Goal: Communication & Community: Answer question/provide support

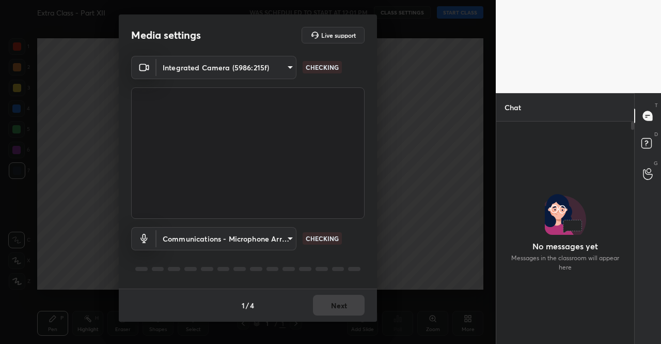
scroll to position [194, 135]
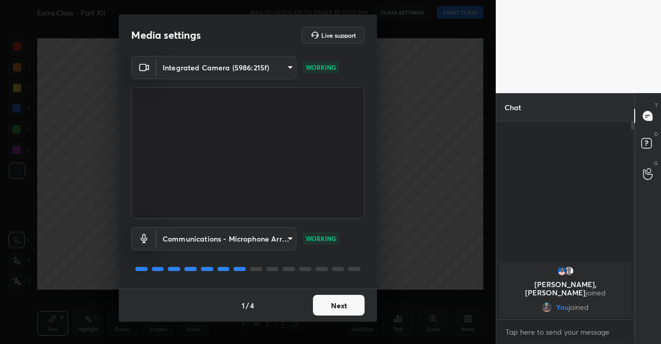
click at [342, 306] on button "Next" at bounding box center [339, 304] width 52 height 21
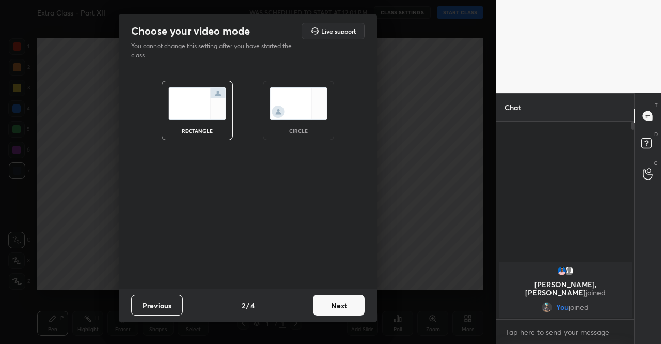
click at [342, 306] on button "Next" at bounding box center [339, 304] width 52 height 21
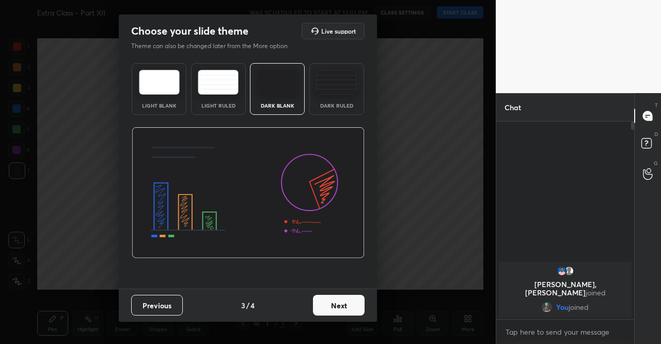
click at [342, 306] on button "Next" at bounding box center [339, 304] width 52 height 21
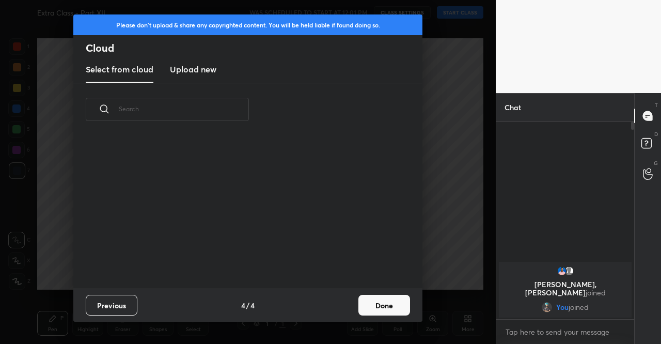
drag, startPoint x: 342, startPoint y: 306, endPoint x: 386, endPoint y: 304, distance: 44.0
click at [355, 302] on div "Previous 4 / 4 Done" at bounding box center [247, 304] width 349 height 33
click at [387, 304] on button "Done" at bounding box center [384, 304] width 52 height 21
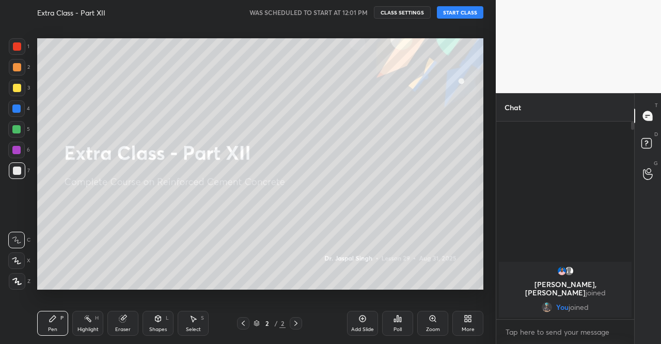
click at [459, 8] on button "START CLASS" at bounding box center [460, 12] width 46 height 12
click at [362, 12] on span "mute" at bounding box center [358, 12] width 14 height 7
click at [475, 320] on div "More" at bounding box center [468, 322] width 31 height 25
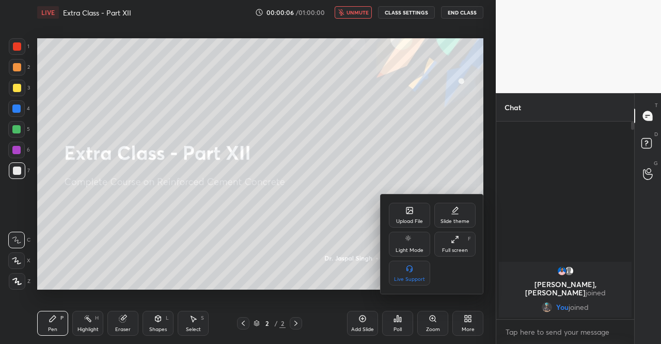
click at [402, 212] on div "Upload File" at bounding box center [409, 214] width 41 height 25
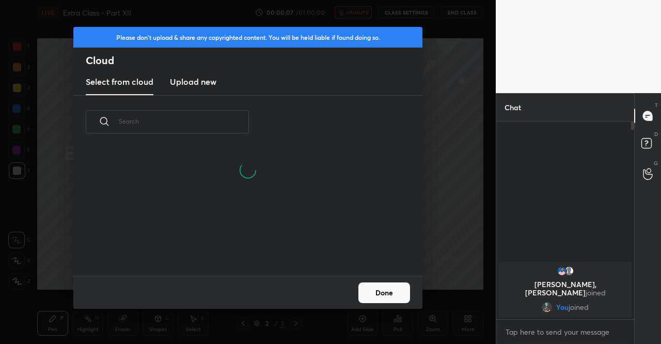
scroll to position [127, 332]
click at [203, 79] on h3 "Upload new" at bounding box center [193, 81] width 46 height 12
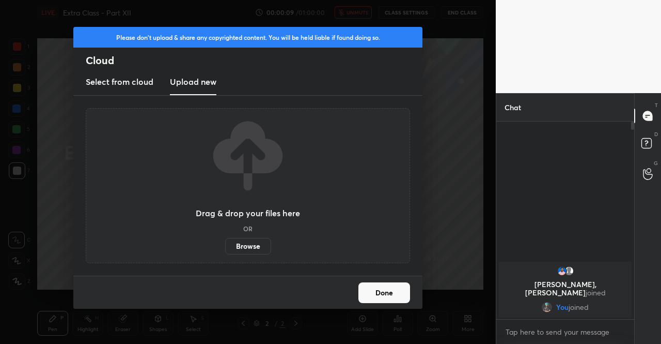
click at [251, 247] on label "Browse" at bounding box center [248, 246] width 46 height 17
click at [225, 247] on input "Browse" at bounding box center [225, 246] width 0 height 17
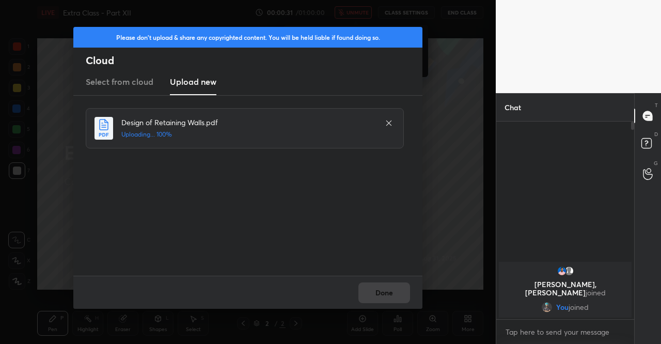
drag, startPoint x: 359, startPoint y: 298, endPoint x: 367, endPoint y: 294, distance: 8.6
click at [364, 295] on div "Done" at bounding box center [247, 291] width 349 height 33
click at [367, 294] on button "Done" at bounding box center [384, 292] width 52 height 21
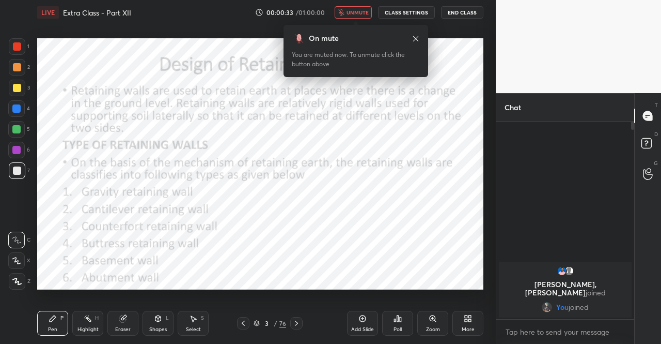
drag, startPoint x: 244, startPoint y: 324, endPoint x: 238, endPoint y: 316, distance: 10.7
click at [244, 324] on icon at bounding box center [243, 323] width 8 height 8
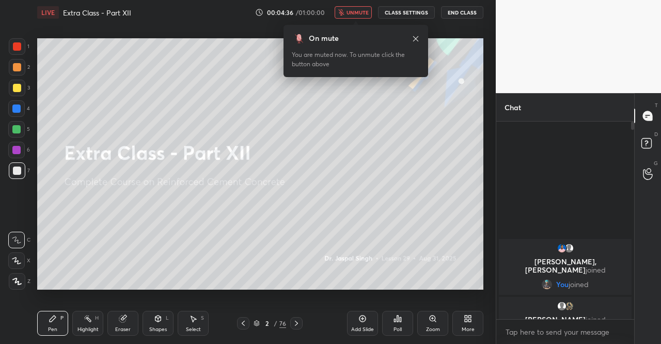
click at [417, 33] on div "On mute" at bounding box center [356, 38] width 128 height 11
click at [416, 38] on icon at bounding box center [416, 39] width 8 height 8
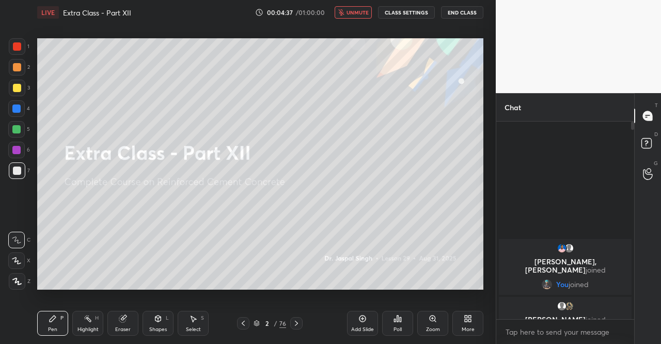
drag, startPoint x: 15, startPoint y: 85, endPoint x: 17, endPoint y: 91, distance: 5.8
click at [15, 86] on div at bounding box center [17, 88] width 8 height 8
click at [19, 282] on icon at bounding box center [16, 280] width 9 height 7
click at [49, 324] on div "Pen P" at bounding box center [52, 322] width 31 height 25
click at [353, 11] on span "unmute" at bounding box center [358, 12] width 22 height 7
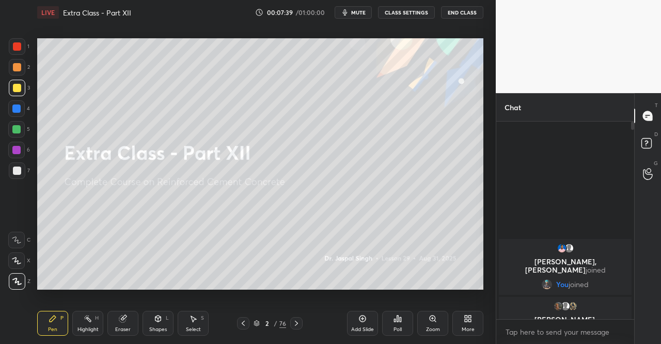
click at [13, 88] on div at bounding box center [17, 88] width 8 height 8
click at [6, 91] on div "1 2 3 4 5 6 7 C X Z C X Z E E Erase all H H" at bounding box center [16, 163] width 33 height 251
click at [254, 319] on div "2 / 76" at bounding box center [270, 322] width 33 height 9
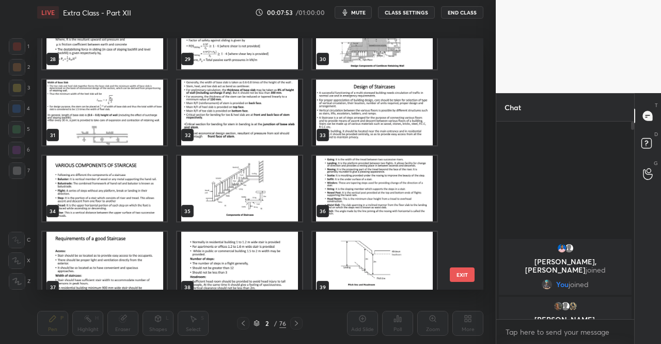
scroll to position [672, 0]
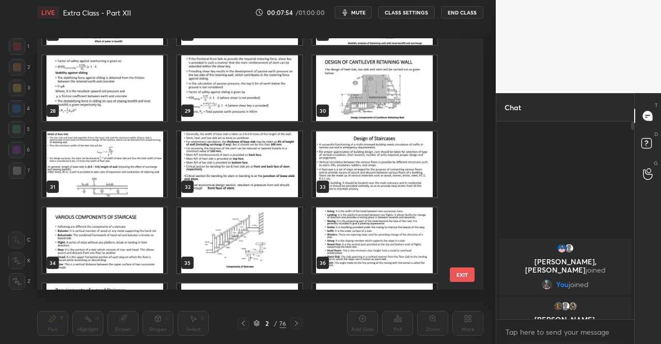
click at [380, 176] on img "grid" at bounding box center [375, 164] width 124 height 66
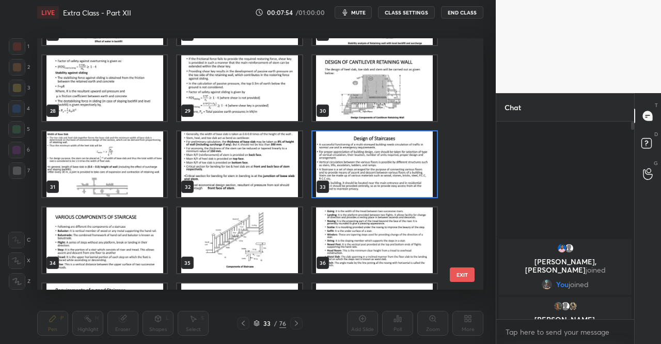
click at [380, 176] on img "grid" at bounding box center [375, 164] width 124 height 66
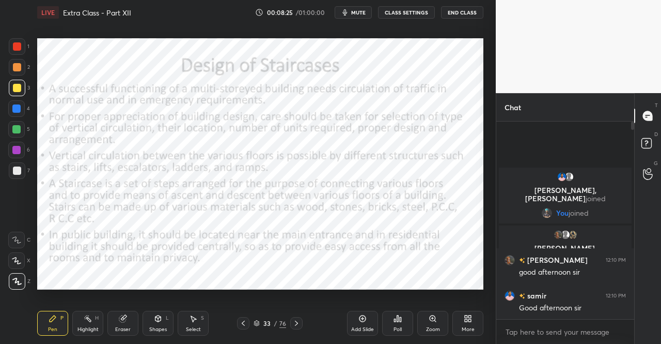
click at [298, 321] on icon at bounding box center [296, 323] width 8 height 8
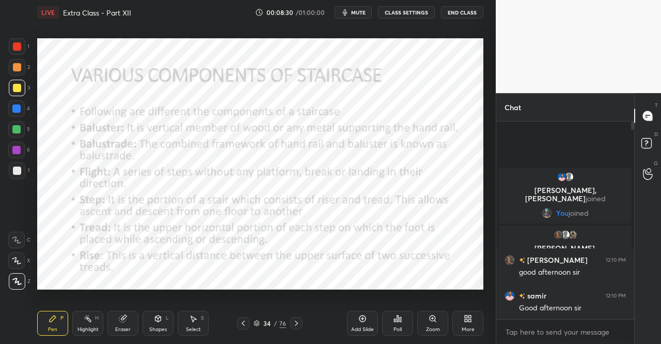
click at [294, 320] on icon at bounding box center [296, 323] width 8 height 8
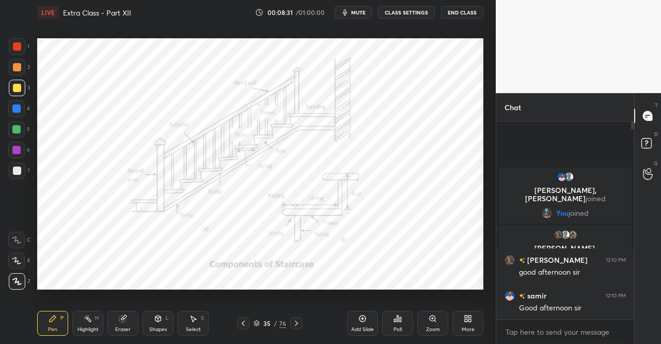
click at [297, 319] on icon at bounding box center [296, 323] width 8 height 8
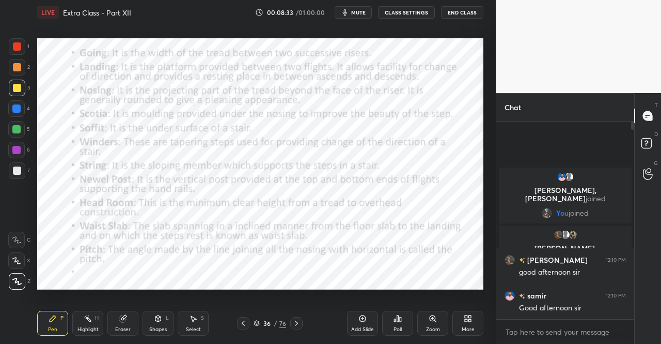
click at [296, 320] on icon at bounding box center [296, 323] width 8 height 8
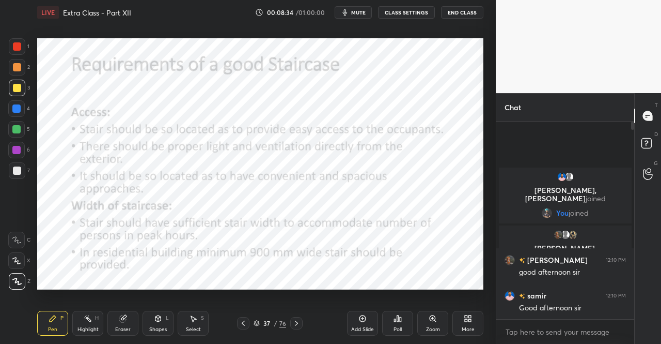
click at [238, 320] on div at bounding box center [243, 323] width 12 height 12
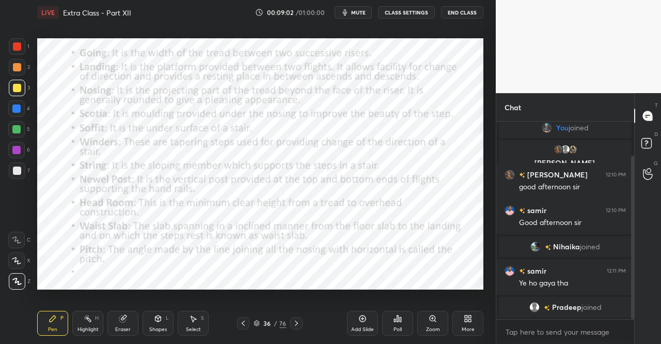
scroll to position [66, 0]
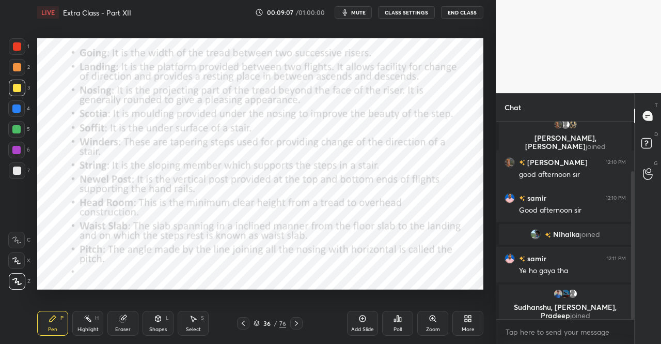
click at [298, 322] on icon at bounding box center [296, 323] width 8 height 8
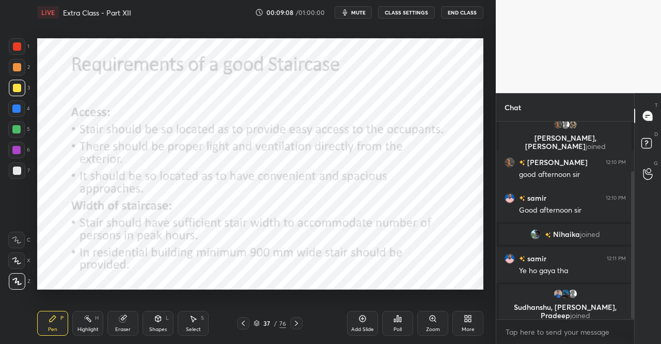
click at [41, 323] on div "Pen P" at bounding box center [52, 322] width 31 height 25
click at [41, 309] on div "Pen P Highlight H Eraser Shapes L Select S 37 / 76 Add Slide Poll Zoom More" at bounding box center [260, 322] width 446 height 41
click at [13, 54] on div at bounding box center [17, 46] width 17 height 17
click at [17, 51] on div at bounding box center [17, 46] width 17 height 17
click at [161, 323] on div "Shapes L" at bounding box center [158, 322] width 31 height 25
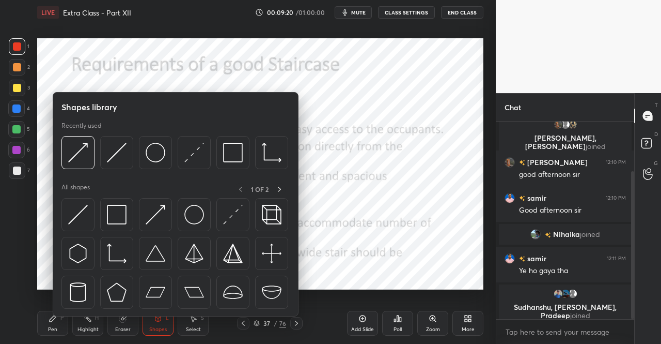
click at [116, 216] on img at bounding box center [117, 215] width 20 height 20
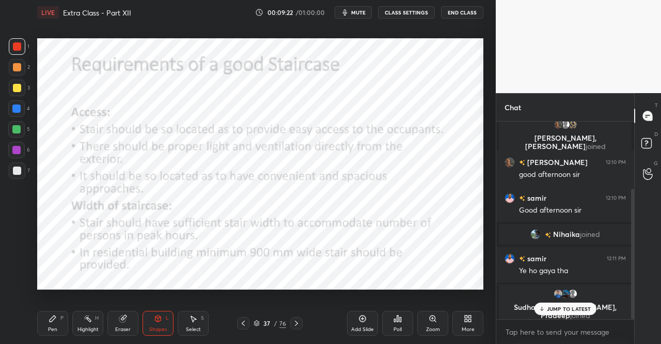
scroll to position [101, 0]
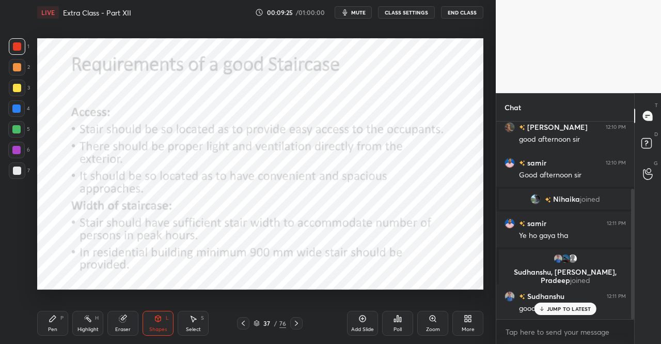
click at [543, 314] on div "JUMP TO LATEST" at bounding box center [565, 308] width 62 height 12
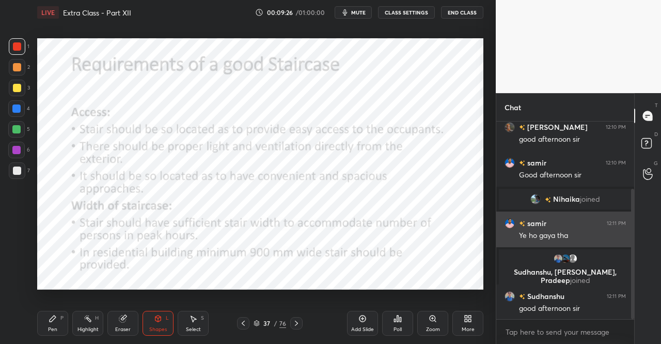
click at [54, 324] on div "Pen P" at bounding box center [52, 322] width 31 height 25
click at [57, 316] on div "Pen P" at bounding box center [52, 322] width 31 height 25
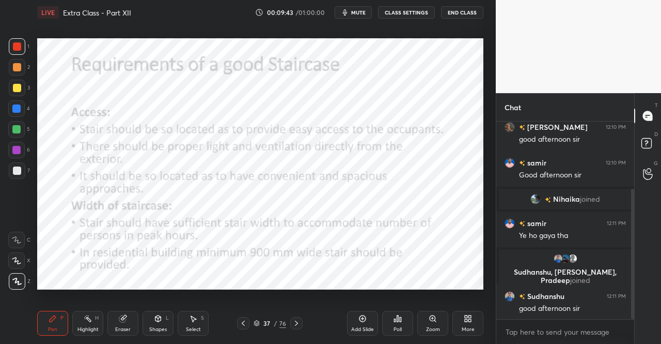
click at [155, 318] on icon at bounding box center [158, 318] width 6 height 6
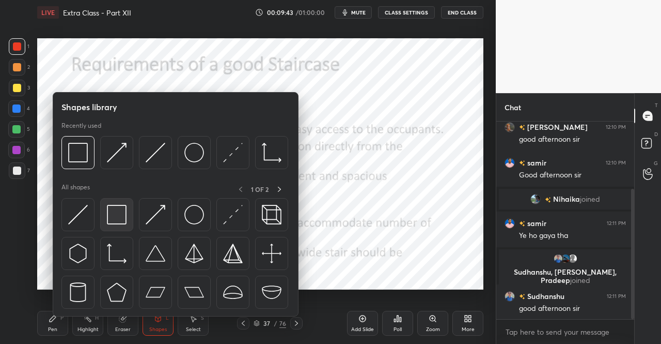
click at [119, 215] on img at bounding box center [117, 215] width 20 height 20
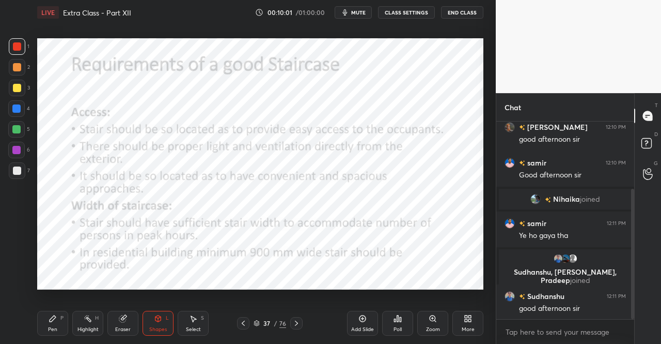
click at [48, 323] on div "Pen P" at bounding box center [52, 322] width 31 height 25
click at [44, 319] on div "Pen P" at bounding box center [52, 322] width 31 height 25
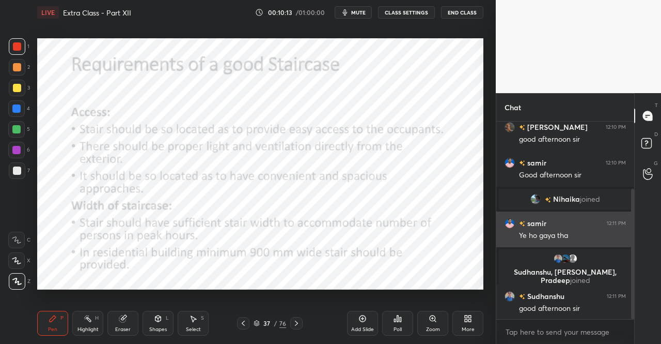
click at [297, 321] on icon at bounding box center [296, 323] width 8 height 8
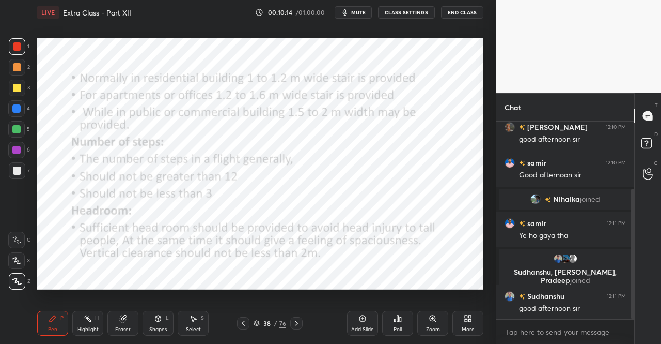
click at [42, 328] on div "Pen P" at bounding box center [52, 322] width 31 height 25
click at [51, 317] on icon at bounding box center [53, 318] width 8 height 8
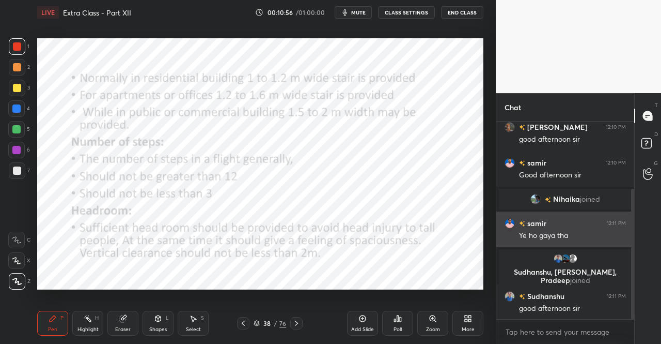
scroll to position [137, 0]
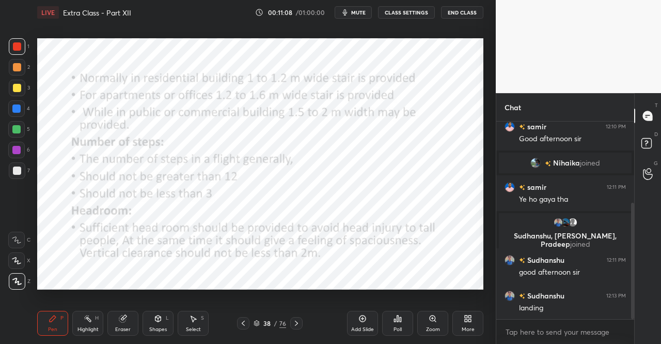
click at [47, 311] on div "Pen P" at bounding box center [52, 322] width 31 height 25
click at [297, 321] on icon at bounding box center [296, 323] width 8 height 8
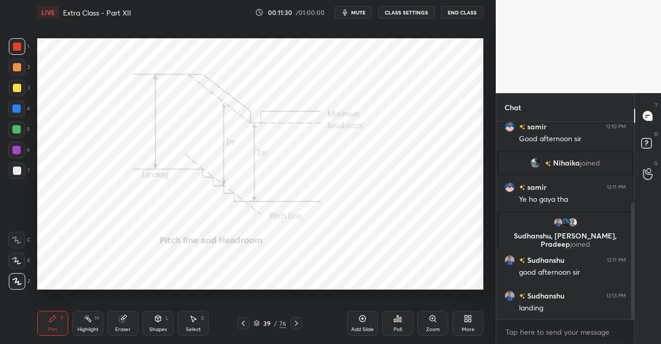
click at [52, 324] on div "Pen P" at bounding box center [52, 322] width 31 height 25
click at [58, 316] on div "Pen P" at bounding box center [52, 322] width 31 height 25
click at [158, 320] on icon at bounding box center [158, 320] width 0 height 4
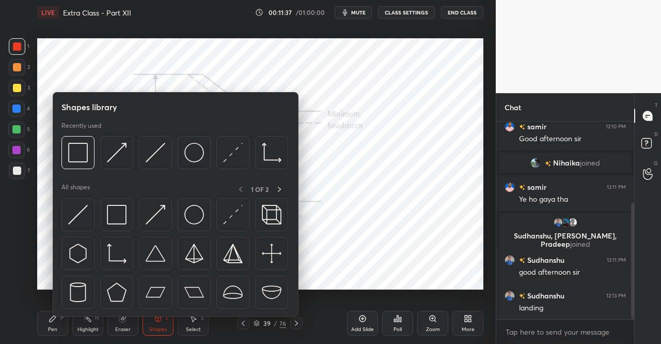
click at [235, 214] on img at bounding box center [233, 215] width 20 height 20
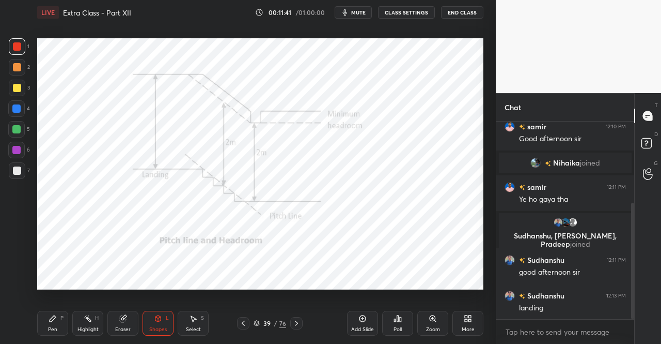
click at [58, 319] on div "Pen P" at bounding box center [52, 322] width 31 height 25
click at [61, 311] on div "Pen P" at bounding box center [52, 322] width 31 height 25
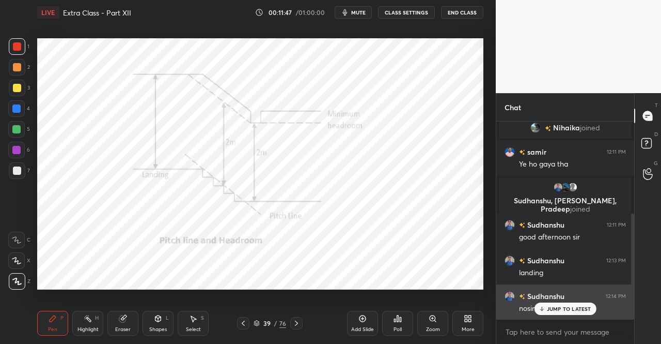
click at [557, 305] on p "JUMP TO LATEST" at bounding box center [569, 308] width 44 height 6
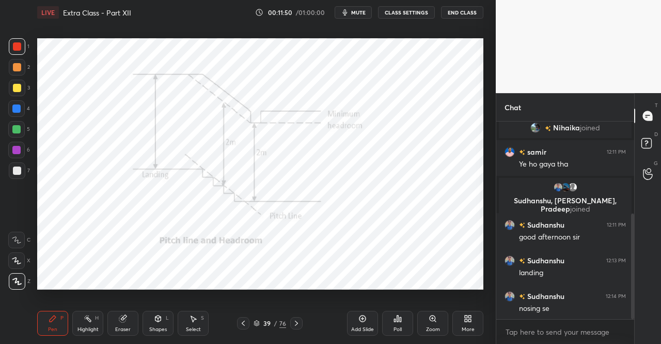
scroll to position [209, 0]
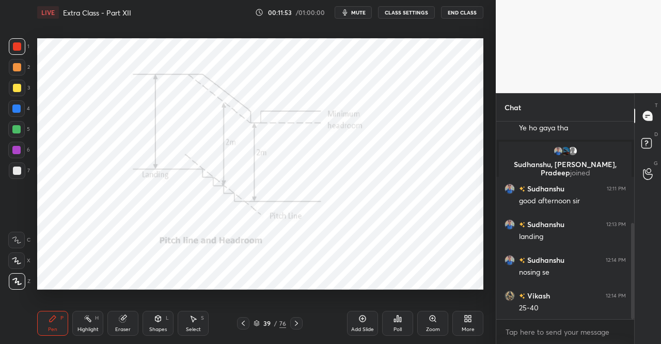
click at [297, 322] on icon at bounding box center [296, 323] width 8 height 8
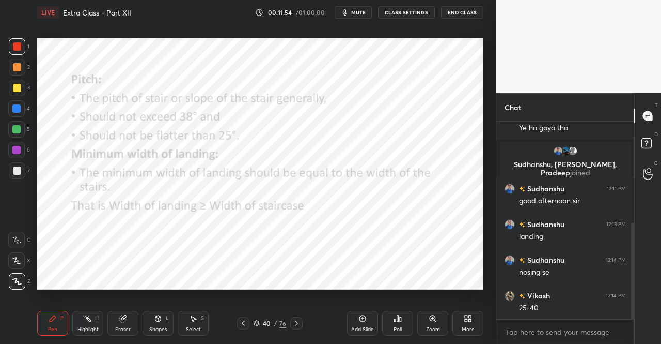
click at [54, 327] on div "Pen" at bounding box center [52, 328] width 9 height 5
click at [54, 323] on div "Pen P" at bounding box center [52, 322] width 31 height 25
click at [37, 325] on div "LIVE Extra Class - Part XII 00:12:01 / 01:00:00 mute CLASS SETTINGS End Class S…" at bounding box center [260, 172] width 455 height 344
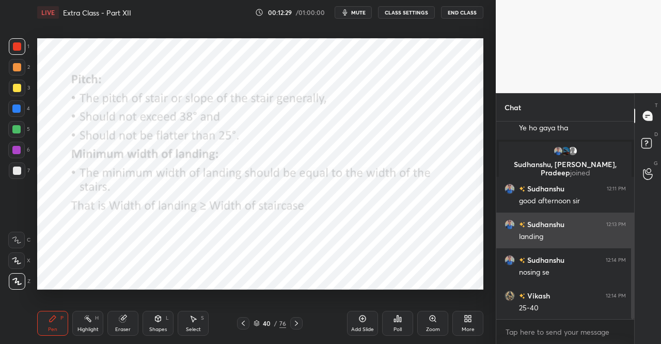
scroll to position [244, 0]
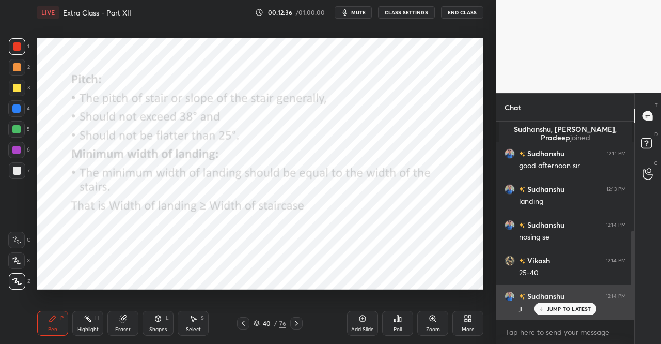
click at [549, 306] on p "JUMP TO LATEST" at bounding box center [569, 308] width 44 height 6
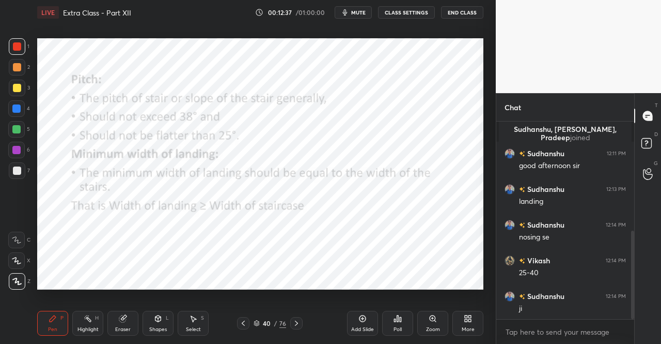
click at [300, 322] on icon at bounding box center [296, 323] width 8 height 8
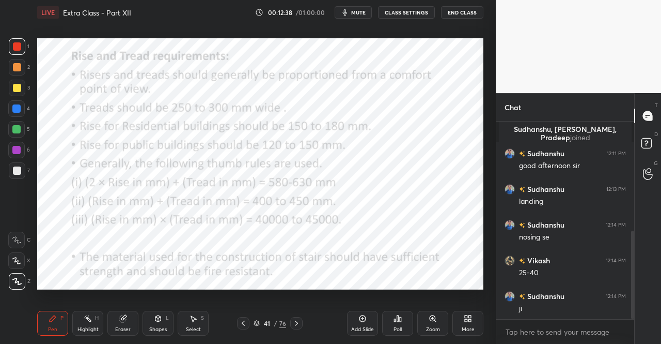
click at [53, 329] on div "Pen" at bounding box center [52, 328] width 9 height 5
click at [58, 313] on div "Pen P" at bounding box center [52, 322] width 31 height 25
click at [47, 327] on div "Pen P" at bounding box center [52, 322] width 31 height 25
click at [54, 326] on div "Pen" at bounding box center [52, 328] width 9 height 5
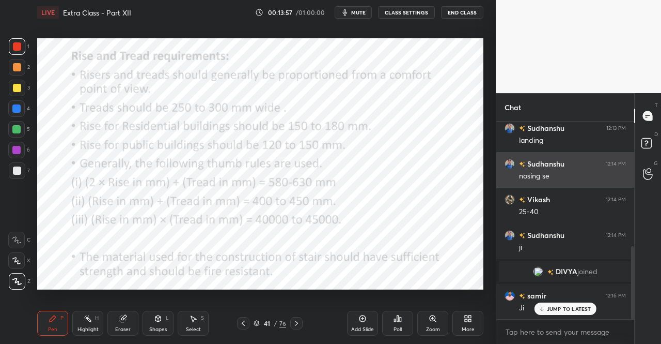
scroll to position [340, 0]
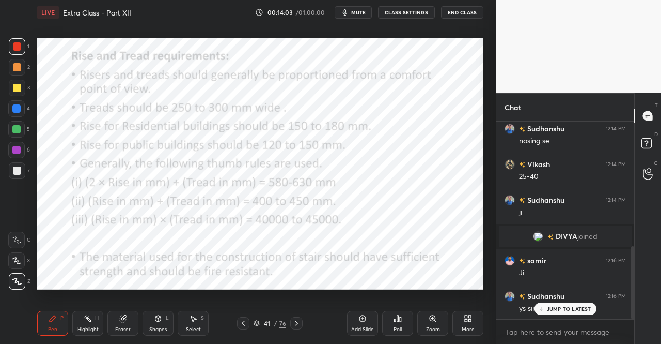
click at [58, 318] on div "Pen P" at bounding box center [52, 322] width 31 height 25
click at [63, 315] on div "P" at bounding box center [61, 317] width 3 height 5
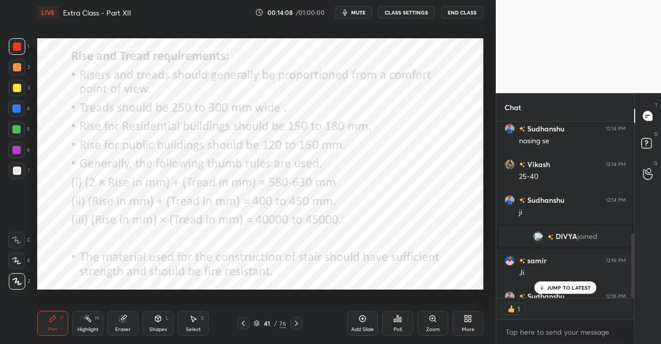
scroll to position [4, 3]
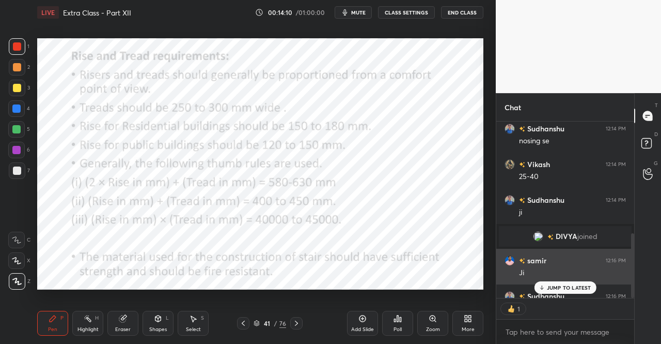
click at [575, 287] on p "JUMP TO LATEST" at bounding box center [569, 287] width 44 height 6
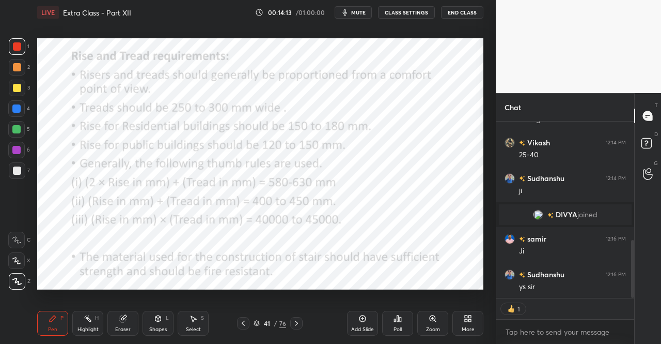
click at [115, 322] on div "Eraser" at bounding box center [122, 322] width 31 height 25
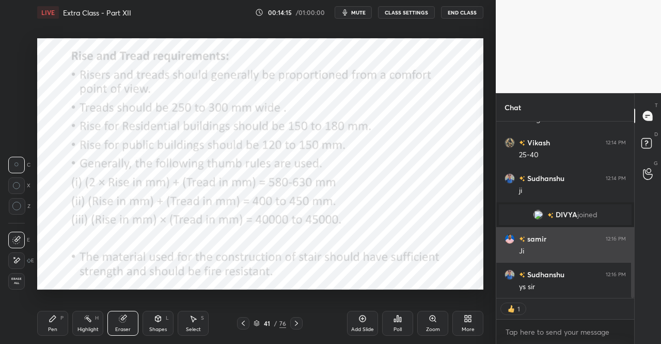
click at [43, 331] on div "Pen P" at bounding box center [52, 322] width 31 height 25
click at [44, 322] on div "Pen P" at bounding box center [52, 322] width 31 height 25
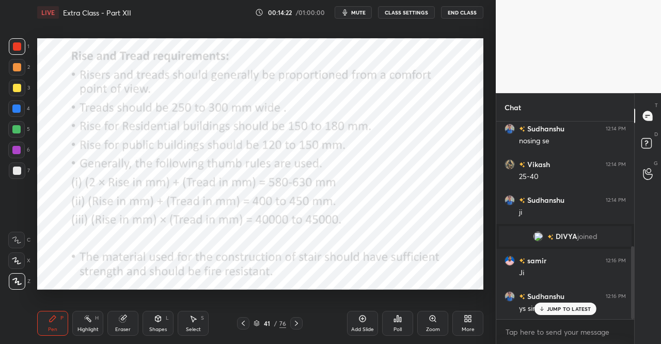
scroll to position [376, 0]
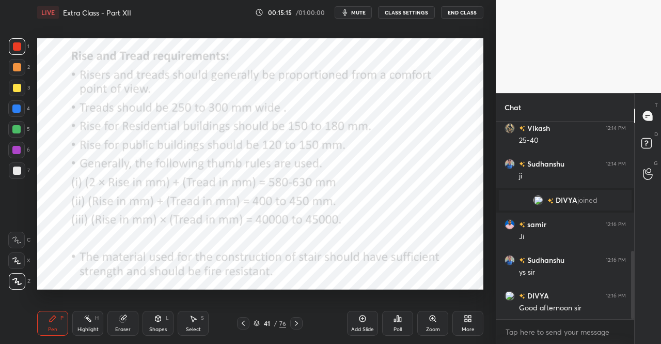
click at [51, 321] on icon at bounding box center [53, 318] width 6 height 6
click at [55, 322] on icon at bounding box center [53, 318] width 8 height 8
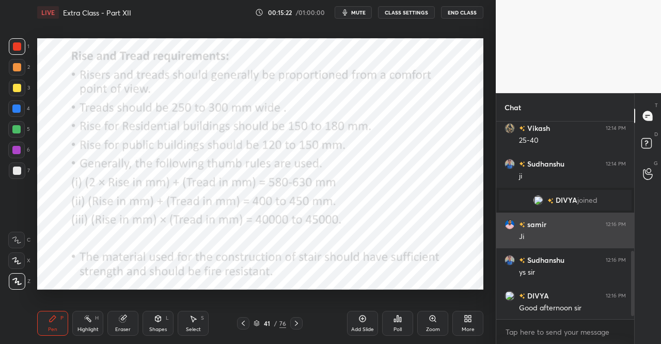
scroll to position [401, 0]
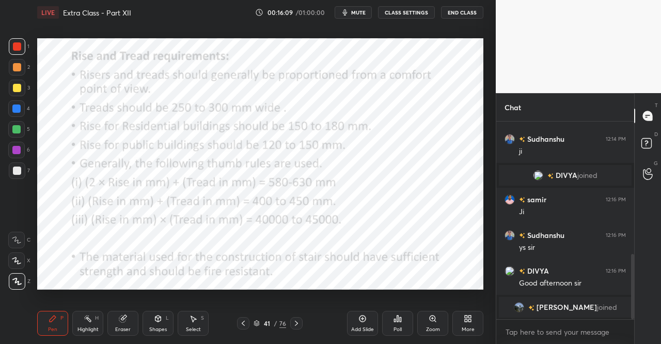
click at [293, 321] on icon at bounding box center [296, 323] width 8 height 8
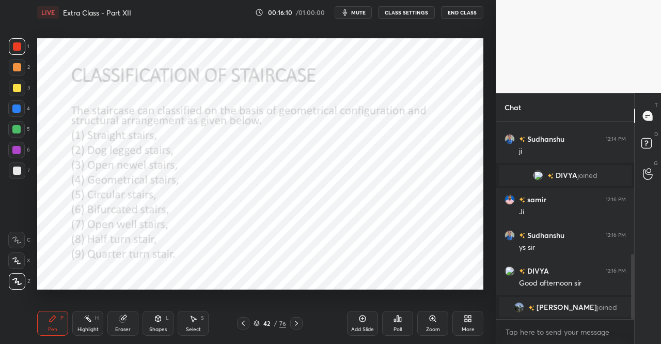
click at [64, 315] on div "Pen P" at bounding box center [52, 322] width 31 height 25
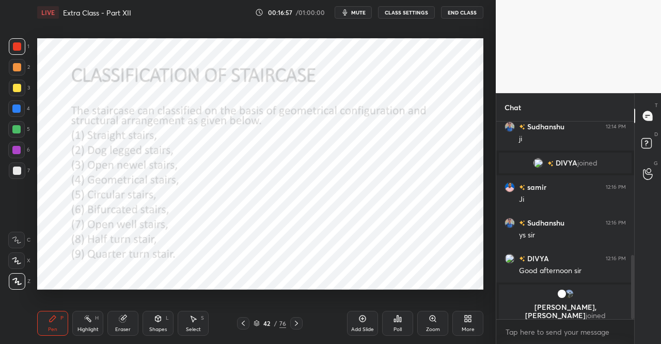
scroll to position [445, 0]
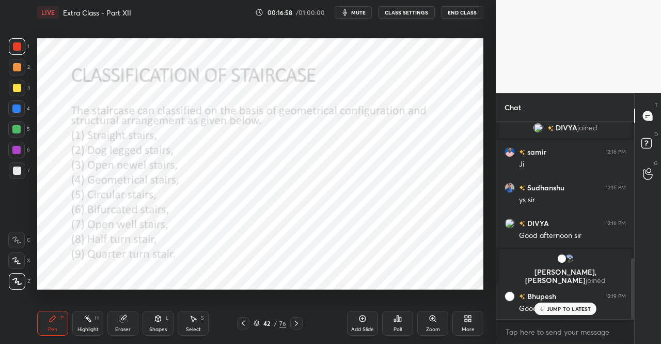
click at [46, 319] on div "Pen P" at bounding box center [52, 322] width 31 height 25
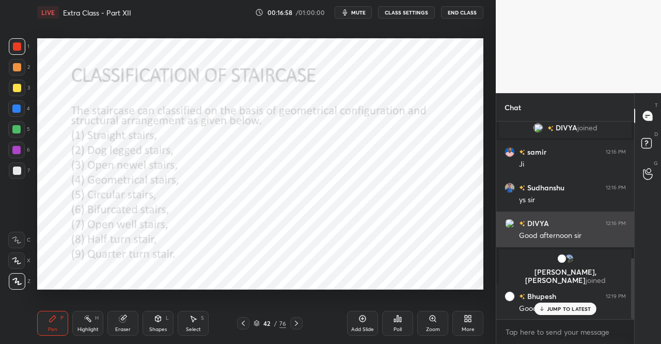
click at [52, 324] on div "Pen P" at bounding box center [52, 322] width 31 height 25
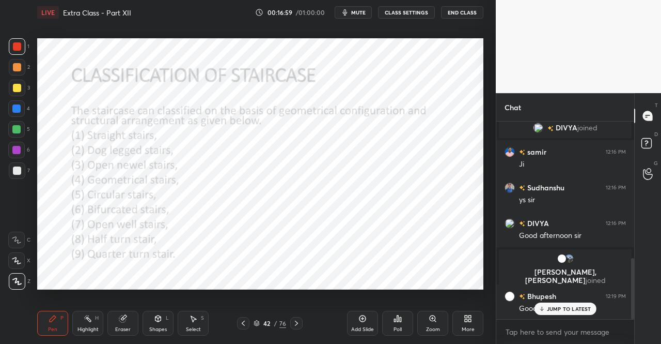
click at [17, 49] on div at bounding box center [17, 46] width 8 height 8
click at [29, 51] on div "1" at bounding box center [19, 46] width 21 height 17
click at [298, 323] on icon at bounding box center [296, 323] width 8 height 8
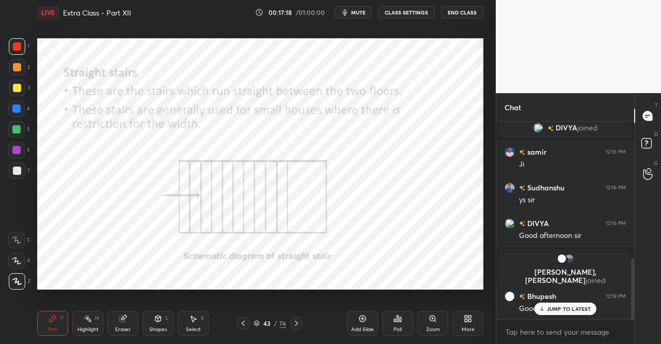
click at [71, 316] on div "Pen P Highlight H Eraser Shapes L Select S" at bounding box center [114, 322] width 155 height 25
click at [69, 321] on div "Pen P Highlight H Eraser Shapes L Select S" at bounding box center [114, 322] width 155 height 25
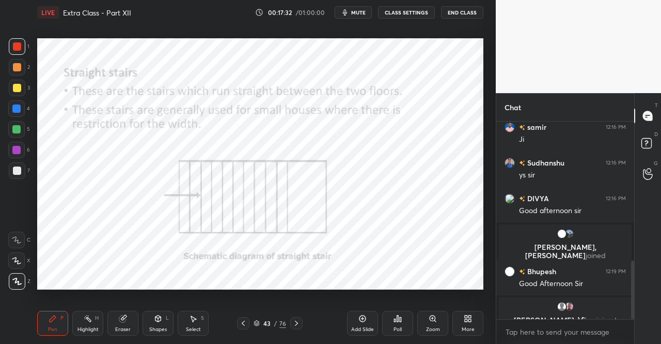
click at [295, 323] on icon at bounding box center [296, 323] width 8 height 8
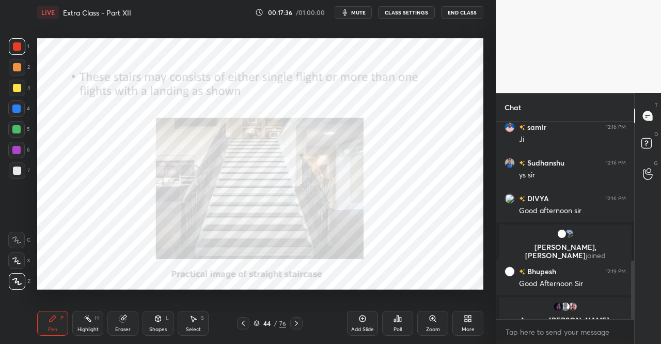
scroll to position [491, 0]
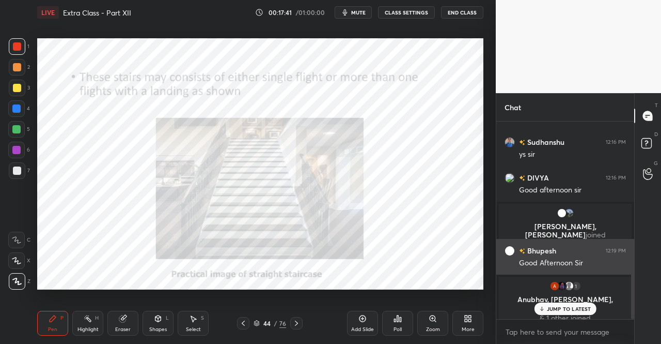
click at [564, 303] on div "JUMP TO LATEST" at bounding box center [565, 308] width 62 height 12
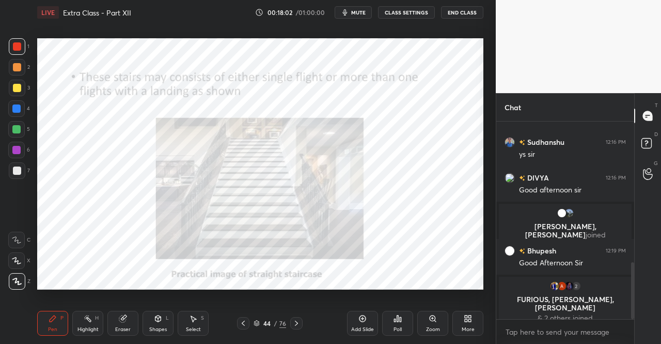
click at [349, 14] on icon "button" at bounding box center [345, 12] width 8 height 8
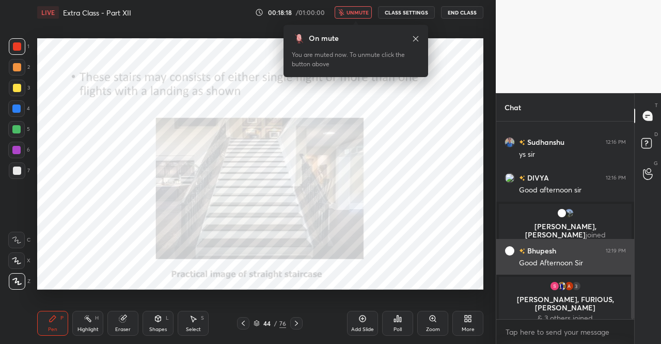
click at [415, 39] on icon at bounding box center [416, 39] width 8 height 8
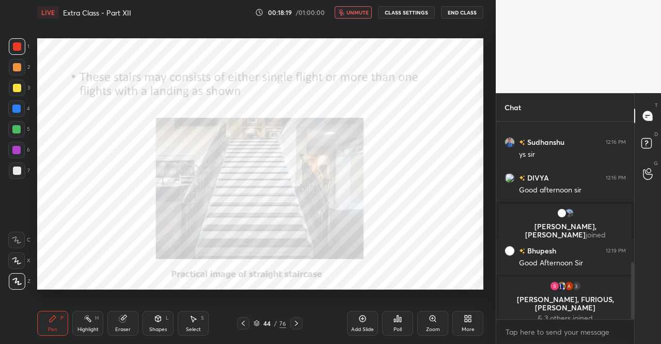
click at [42, 326] on div "Pen P" at bounding box center [52, 322] width 31 height 25
click at [43, 324] on div "Pen P" at bounding box center [52, 322] width 31 height 25
click at [14, 52] on div at bounding box center [17, 46] width 17 height 17
click at [53, 323] on div "Pen P" at bounding box center [52, 322] width 31 height 25
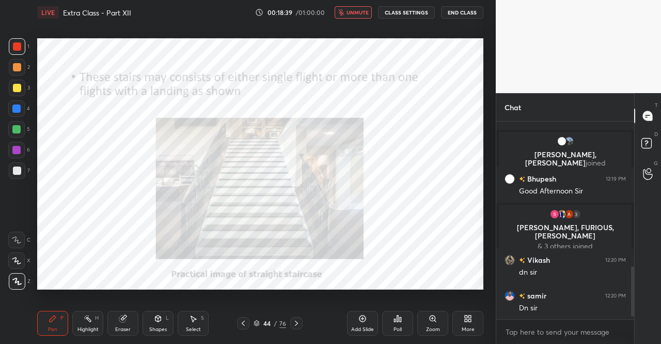
scroll to position [547, 0]
click at [360, 10] on span "unmute" at bounding box center [358, 12] width 22 height 7
click at [296, 319] on icon at bounding box center [296, 323] width 8 height 8
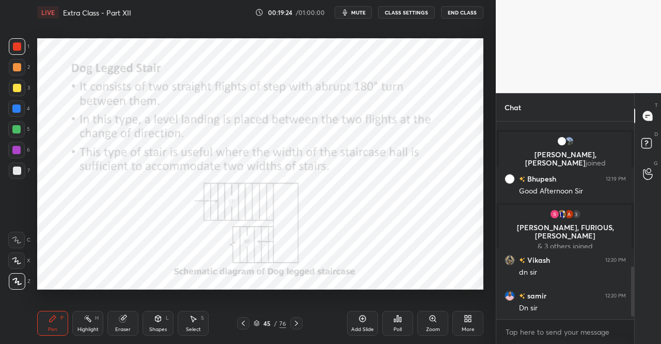
click at [52, 316] on icon at bounding box center [53, 318] width 8 height 8
click at [53, 310] on div "Pen P Highlight H Eraser Shapes L Select S 45 / 76 Add Slide Poll Zoom More" at bounding box center [260, 322] width 446 height 41
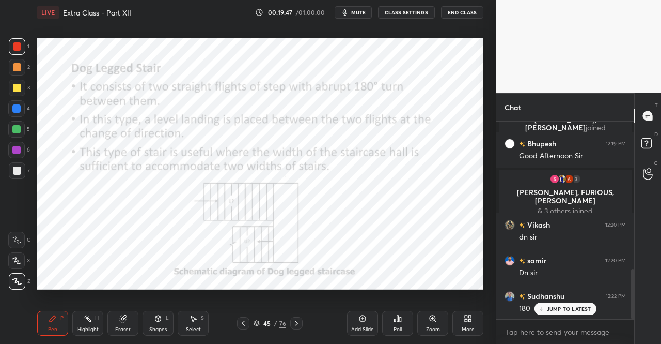
scroll to position [618, 0]
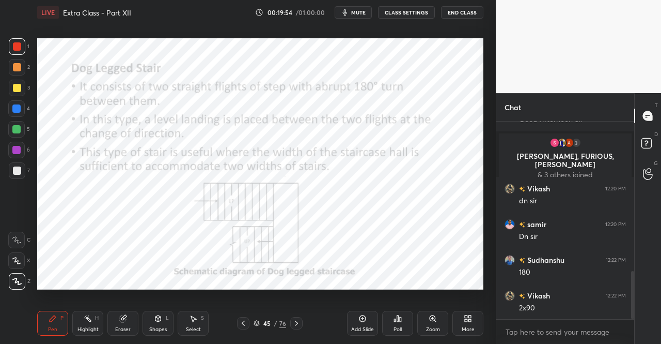
click at [296, 317] on div at bounding box center [296, 323] width 12 height 12
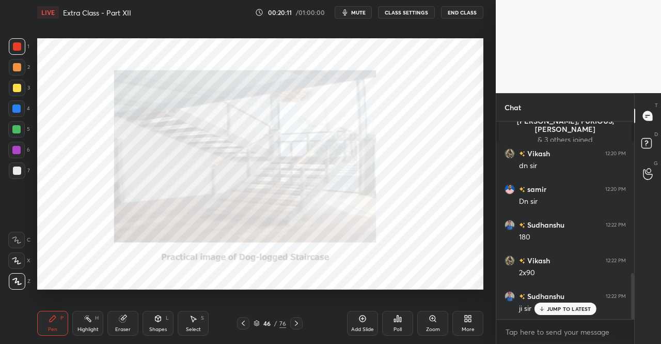
scroll to position [689, 0]
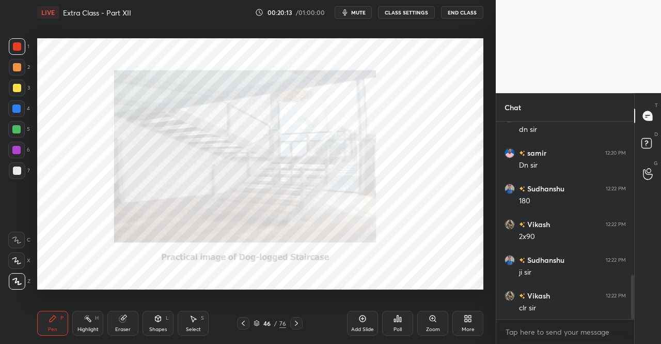
click at [297, 321] on icon at bounding box center [296, 323] width 8 height 8
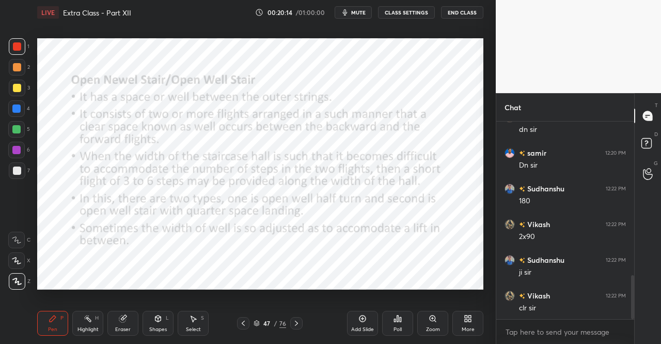
click at [56, 321] on icon at bounding box center [53, 318] width 8 height 8
click at [53, 315] on icon at bounding box center [53, 318] width 8 height 8
click at [297, 324] on icon at bounding box center [296, 322] width 3 height 5
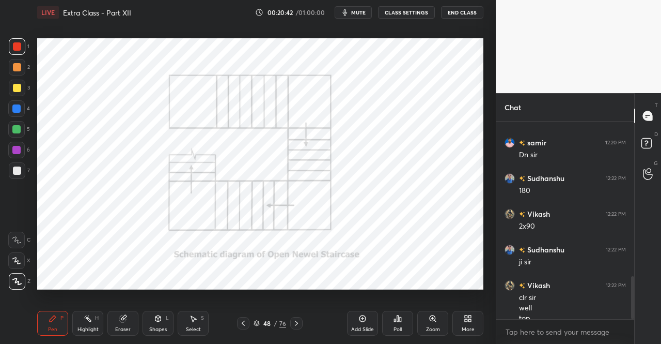
scroll to position [710, 0]
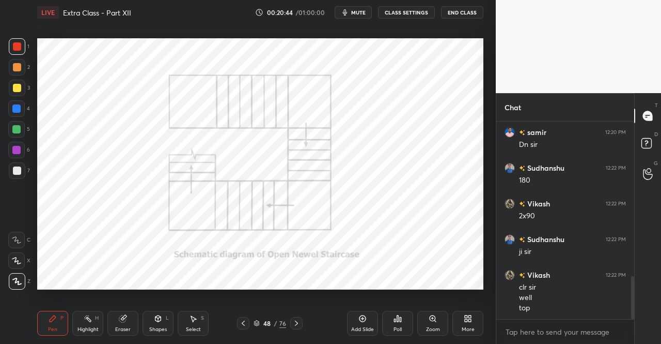
click at [244, 320] on icon at bounding box center [243, 323] width 8 height 8
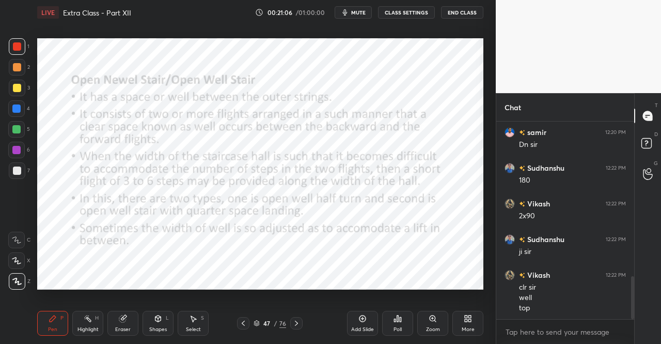
click at [295, 323] on icon at bounding box center [296, 323] width 8 height 8
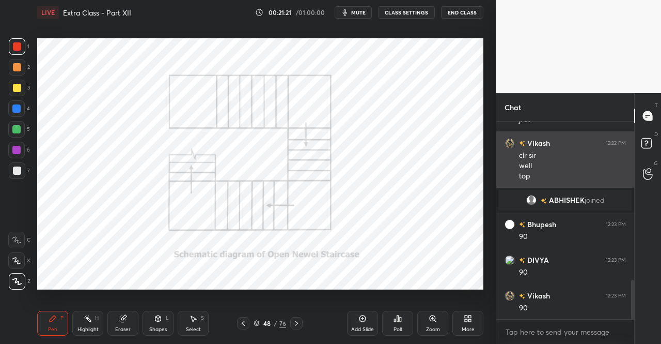
scroll to position [829, 0]
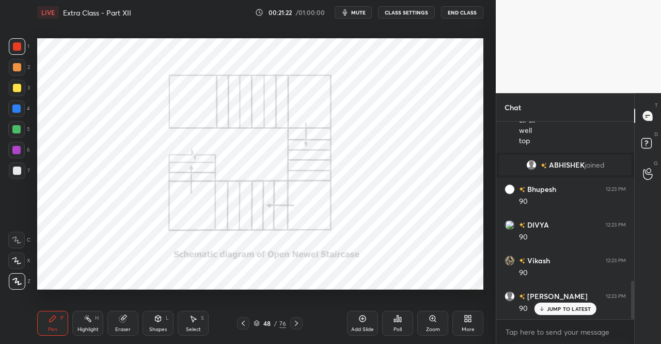
click at [243, 321] on icon at bounding box center [243, 323] width 8 height 8
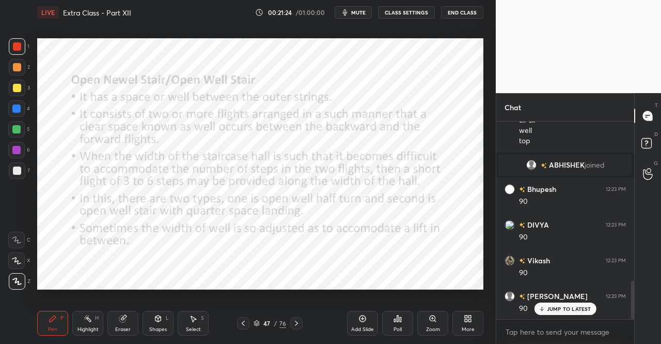
click at [297, 320] on icon at bounding box center [296, 323] width 8 height 8
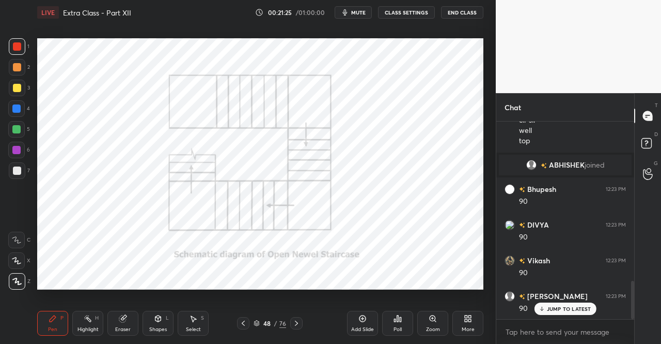
click at [55, 314] on div "Pen P" at bounding box center [52, 322] width 31 height 25
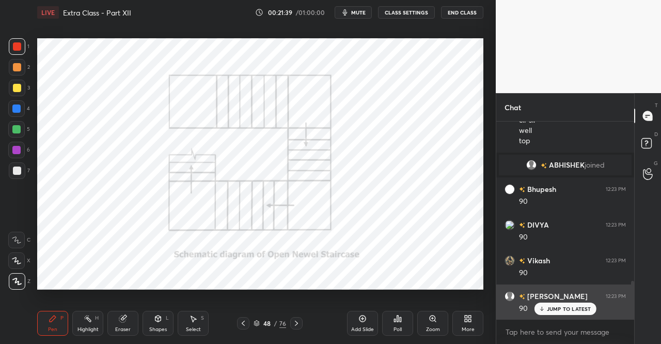
click at [560, 305] on div "JUMP TO LATEST" at bounding box center [565, 308] width 62 height 12
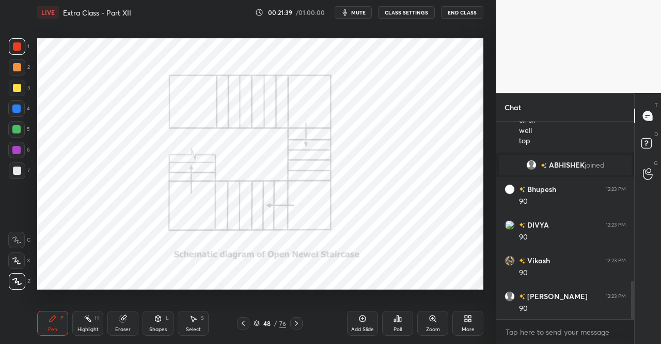
click at [297, 324] on icon at bounding box center [296, 322] width 3 height 5
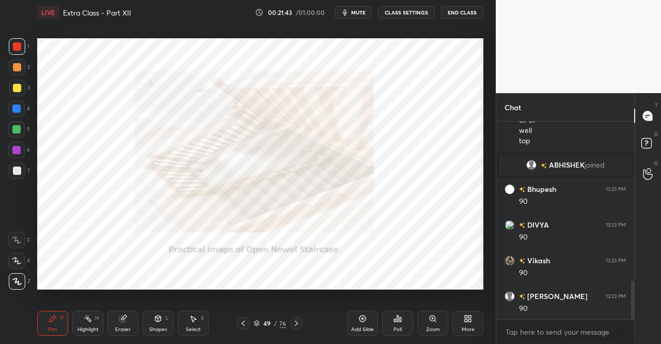
click at [241, 321] on icon at bounding box center [243, 323] width 8 height 8
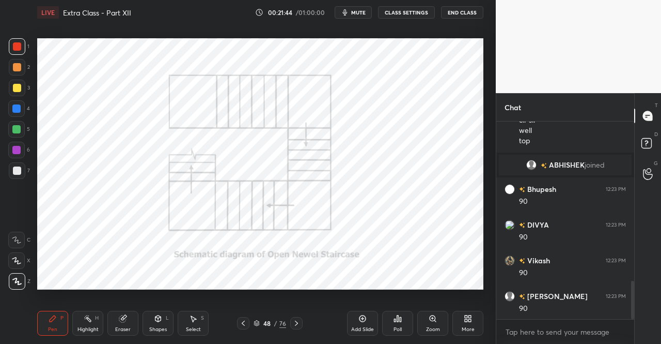
click at [299, 317] on div at bounding box center [296, 323] width 12 height 12
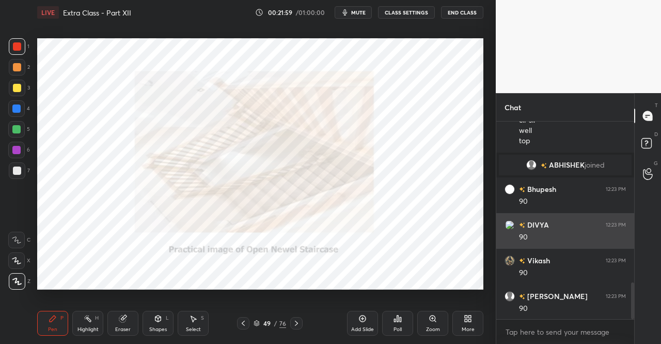
scroll to position [865, 0]
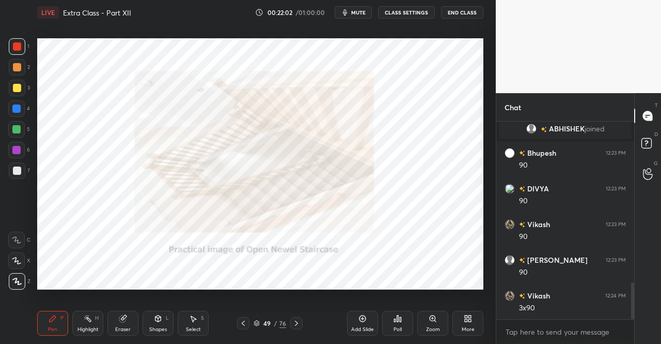
click at [297, 320] on icon at bounding box center [296, 323] width 8 height 8
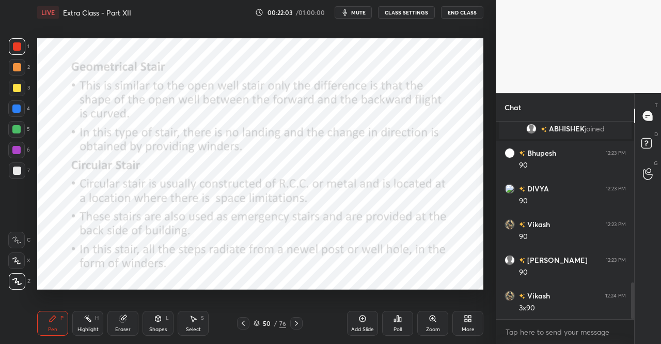
click at [58, 320] on div "Pen P" at bounding box center [52, 322] width 31 height 25
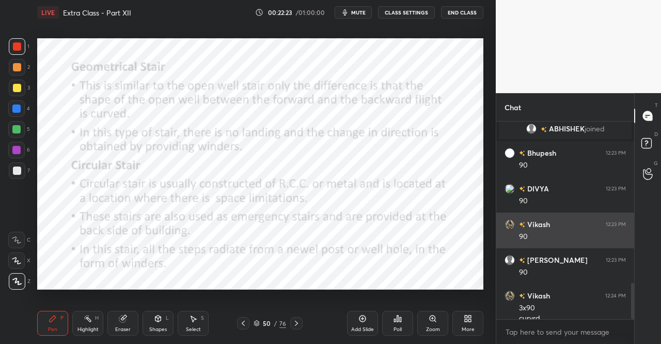
scroll to position [875, 0]
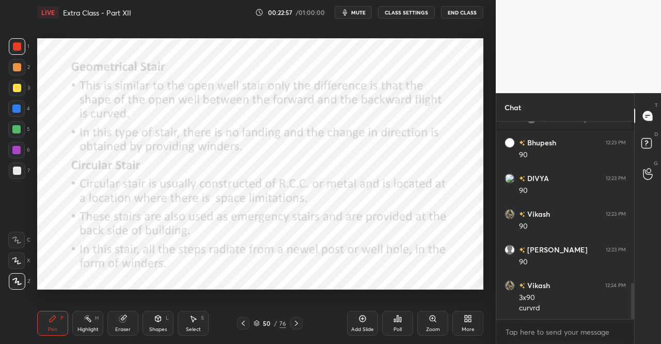
click at [44, 313] on div "Pen P" at bounding box center [52, 322] width 31 height 25
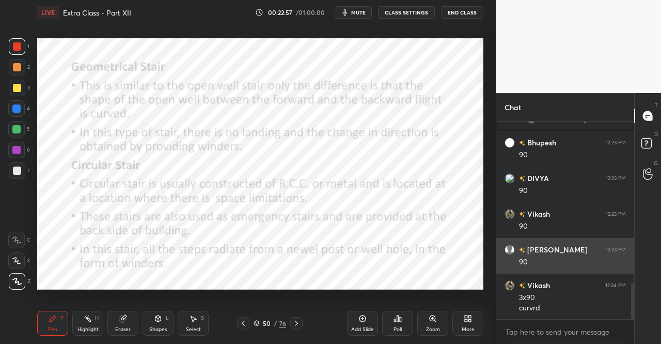
click at [51, 303] on div "Pen P Highlight H Eraser Shapes L Select S 50 / 76 Add Slide Poll Zoom More" at bounding box center [260, 322] width 446 height 41
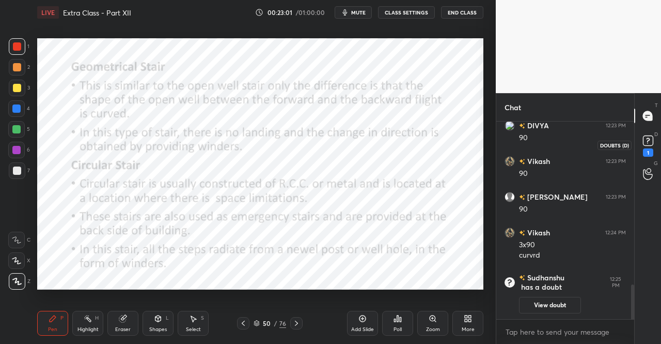
click at [649, 149] on div "1" at bounding box center [648, 152] width 10 height 8
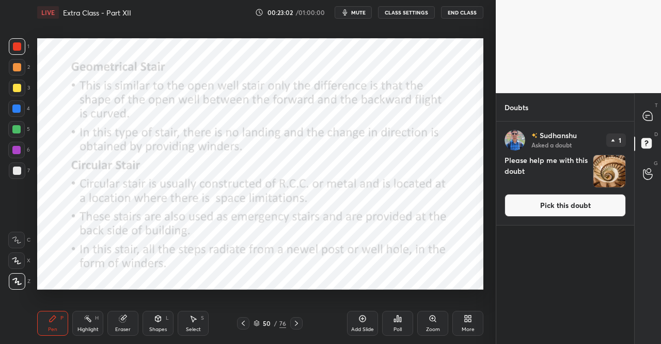
click at [617, 201] on button "Pick this doubt" at bounding box center [565, 205] width 121 height 23
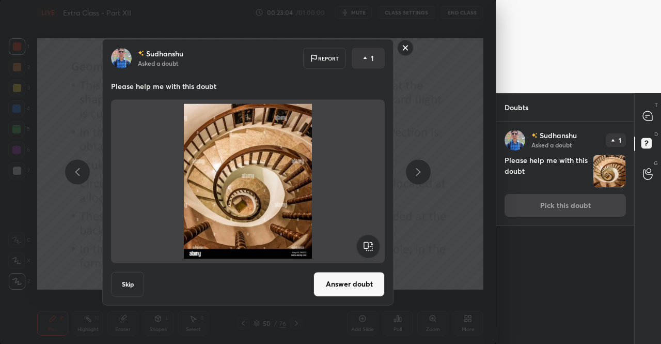
click at [406, 46] on rect at bounding box center [406, 48] width 16 height 16
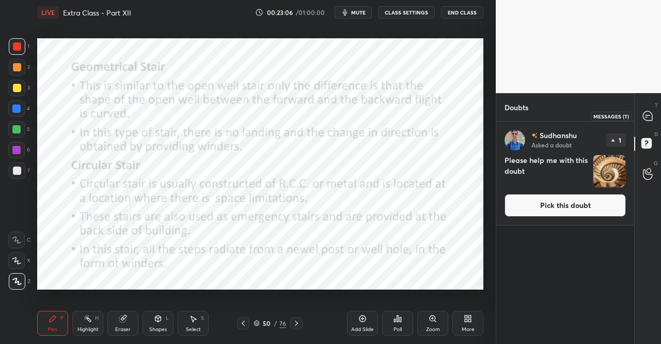
click at [651, 115] on icon at bounding box center [647, 115] width 9 height 9
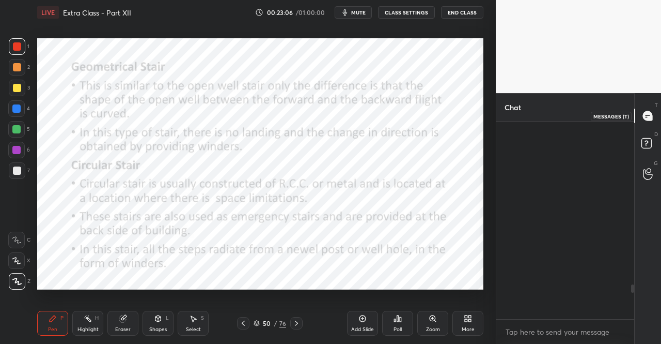
scroll to position [194, 135]
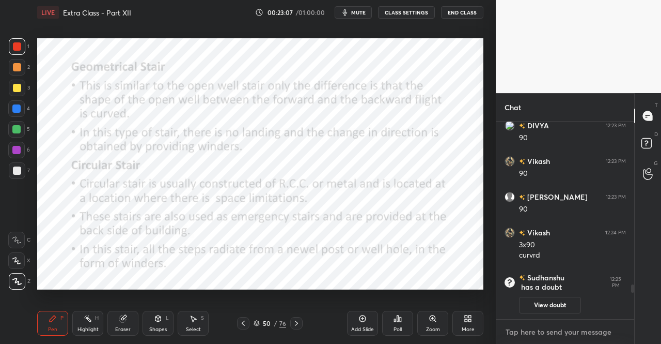
click at [537, 337] on textarea at bounding box center [565, 331] width 121 height 17
click at [646, 139] on rect at bounding box center [647, 143] width 10 height 10
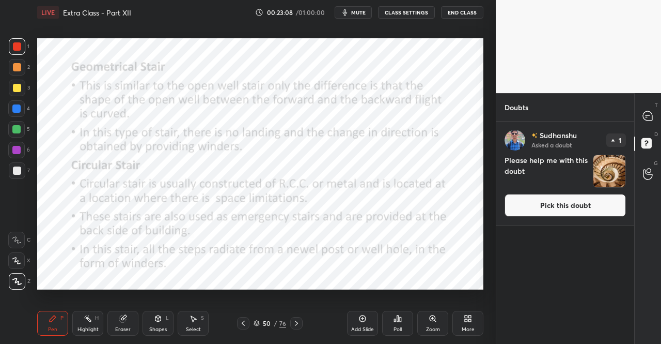
click at [566, 198] on button "Pick this doubt" at bounding box center [565, 205] width 121 height 23
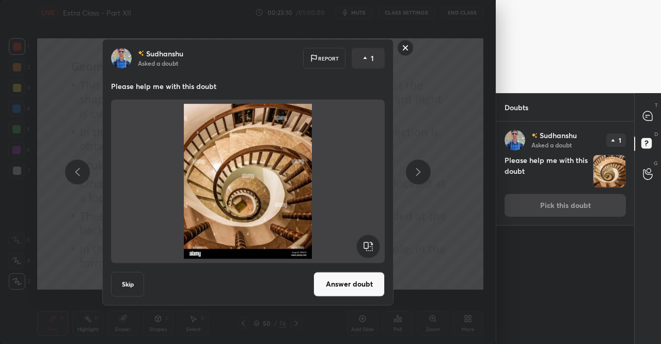
click at [340, 285] on button "Answer doubt" at bounding box center [349, 283] width 71 height 25
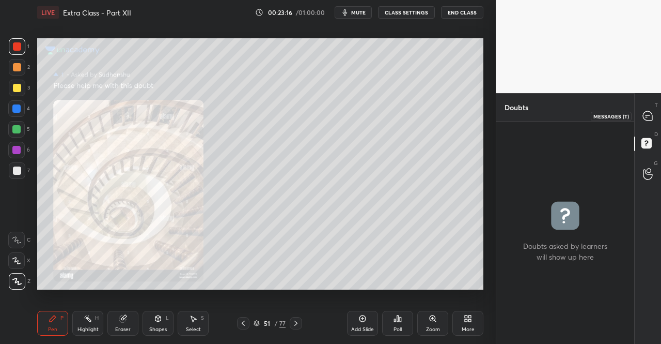
click at [652, 119] on icon at bounding box center [647, 115] width 9 height 9
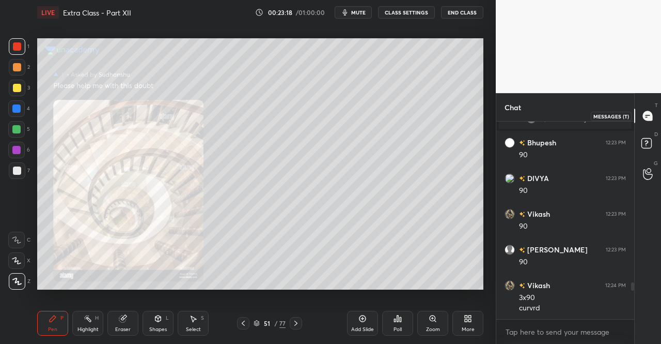
click at [653, 109] on div at bounding box center [648, 115] width 21 height 19
click at [243, 318] on div at bounding box center [243, 323] width 12 height 12
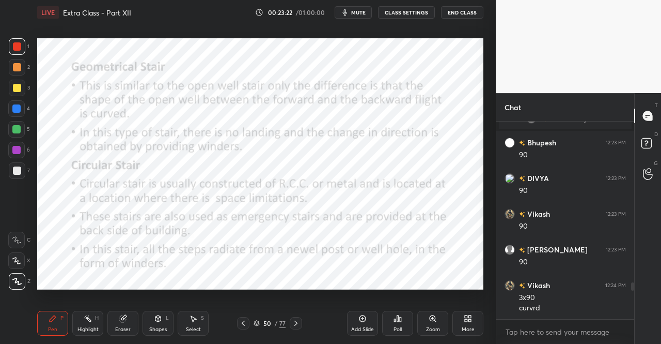
click at [651, 119] on icon at bounding box center [647, 115] width 9 height 9
click at [543, 326] on textarea at bounding box center [565, 331] width 121 height 17
click at [51, 324] on div "Pen P" at bounding box center [52, 322] width 31 height 25
click at [48, 315] on div "Pen P" at bounding box center [52, 322] width 31 height 25
click at [300, 321] on div at bounding box center [296, 323] width 12 height 12
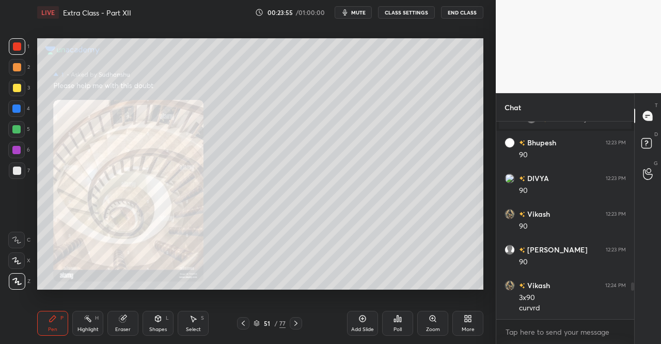
click at [294, 320] on icon at bounding box center [296, 323] width 8 height 8
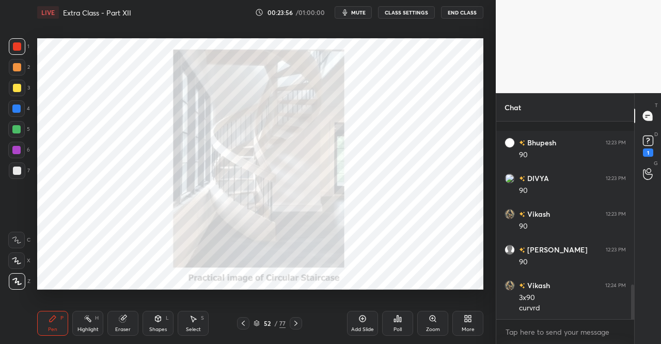
scroll to position [925, 0]
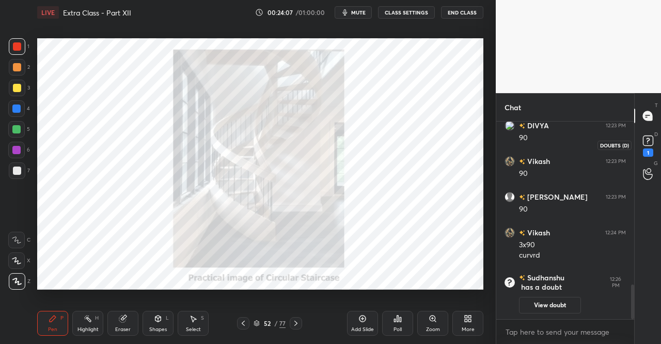
click at [652, 148] on icon at bounding box center [648, 140] width 15 height 15
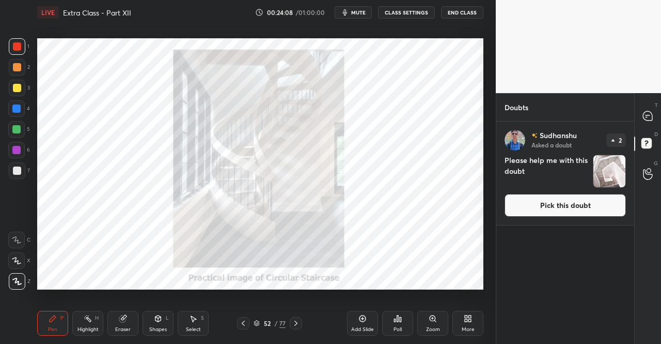
click at [592, 208] on button "Pick this doubt" at bounding box center [565, 205] width 121 height 23
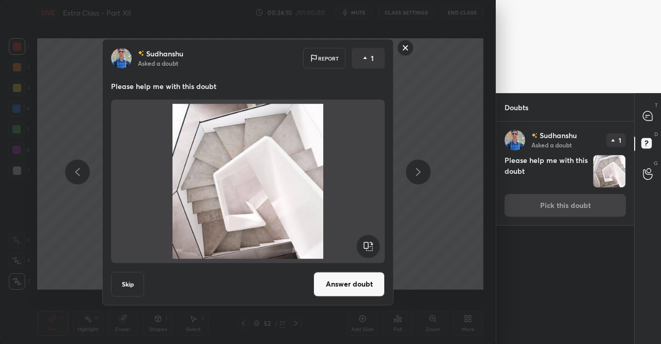
click at [332, 274] on button "Answer doubt" at bounding box center [349, 283] width 71 height 25
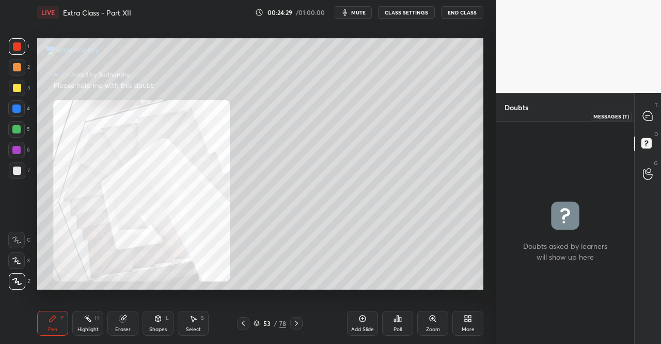
click at [650, 115] on icon at bounding box center [647, 115] width 9 height 9
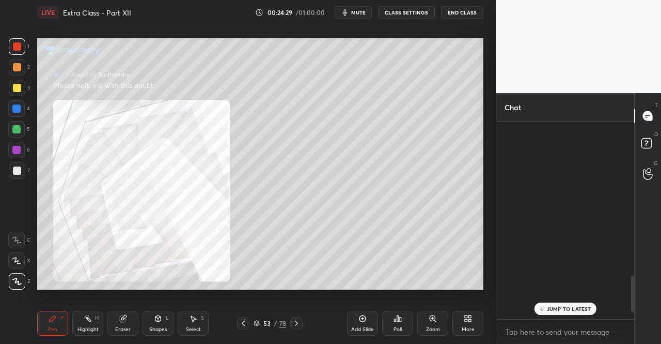
scroll to position [194, 135]
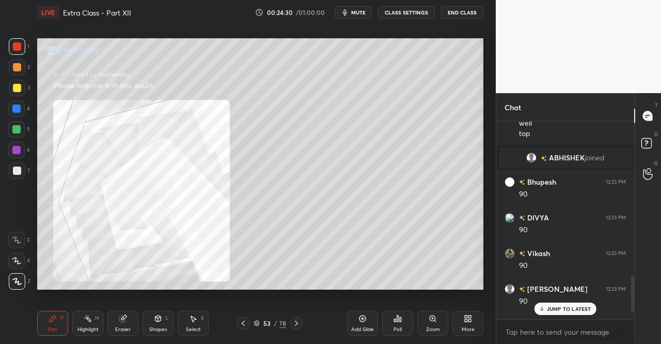
click at [539, 309] on icon at bounding box center [541, 308] width 7 height 6
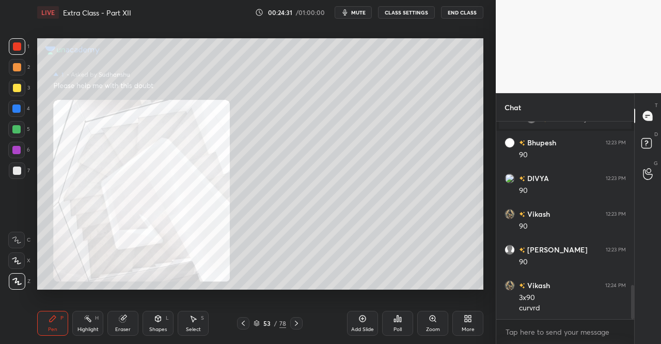
click at [242, 320] on icon at bounding box center [243, 323] width 8 height 8
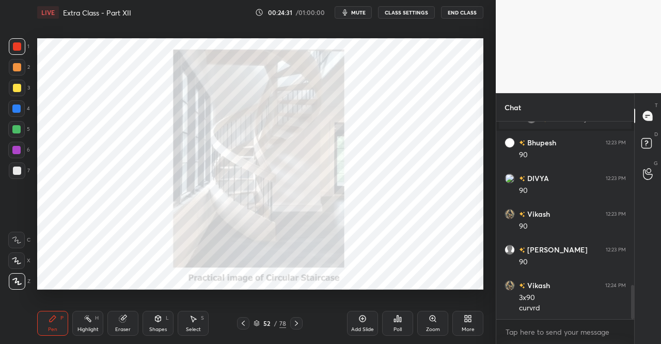
click at [244, 321] on icon at bounding box center [243, 322] width 3 height 5
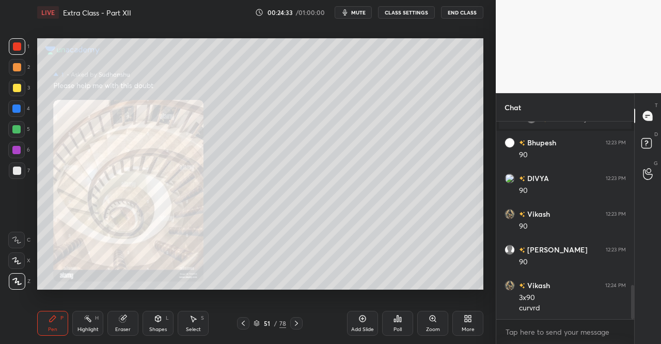
click at [297, 322] on icon at bounding box center [296, 323] width 8 height 8
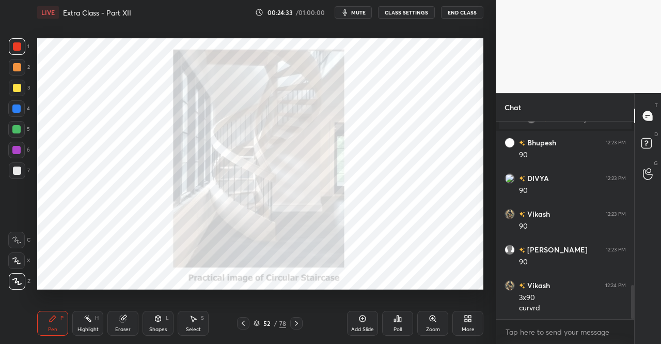
click at [297, 322] on icon at bounding box center [296, 322] width 3 height 5
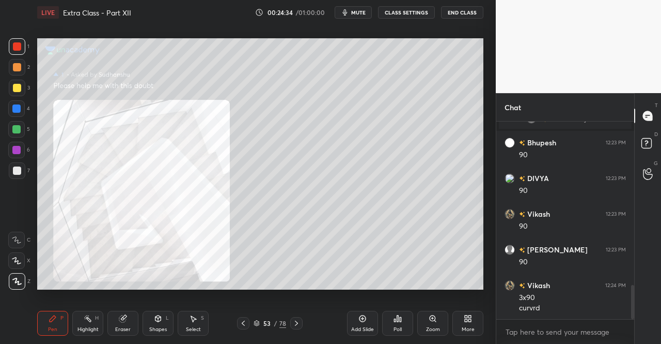
click at [294, 323] on icon at bounding box center [296, 323] width 8 height 8
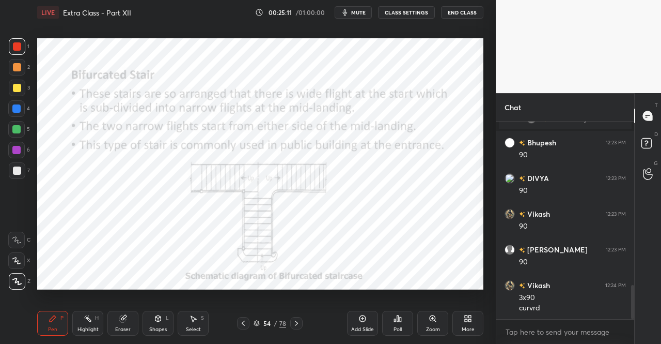
click at [51, 325] on div "Pen P" at bounding box center [52, 322] width 31 height 25
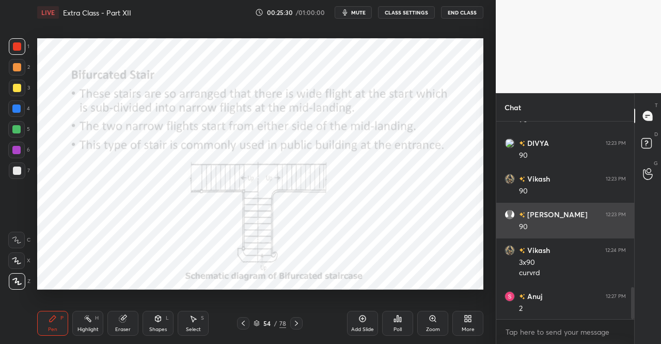
scroll to position [1022, 0]
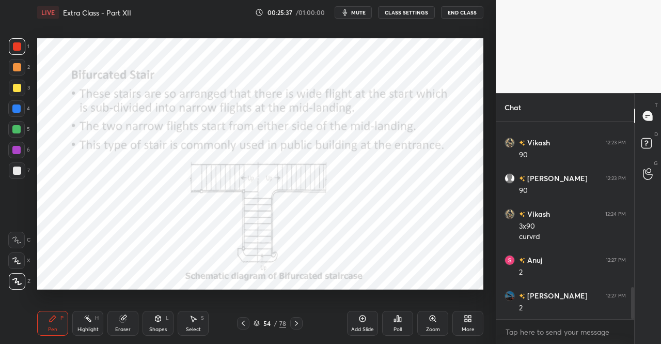
click at [297, 319] on icon at bounding box center [296, 323] width 8 height 8
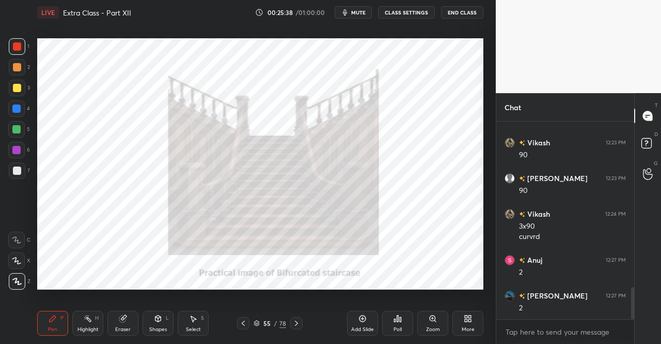
click at [39, 323] on div "Pen P" at bounding box center [52, 322] width 31 height 25
click at [40, 322] on div "Pen P" at bounding box center [52, 322] width 31 height 25
click at [649, 111] on icon at bounding box center [648, 116] width 11 height 11
click at [50, 330] on div "Pen" at bounding box center [52, 328] width 9 height 5
click at [50, 334] on div "Pen P" at bounding box center [52, 322] width 31 height 25
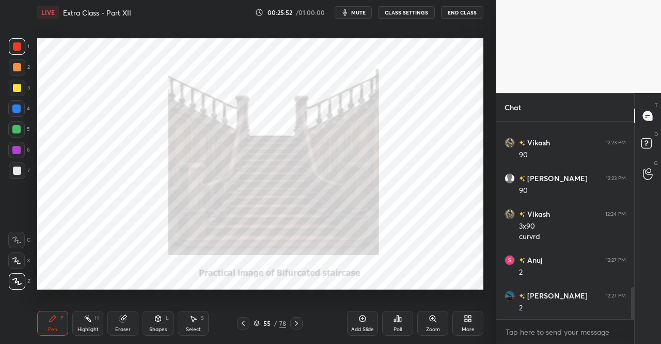
click at [296, 320] on icon at bounding box center [296, 323] width 8 height 8
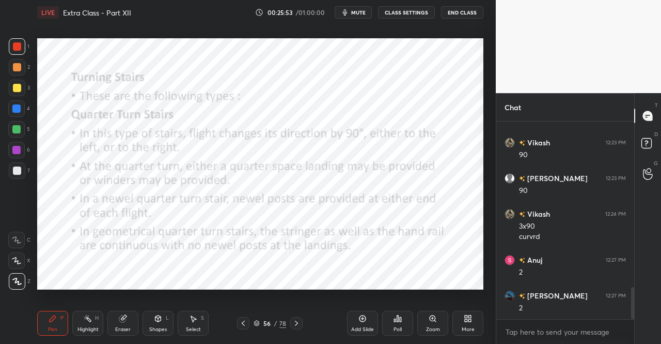
click at [30, 321] on div "1 2 3 4 5 6 7 C X Z C X Z E E Erase all H H LIVE Extra Class - Part XII 00:25:5…" at bounding box center [244, 172] width 488 height 344
click at [32, 321] on div "1 2 3 4 5 6 7 C X Z C X Z E E Erase all H H LIVE Extra Class - Part XII 00:25:5…" at bounding box center [244, 172] width 488 height 344
click at [39, 317] on div "Pen P" at bounding box center [52, 322] width 31 height 25
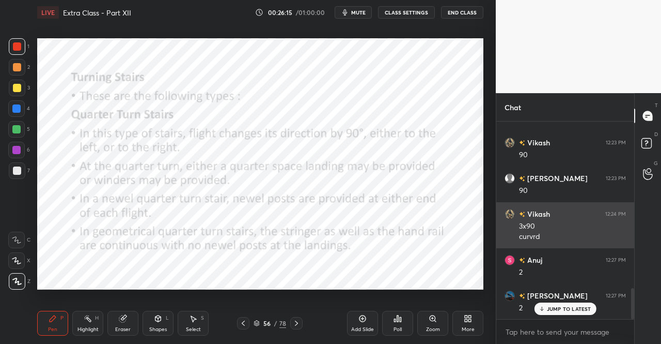
scroll to position [1057, 0]
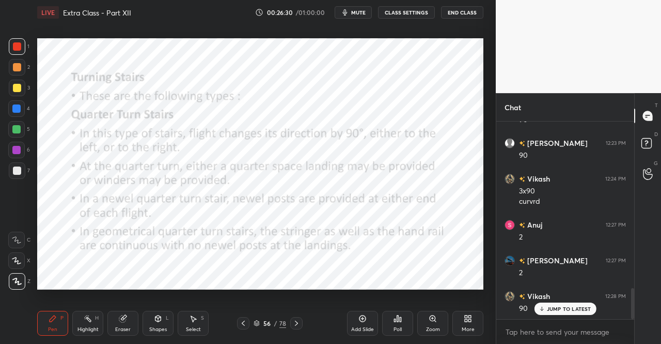
click at [302, 321] on div at bounding box center [296, 323] width 12 height 12
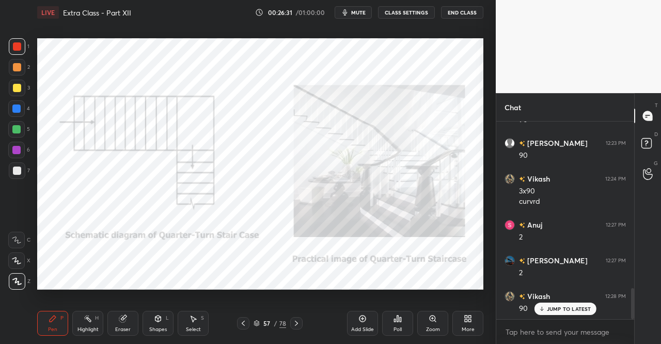
click at [57, 327] on div "Pen P" at bounding box center [52, 322] width 31 height 25
click at [48, 306] on div "Pen P Highlight H Eraser Shapes L Select S 57 / 78 Add Slide Poll Zoom More" at bounding box center [260, 322] width 446 height 41
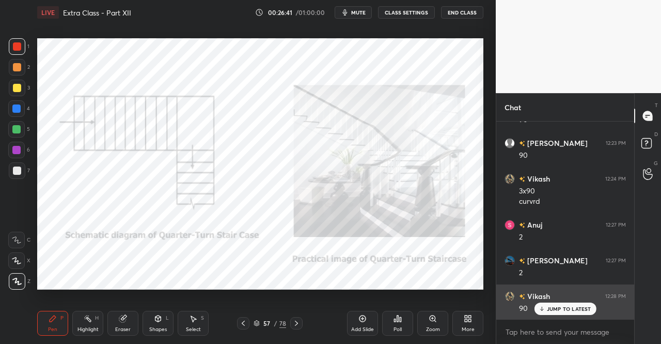
click at [547, 309] on p "JUMP TO LATEST" at bounding box center [569, 308] width 44 height 6
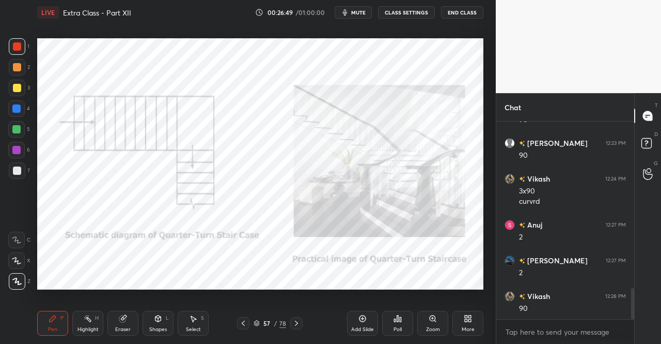
click at [297, 321] on icon at bounding box center [296, 323] width 8 height 8
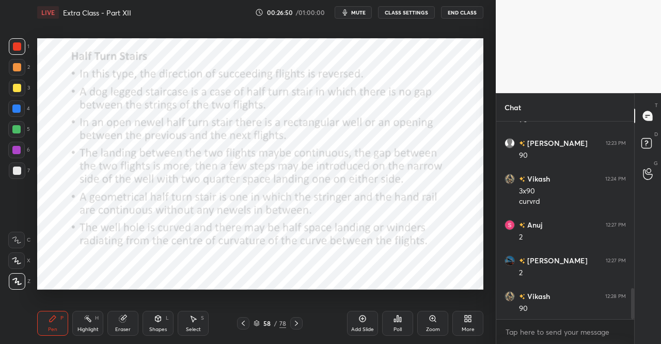
click at [49, 318] on icon at bounding box center [53, 318] width 8 height 8
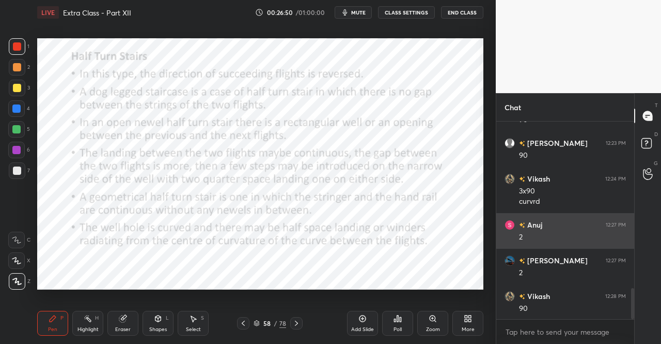
click at [52, 303] on div "Pen P Highlight H Eraser Shapes L Select S 58 / 78 Add Slide Poll Zoom More" at bounding box center [260, 322] width 446 height 41
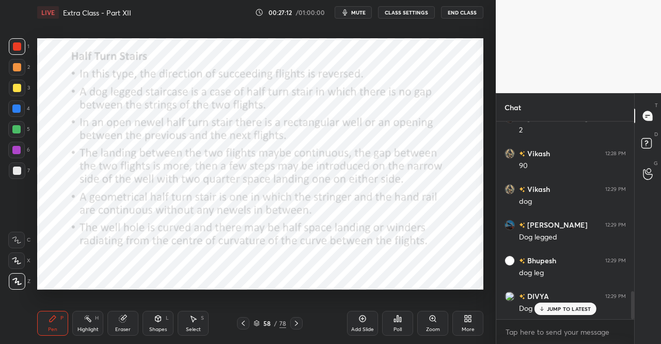
scroll to position [1236, 0]
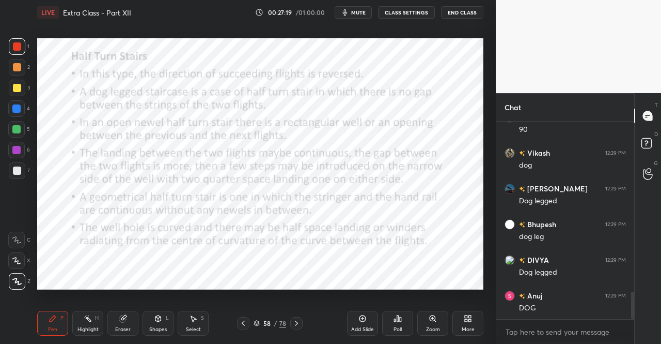
click at [300, 320] on div at bounding box center [296, 323] width 12 height 12
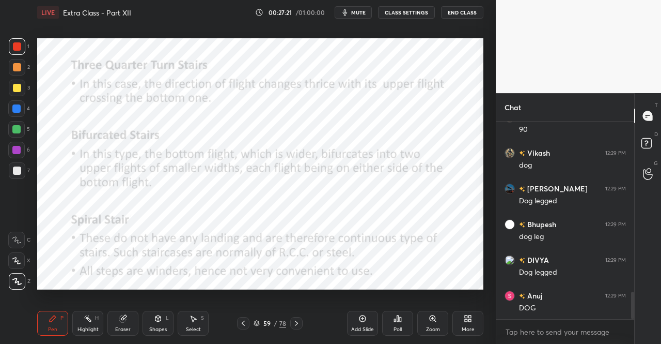
click at [41, 307] on div "Pen P Highlight H Eraser Shapes L Select S 59 / 78 Add Slide Poll Zoom More" at bounding box center [260, 322] width 446 height 41
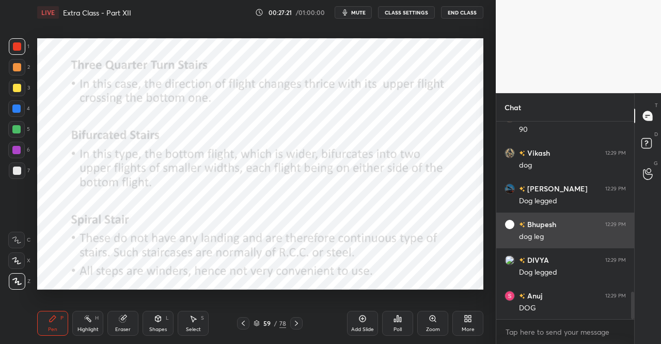
click at [48, 300] on div "Setting up your live class Poll for secs No correct answer Start poll" at bounding box center [260, 163] width 455 height 277
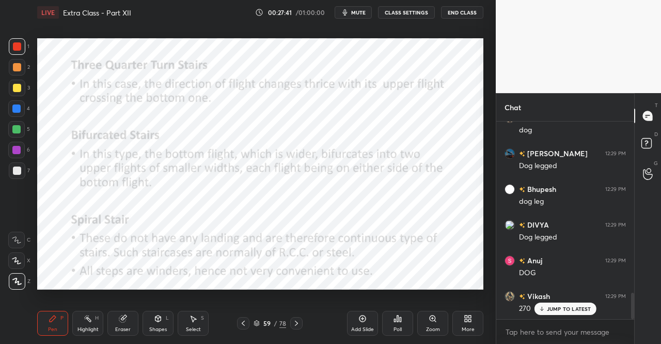
click at [35, 326] on div "LIVE Extra Class - Part XII 00:27:41 / 01:00:00 mute CLASS SETTINGS End Class S…" at bounding box center [260, 172] width 455 height 344
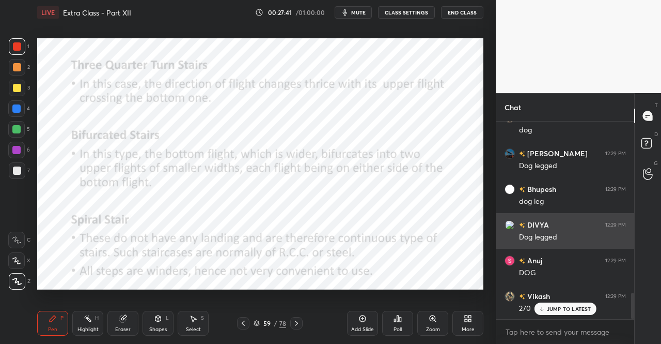
click at [42, 311] on div "Pen P" at bounding box center [52, 322] width 31 height 25
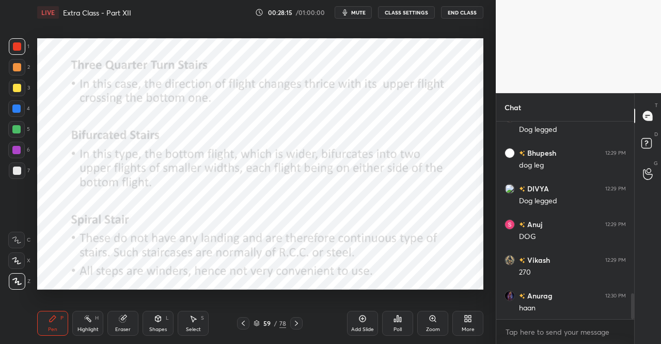
click at [295, 324] on icon at bounding box center [296, 323] width 8 height 8
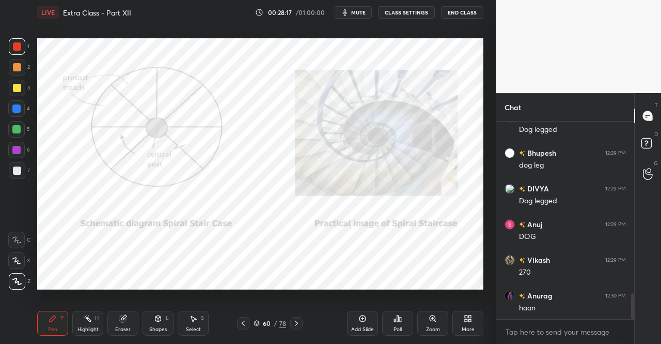
click at [82, 336] on div "Pen P Highlight H Eraser Shapes L Select S 60 / 78 Add Slide Poll Zoom More" at bounding box center [260, 322] width 446 height 41
click at [72, 328] on div "Pen P Highlight H Eraser Shapes L Select S" at bounding box center [114, 322] width 155 height 25
click at [244, 323] on icon at bounding box center [243, 323] width 8 height 8
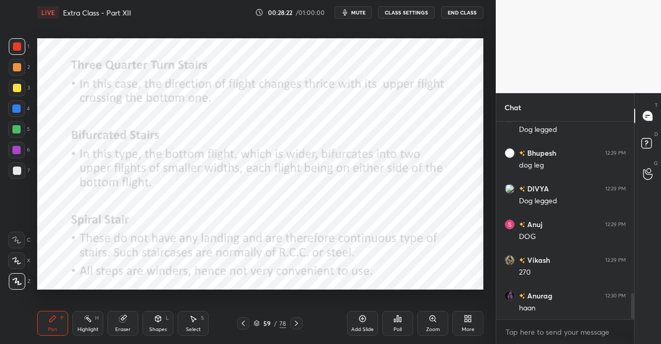
click at [243, 323] on icon at bounding box center [243, 323] width 8 height 8
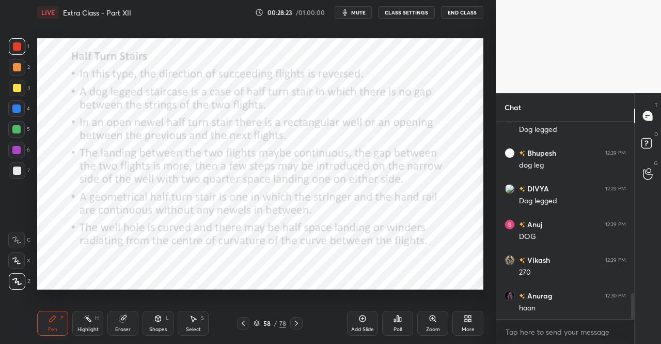
click at [245, 324] on icon at bounding box center [243, 323] width 8 height 8
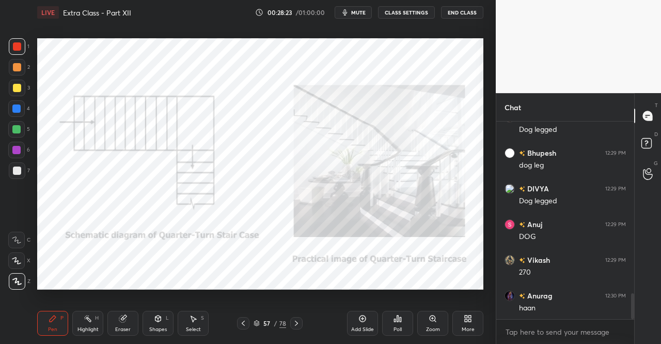
click at [245, 322] on icon at bounding box center [243, 323] width 8 height 8
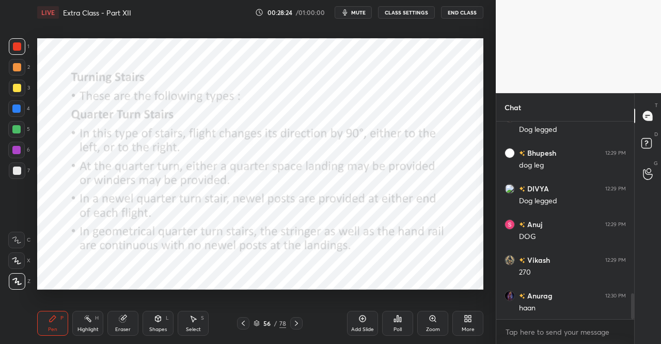
click at [245, 322] on icon at bounding box center [243, 323] width 8 height 8
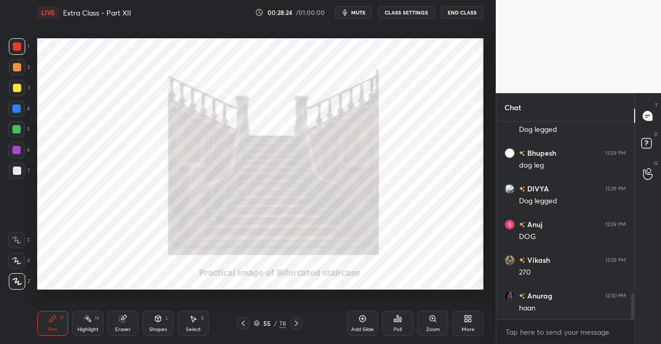
click at [245, 320] on icon at bounding box center [243, 323] width 8 height 8
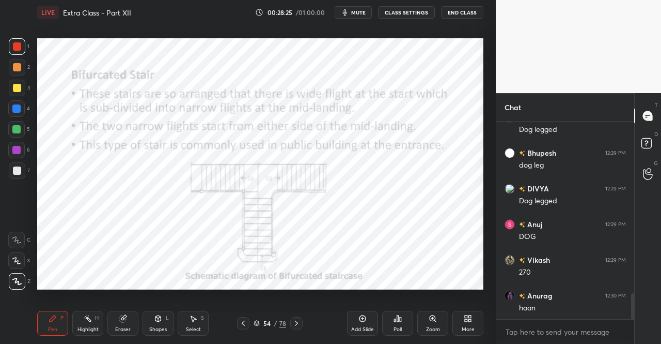
click at [244, 318] on div at bounding box center [243, 323] width 12 height 12
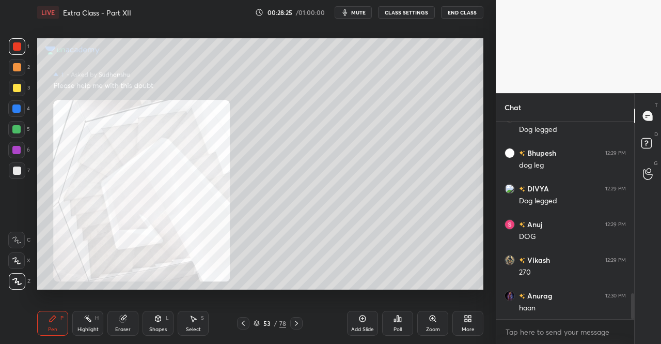
click at [244, 320] on icon at bounding box center [243, 323] width 8 height 8
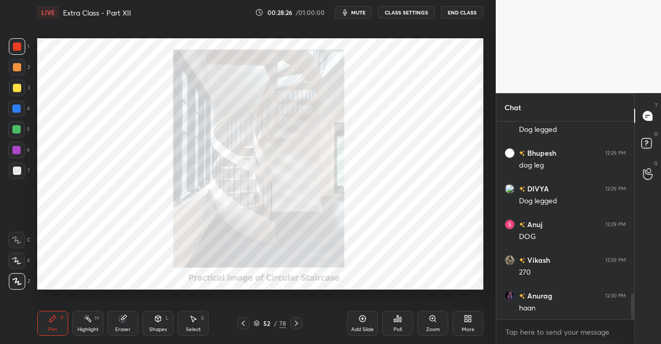
click at [245, 322] on icon at bounding box center [243, 323] width 8 height 8
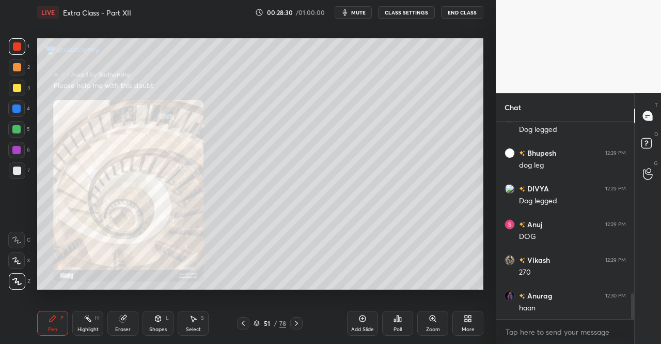
click at [290, 328] on div at bounding box center [296, 323] width 12 height 12
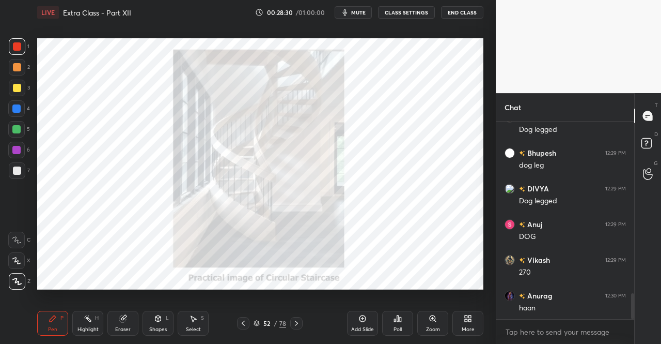
click at [292, 325] on icon at bounding box center [296, 323] width 8 height 8
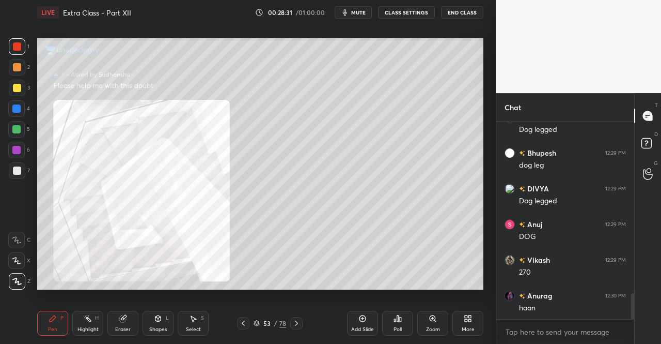
click at [294, 324] on icon at bounding box center [296, 323] width 8 height 8
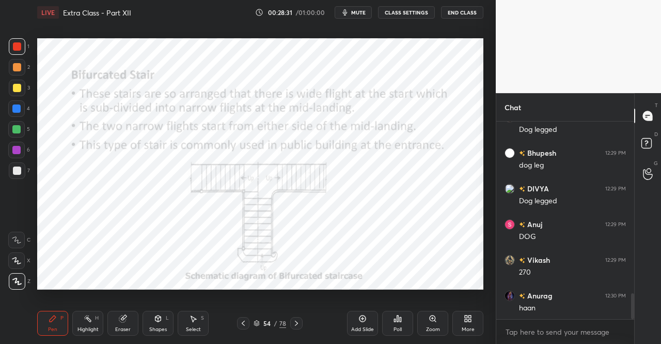
click at [295, 324] on icon at bounding box center [296, 323] width 8 height 8
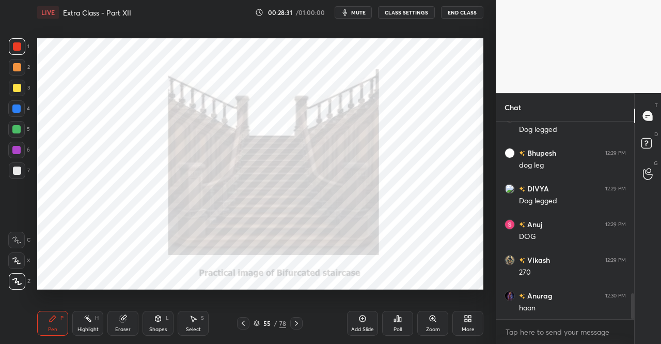
click at [295, 325] on icon at bounding box center [296, 322] width 3 height 5
click at [295, 324] on icon at bounding box center [296, 323] width 8 height 8
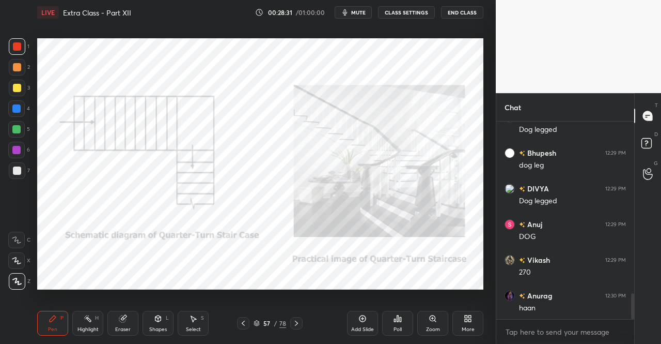
click at [298, 324] on icon at bounding box center [296, 323] width 8 height 8
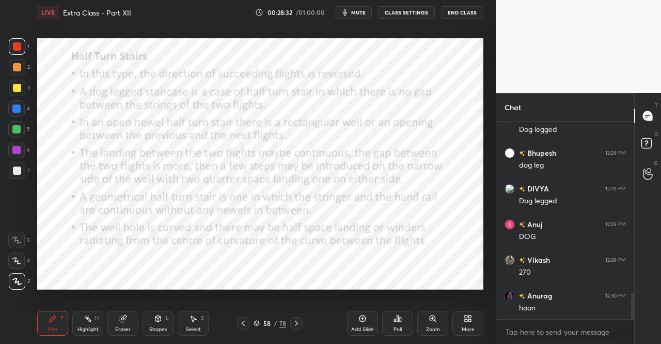
click at [300, 322] on icon at bounding box center [296, 323] width 8 height 8
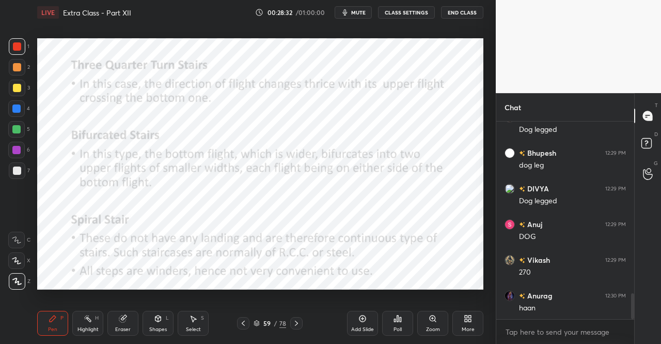
click at [299, 322] on icon at bounding box center [296, 323] width 8 height 8
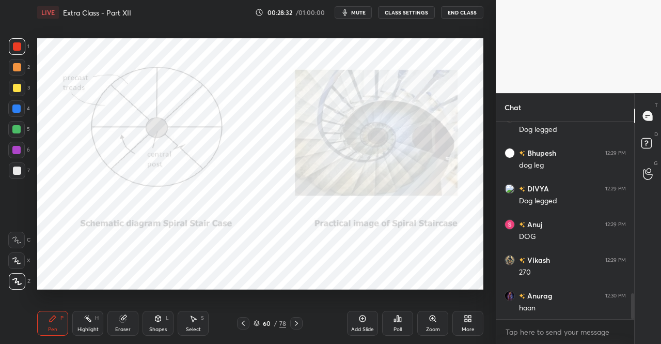
click at [297, 321] on icon at bounding box center [296, 323] width 8 height 8
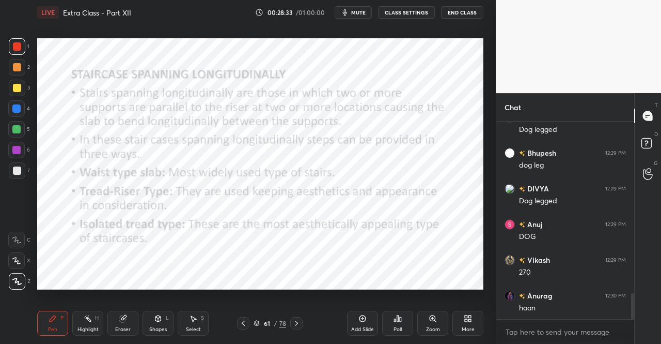
click at [297, 320] on icon at bounding box center [296, 323] width 8 height 8
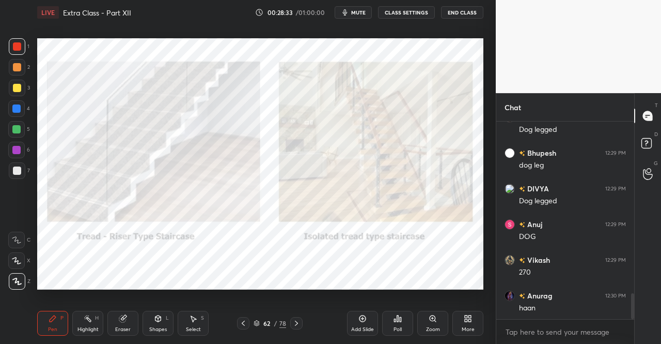
click at [298, 318] on div at bounding box center [296, 323] width 12 height 12
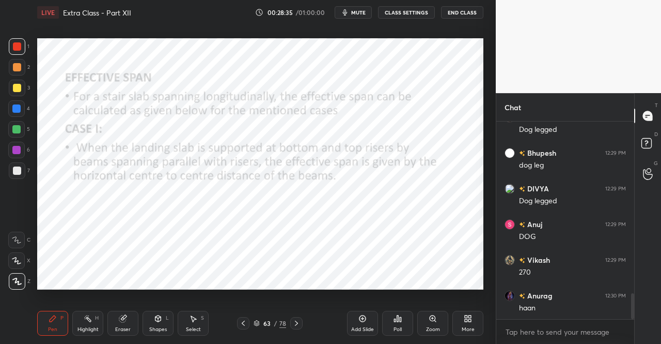
click at [243, 325] on icon at bounding box center [243, 323] width 8 height 8
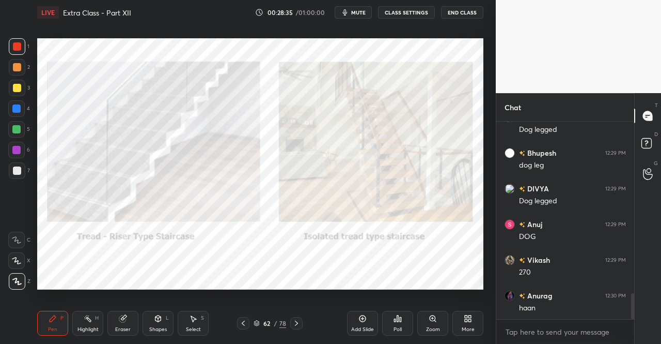
click at [242, 326] on icon at bounding box center [243, 323] width 8 height 8
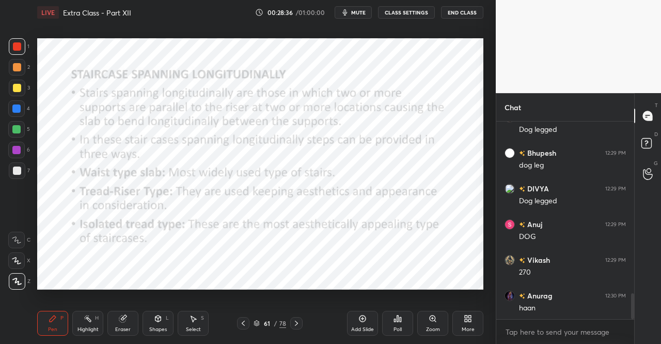
click at [241, 326] on icon at bounding box center [243, 323] width 8 height 8
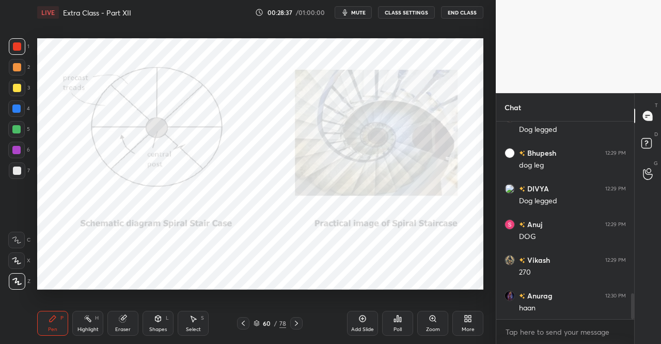
click at [298, 319] on icon at bounding box center [296, 323] width 8 height 8
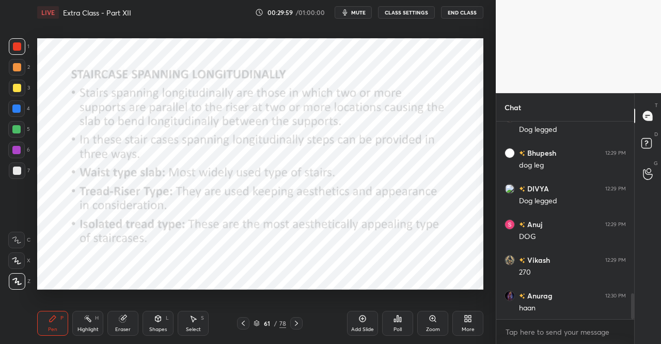
click at [297, 317] on div "Pen P Highlight H Eraser Shapes L Select S 61 / 78 Add Slide Poll Zoom More" at bounding box center [260, 322] width 446 height 41
click at [297, 321] on icon at bounding box center [296, 323] width 8 height 8
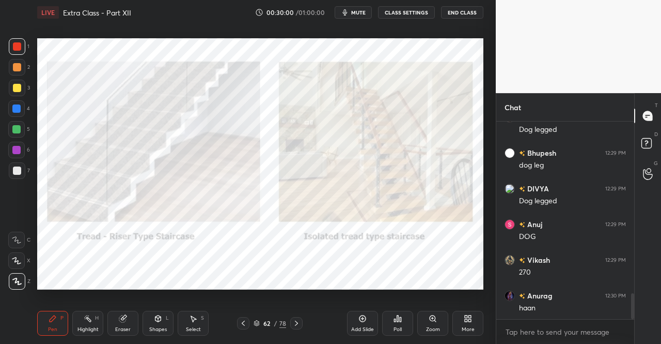
click at [39, 318] on div "Pen P" at bounding box center [52, 322] width 31 height 25
click at [42, 321] on div "Pen P" at bounding box center [52, 322] width 31 height 25
click at [297, 321] on icon at bounding box center [296, 323] width 8 height 8
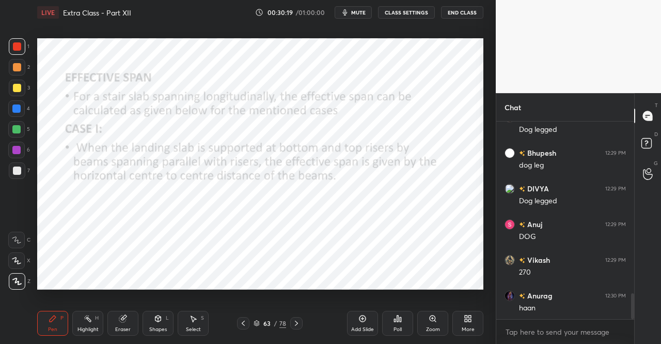
click at [247, 320] on icon at bounding box center [243, 323] width 8 height 8
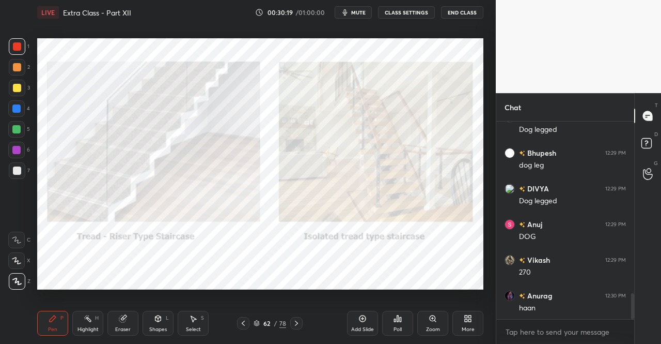
click at [242, 322] on icon at bounding box center [243, 323] width 8 height 8
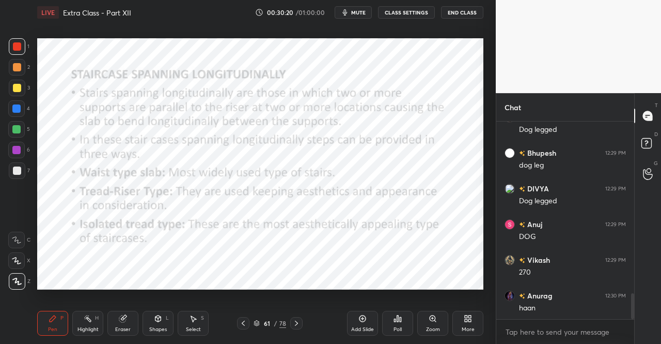
click at [241, 321] on icon at bounding box center [243, 323] width 8 height 8
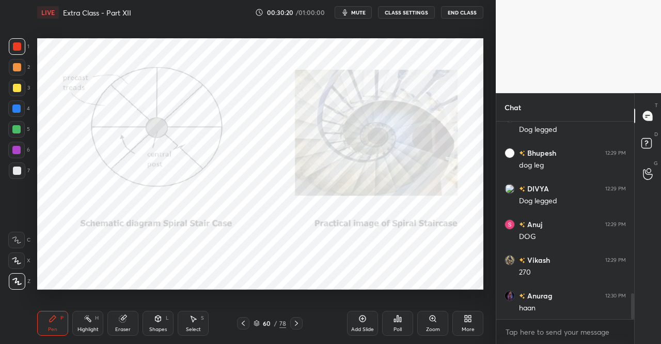
click at [241, 321] on icon at bounding box center [243, 323] width 8 height 8
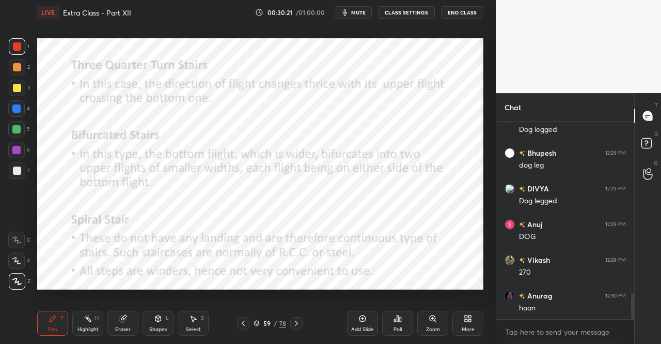
click at [239, 320] on icon at bounding box center [243, 323] width 8 height 8
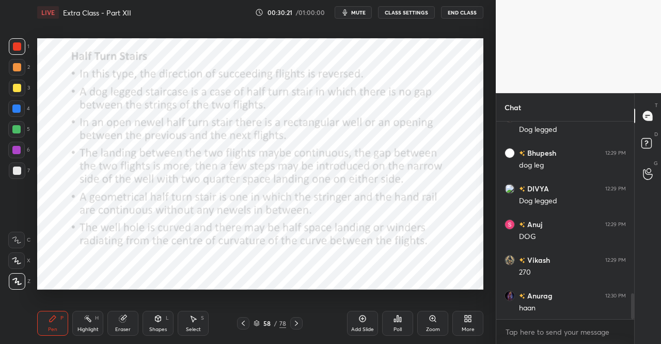
click at [239, 319] on icon at bounding box center [243, 323] width 8 height 8
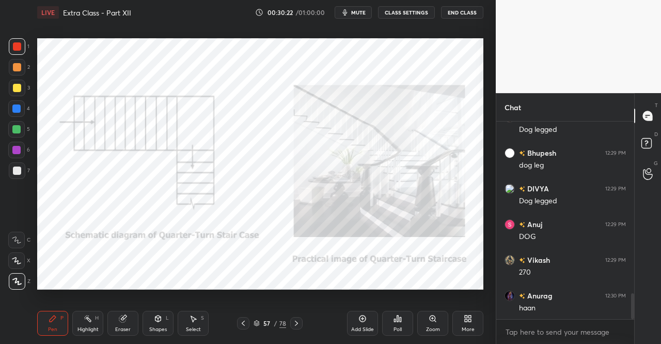
click at [242, 319] on icon at bounding box center [243, 323] width 8 height 8
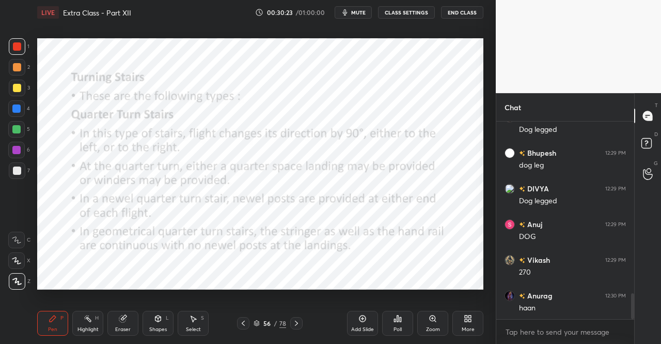
click at [244, 317] on div "Pen P Highlight H Eraser Shapes L Select S 56 / 78 Add Slide Poll Zoom More" at bounding box center [260, 322] width 446 height 41
click at [242, 318] on div at bounding box center [243, 323] width 12 height 12
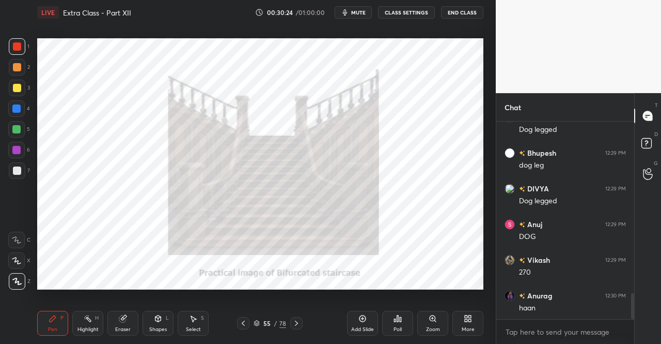
click at [242, 320] on icon at bounding box center [243, 323] width 8 height 8
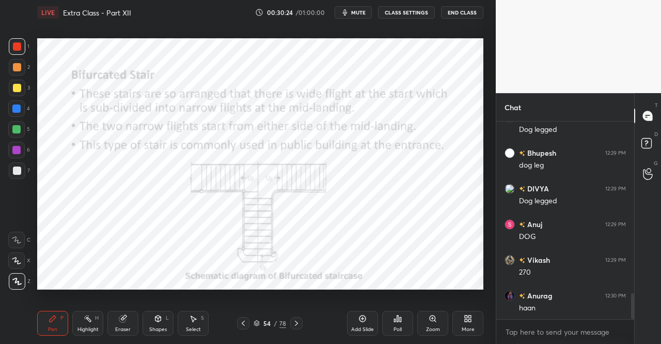
click at [242, 321] on icon at bounding box center [243, 323] width 8 height 8
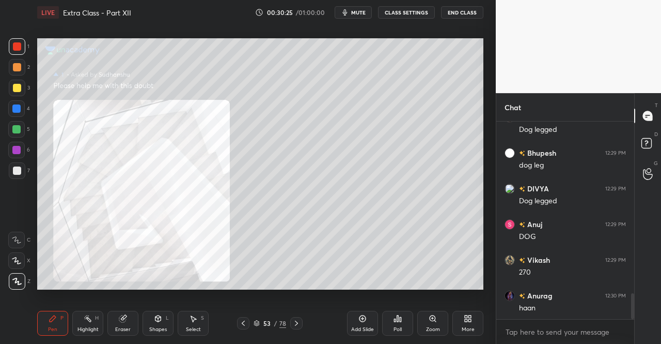
click at [243, 321] on icon at bounding box center [243, 323] width 8 height 8
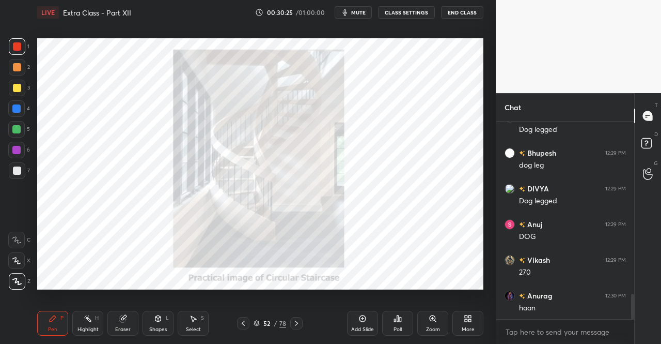
scroll to position [1332, 0]
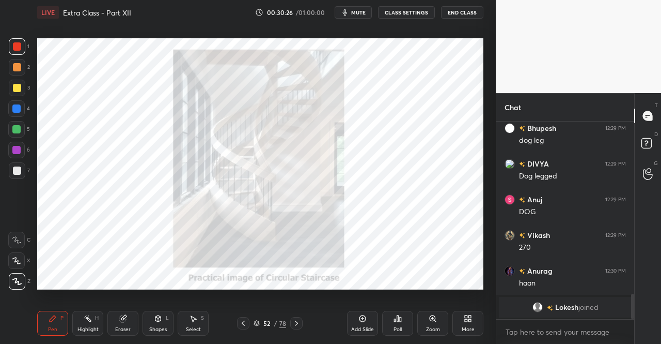
click at [242, 322] on icon at bounding box center [243, 323] width 8 height 8
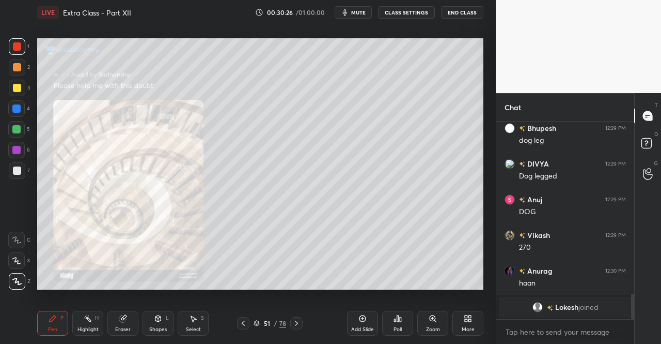
click at [243, 322] on icon at bounding box center [243, 322] width 3 height 5
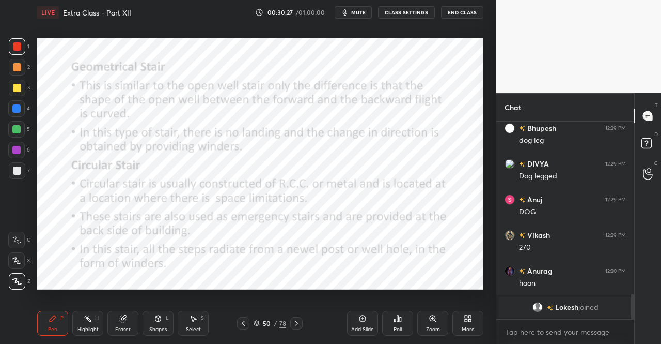
click at [243, 322] on icon at bounding box center [243, 323] width 8 height 8
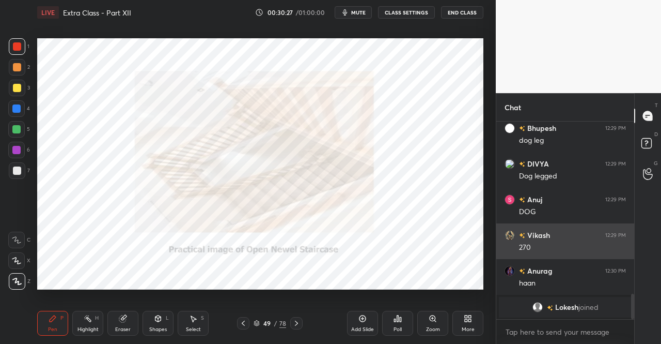
click at [242, 322] on icon at bounding box center [243, 323] width 8 height 8
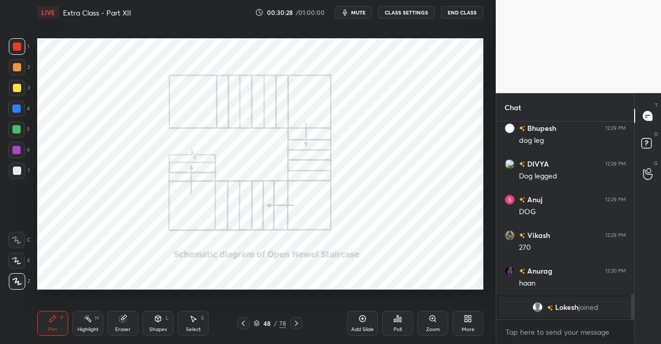
click at [241, 322] on icon at bounding box center [243, 323] width 8 height 8
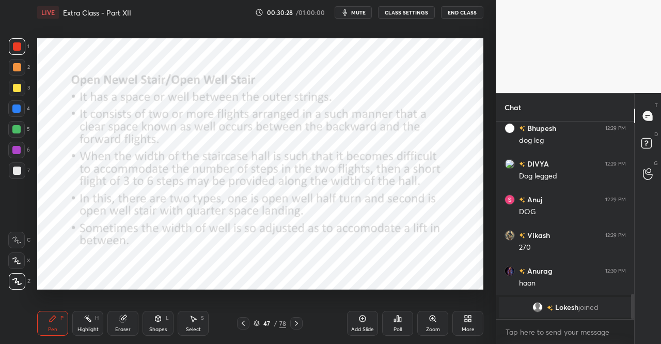
click at [240, 323] on icon at bounding box center [243, 323] width 8 height 8
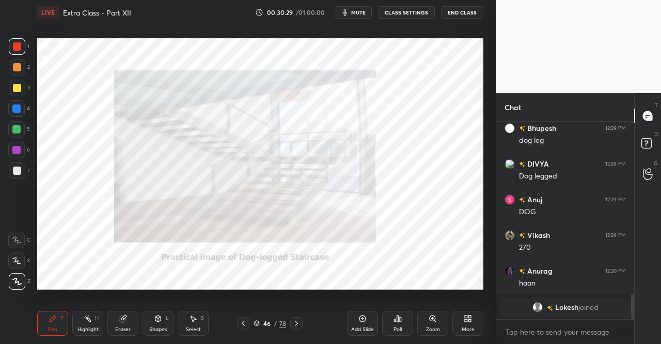
click at [240, 322] on icon at bounding box center [243, 323] width 8 height 8
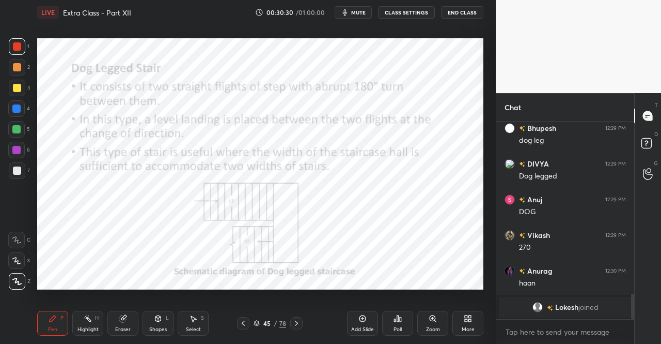
click at [293, 320] on icon at bounding box center [296, 323] width 8 height 8
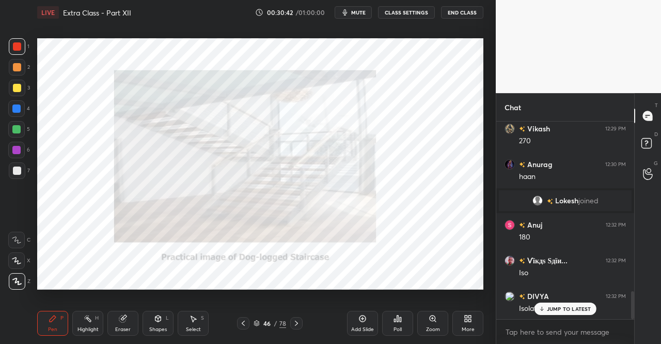
scroll to position [1251, 0]
click at [240, 320] on icon at bounding box center [243, 323] width 8 height 8
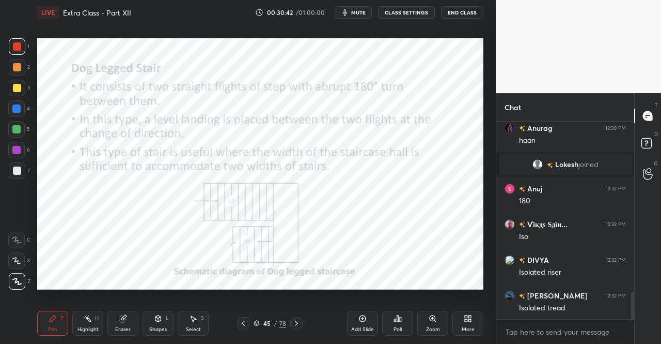
click at [242, 319] on icon at bounding box center [243, 323] width 8 height 8
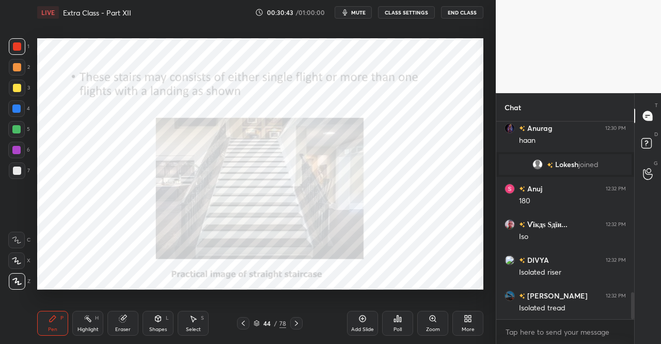
click at [241, 322] on icon at bounding box center [243, 323] width 8 height 8
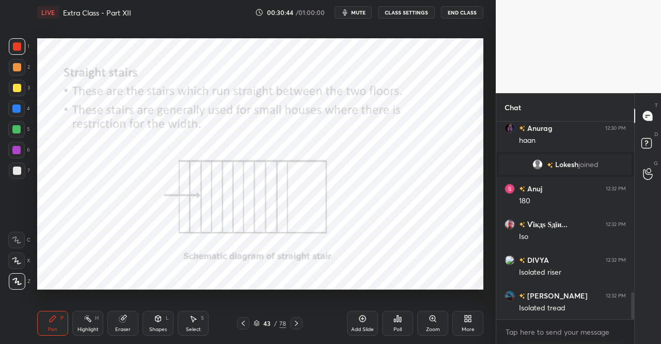
click at [243, 324] on icon at bounding box center [243, 323] width 8 height 8
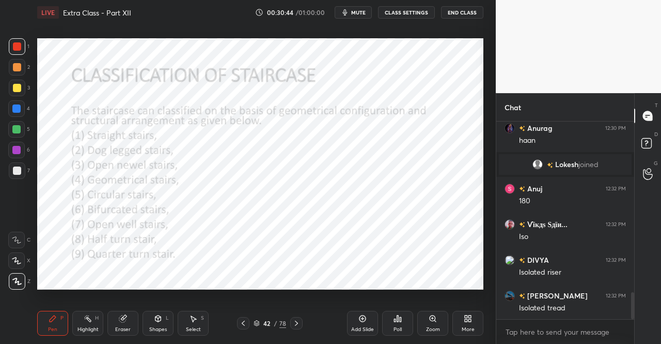
click at [242, 320] on icon at bounding box center [243, 323] width 8 height 8
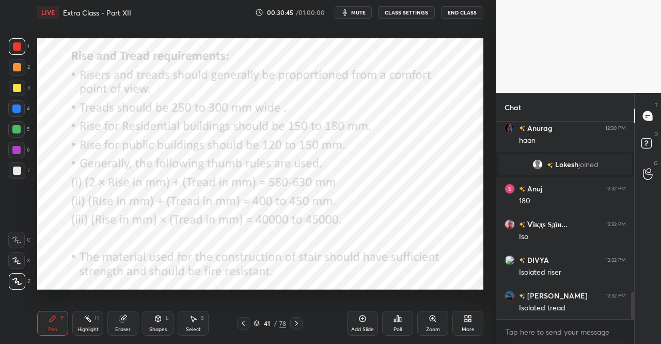
click at [242, 320] on icon at bounding box center [243, 323] width 8 height 8
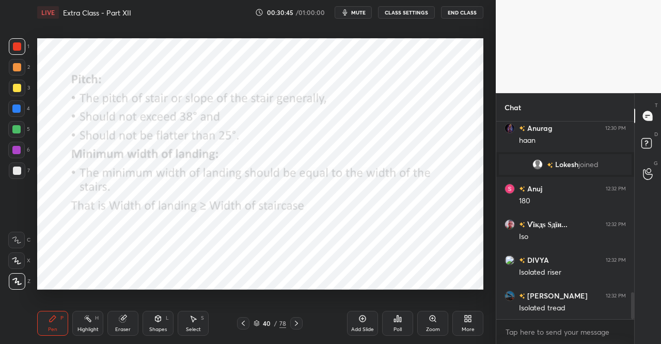
click at [241, 320] on icon at bounding box center [243, 323] width 8 height 8
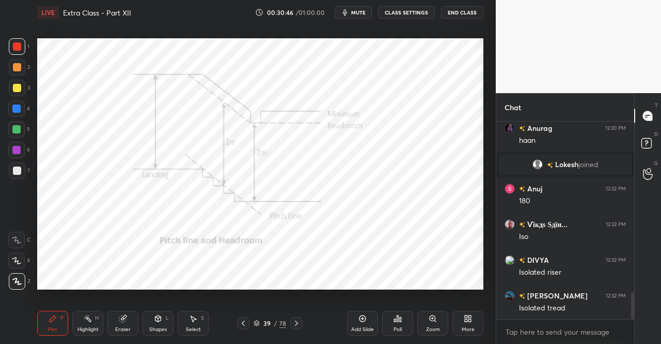
click at [241, 321] on icon at bounding box center [243, 323] width 8 height 8
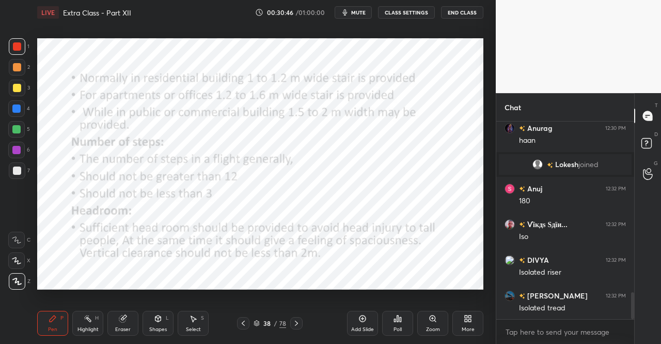
click at [239, 321] on icon at bounding box center [243, 323] width 8 height 8
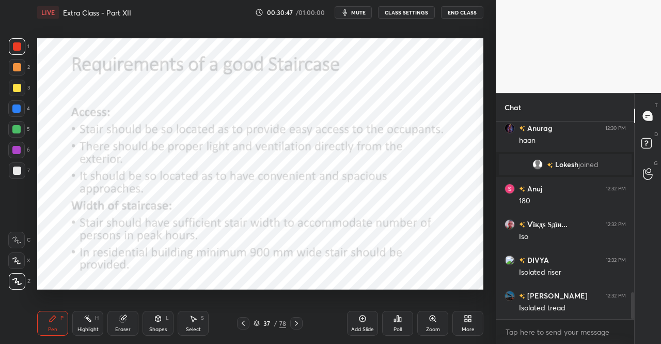
click at [242, 322] on icon at bounding box center [243, 323] width 8 height 8
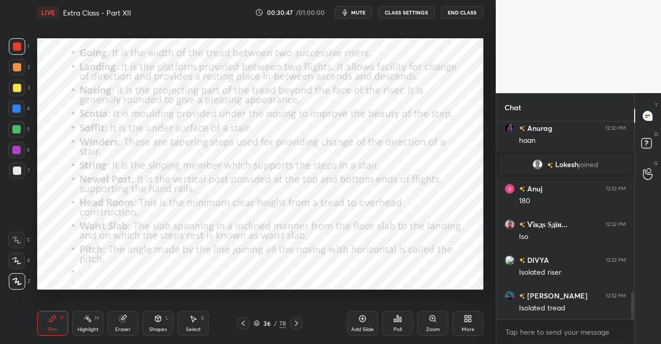
click at [242, 320] on icon at bounding box center [243, 323] width 8 height 8
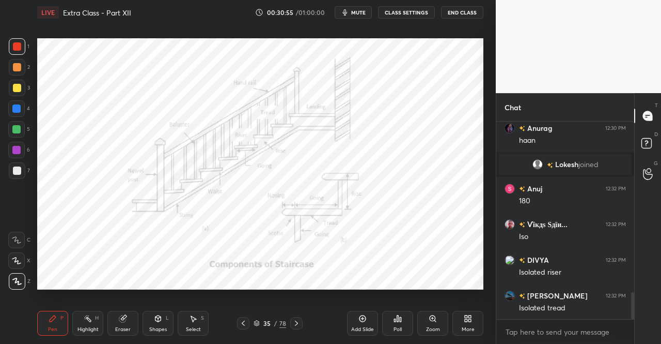
click at [260, 321] on div "35 / 78" at bounding box center [270, 322] width 33 height 9
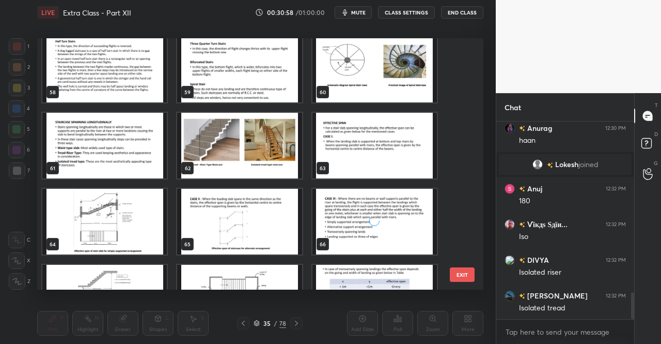
scroll to position [1481, 0]
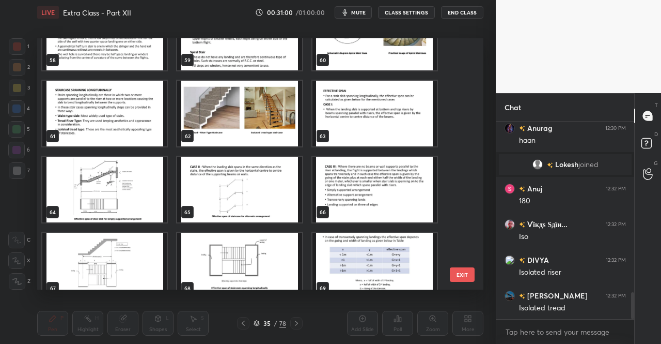
click at [258, 127] on img "grid" at bounding box center [239, 114] width 124 height 66
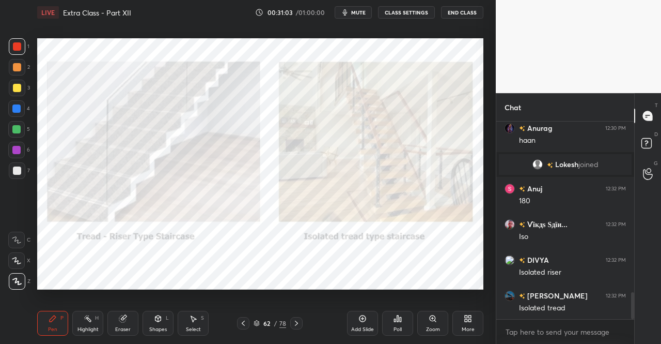
click at [299, 322] on icon at bounding box center [296, 323] width 8 height 8
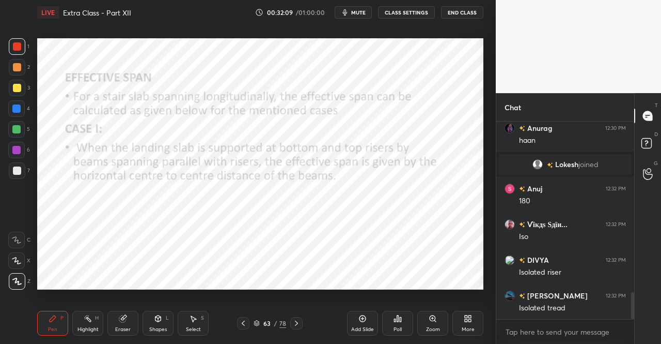
click at [297, 321] on icon at bounding box center [296, 323] width 8 height 8
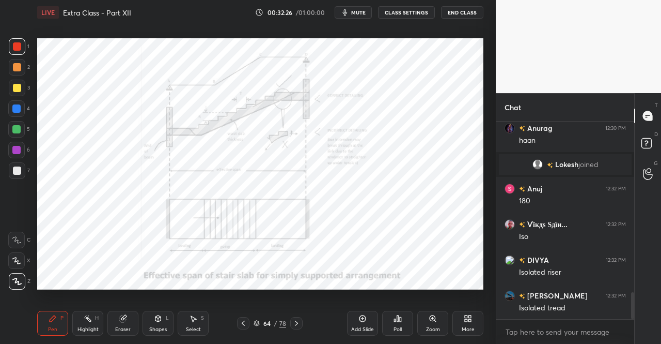
click at [355, 15] on span "mute" at bounding box center [358, 12] width 14 height 7
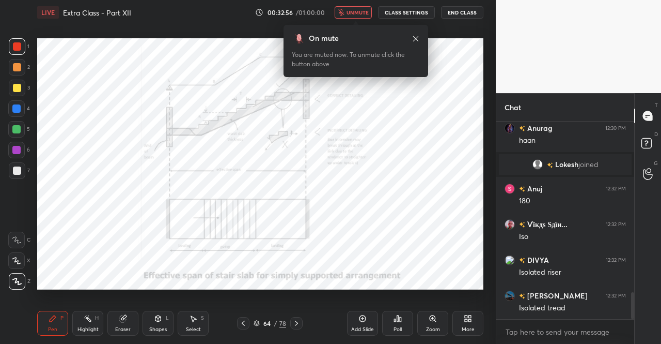
click at [418, 40] on icon at bounding box center [416, 39] width 8 height 8
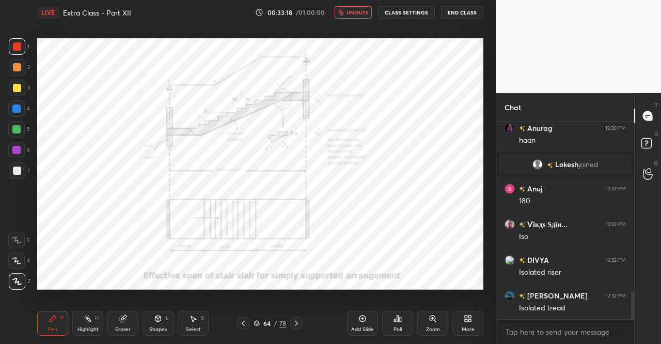
click at [358, 16] on button "unmute" at bounding box center [353, 12] width 37 height 12
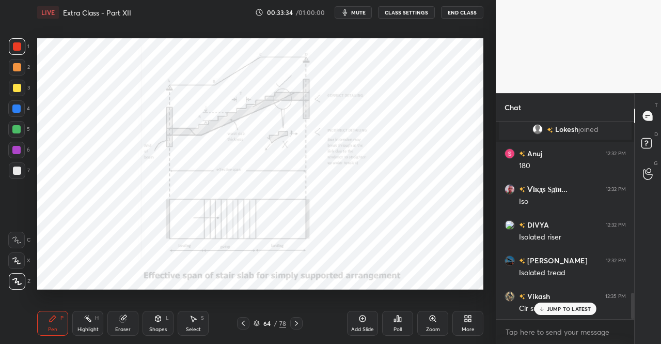
click at [298, 322] on icon at bounding box center [296, 323] width 8 height 8
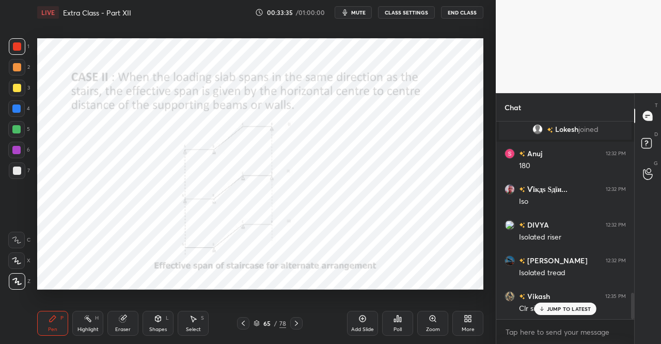
click at [45, 318] on div "Pen P" at bounding box center [52, 322] width 31 height 25
click at [56, 321] on icon at bounding box center [53, 318] width 8 height 8
click at [50, 316] on icon at bounding box center [53, 318] width 8 height 8
click at [33, 319] on div "1 2 3 4 5 6 7 C X Z C X Z E E Erase all H H LIVE Extra Class - Part XII 00:34:1…" at bounding box center [244, 172] width 488 height 344
click at [35, 313] on div "LIVE Extra Class - Part XII 00:34:16 / 01:00:00 mute CLASS SETTINGS End Class S…" at bounding box center [260, 172] width 455 height 344
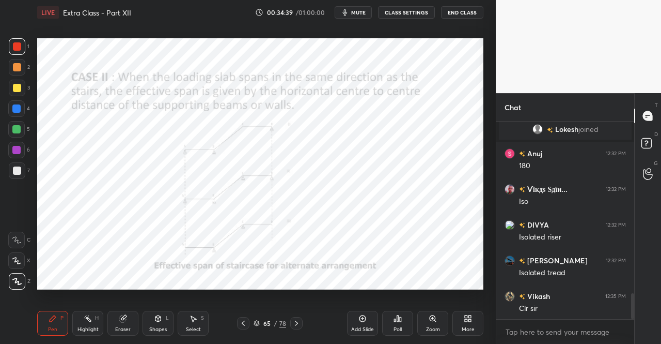
scroll to position [1322, 0]
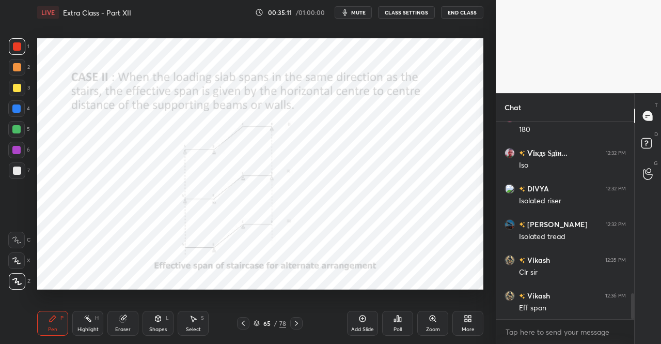
click at [296, 325] on icon at bounding box center [296, 323] width 8 height 8
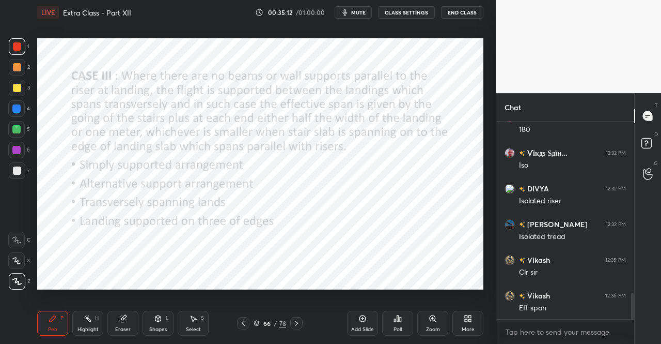
click at [56, 324] on div "Pen P" at bounding box center [52, 322] width 31 height 25
click at [55, 319] on icon at bounding box center [53, 318] width 8 height 8
click at [292, 319] on icon at bounding box center [296, 323] width 8 height 8
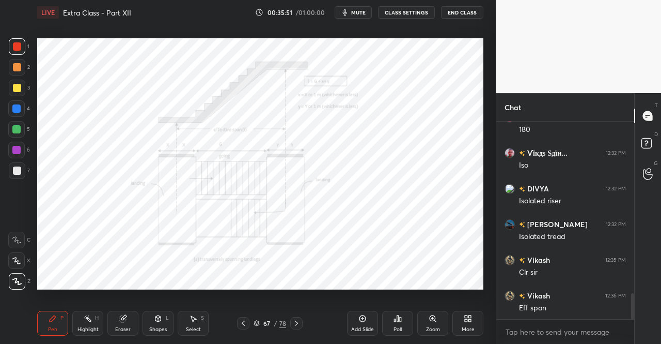
click at [60, 324] on div "Pen P" at bounding box center [52, 322] width 31 height 25
click at [59, 322] on div "Pen P" at bounding box center [52, 322] width 31 height 25
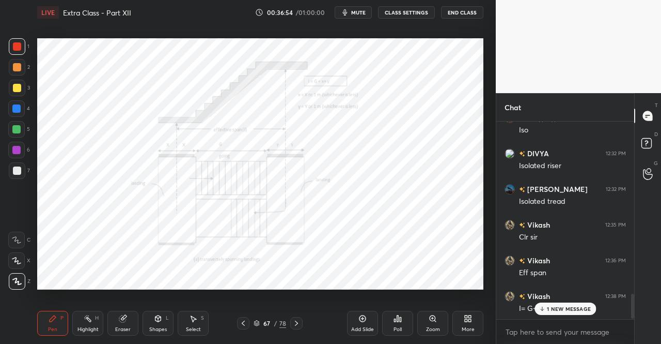
scroll to position [1394, 0]
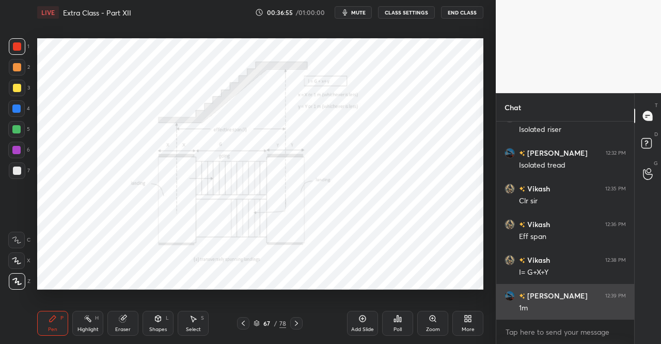
click at [574, 306] on div "1m" at bounding box center [572, 308] width 107 height 10
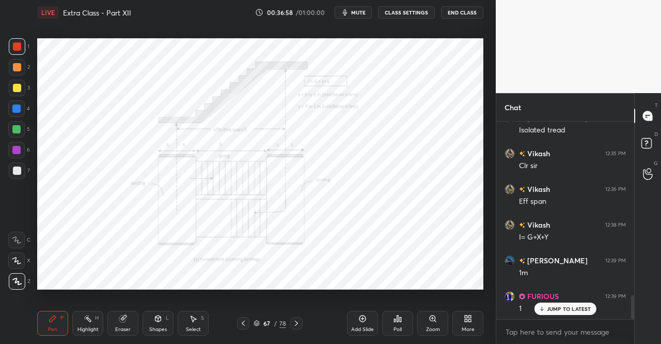
scroll to position [1465, 0]
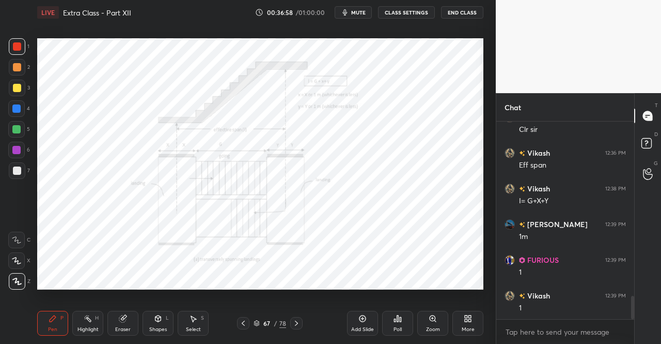
click at [243, 322] on icon at bounding box center [243, 323] width 8 height 8
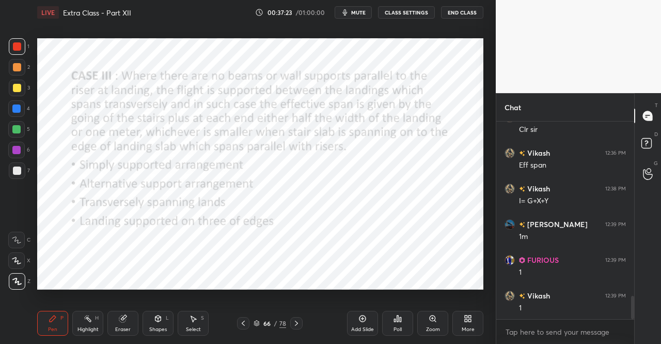
click at [300, 318] on div at bounding box center [296, 323] width 12 height 12
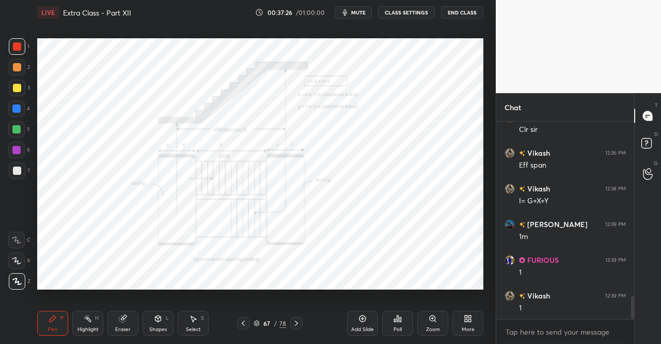
click at [297, 319] on icon at bounding box center [296, 323] width 8 height 8
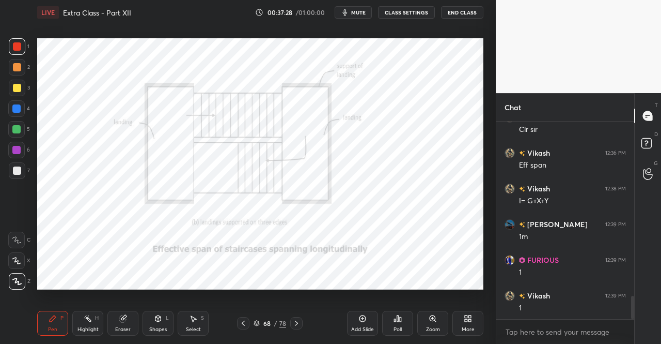
click at [297, 319] on div at bounding box center [296, 323] width 12 height 12
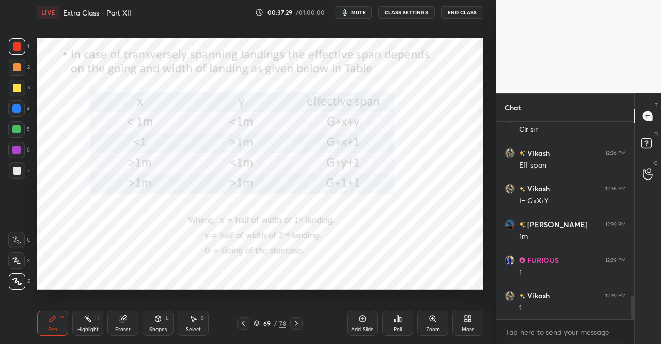
click at [64, 328] on div "Pen P" at bounding box center [52, 322] width 31 height 25
click at [58, 318] on div "Pen P" at bounding box center [52, 322] width 31 height 25
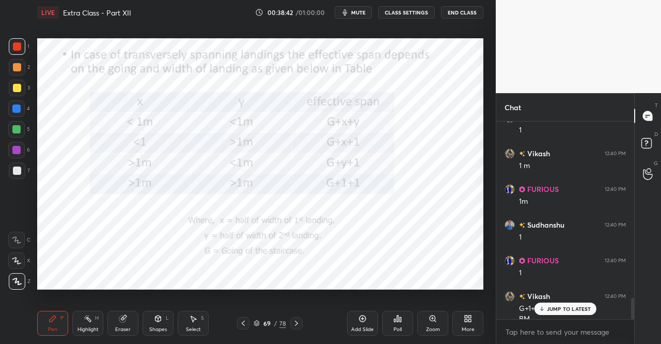
scroll to position [1653, 0]
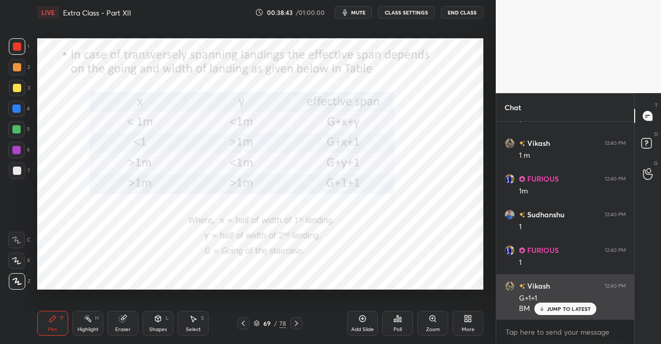
click at [568, 305] on div "JUMP TO LATEST" at bounding box center [565, 308] width 62 height 12
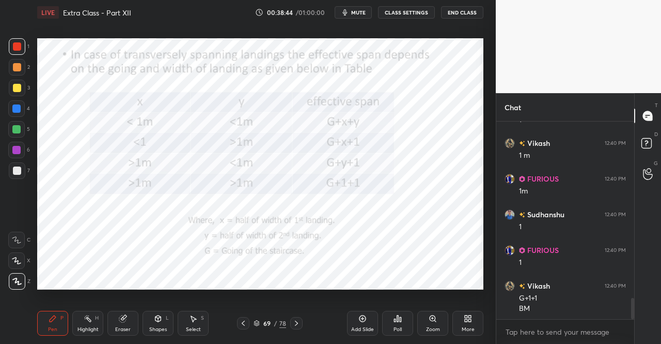
click at [303, 321] on div "69 / 78" at bounding box center [269, 323] width 155 height 12
click at [300, 320] on icon at bounding box center [296, 323] width 8 height 8
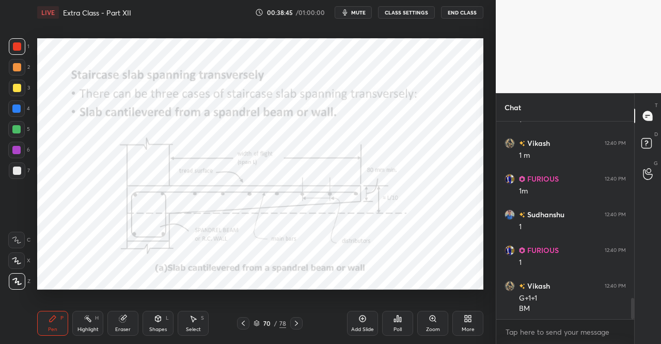
click at [41, 326] on div "Pen P" at bounding box center [52, 322] width 31 height 25
click at [48, 324] on div "Pen P" at bounding box center [52, 322] width 31 height 25
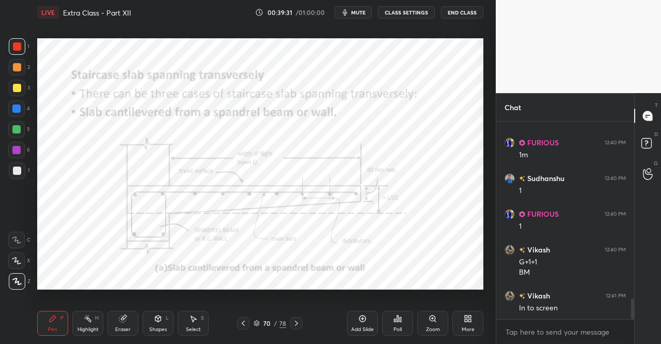
click at [122, 316] on icon at bounding box center [122, 318] width 7 height 7
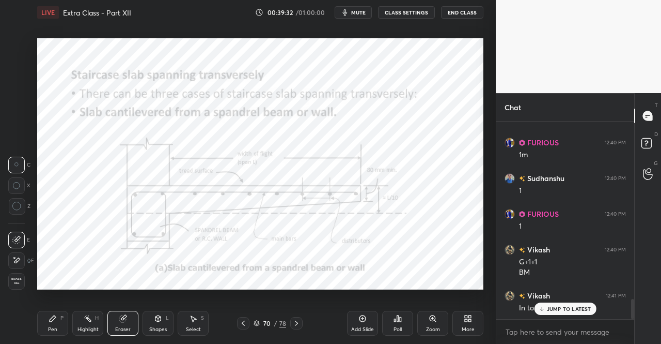
scroll to position [1724, 0]
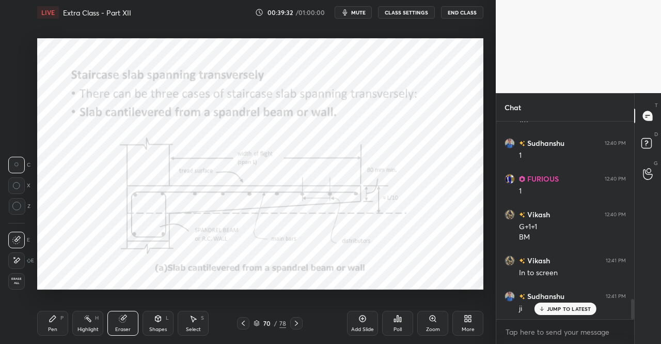
click at [12, 276] on div "Erase all" at bounding box center [16, 281] width 17 height 17
click at [33, 315] on div "1 2 3 4 5 6 7 C X Z C X Z E E Erase all H H LIVE Extra Class - Part XII 00:39:3…" at bounding box center [244, 172] width 488 height 344
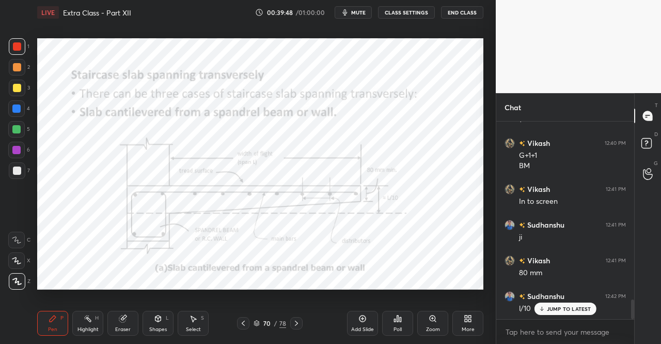
scroll to position [1832, 0]
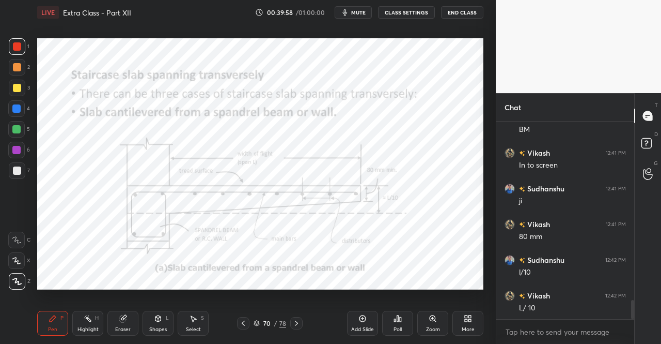
click at [297, 321] on icon at bounding box center [296, 323] width 8 height 8
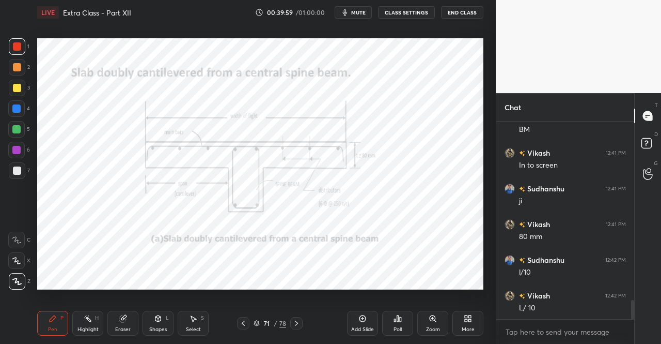
click at [46, 316] on div "Pen P" at bounding box center [52, 322] width 31 height 25
click at [59, 310] on div "Pen P Highlight H Eraser Shapes L Select S 71 / 78 Add Slide Poll Zoom More" at bounding box center [260, 322] width 446 height 41
click at [243, 323] on icon at bounding box center [243, 323] width 8 height 8
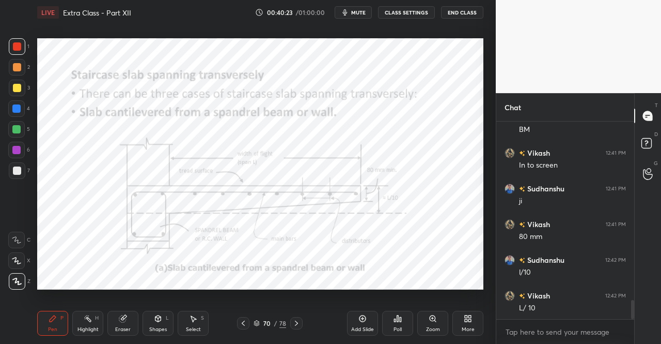
click at [242, 324] on icon at bounding box center [243, 323] width 8 height 8
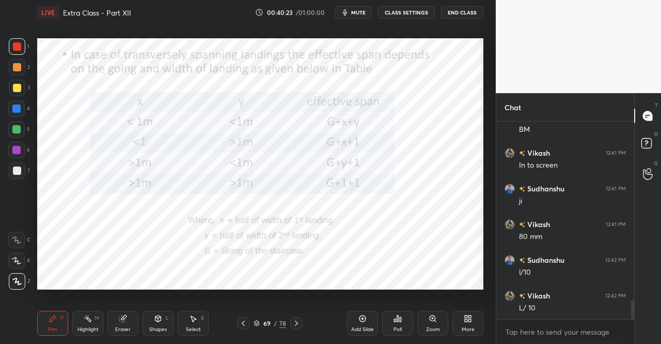
click at [244, 324] on icon at bounding box center [243, 323] width 8 height 8
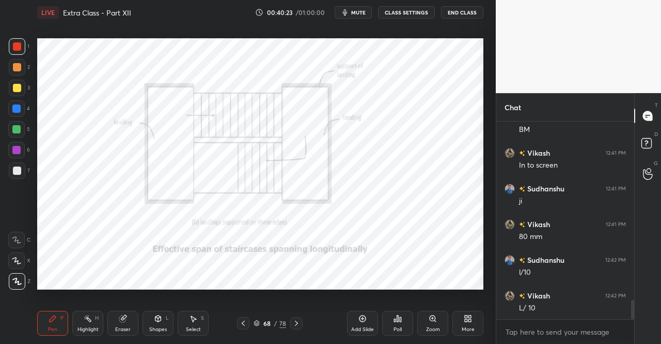
click at [245, 323] on icon at bounding box center [243, 323] width 8 height 8
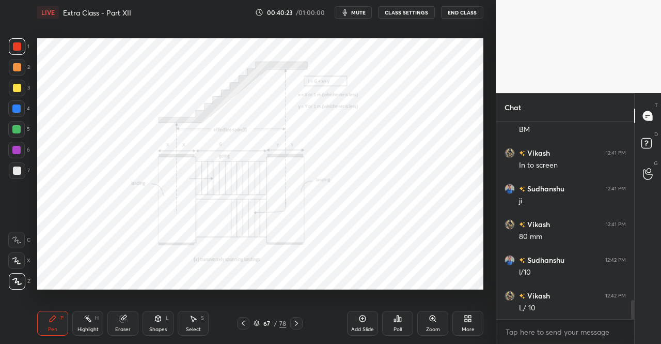
click at [245, 323] on icon at bounding box center [243, 323] width 8 height 8
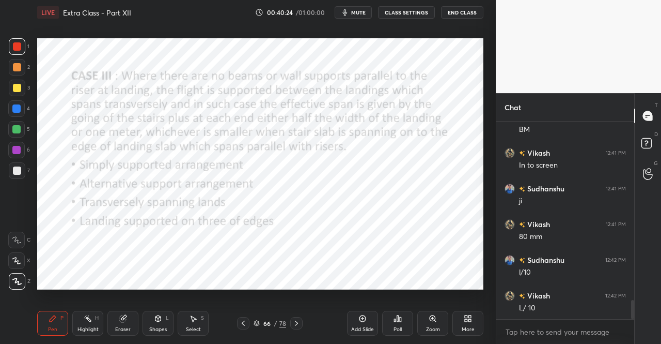
click at [246, 324] on icon at bounding box center [243, 323] width 8 height 8
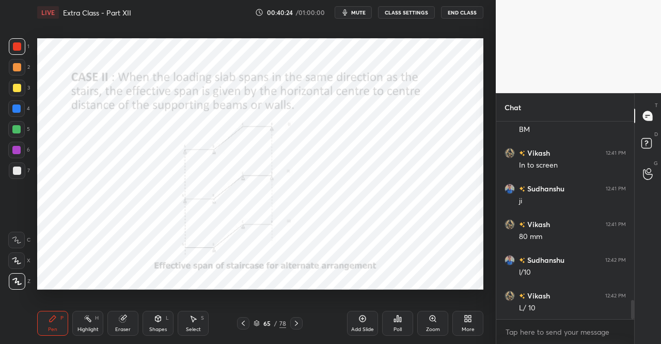
click at [244, 323] on icon at bounding box center [243, 323] width 8 height 8
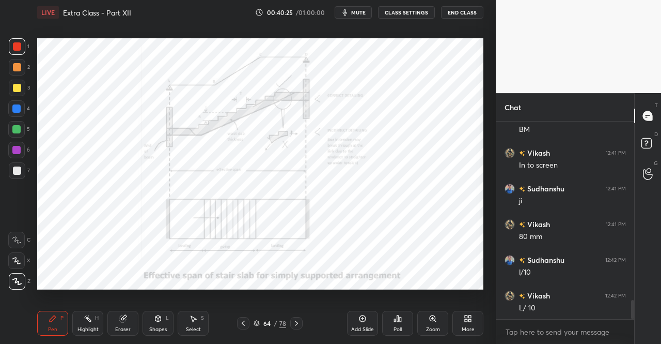
click at [243, 321] on icon at bounding box center [243, 323] width 8 height 8
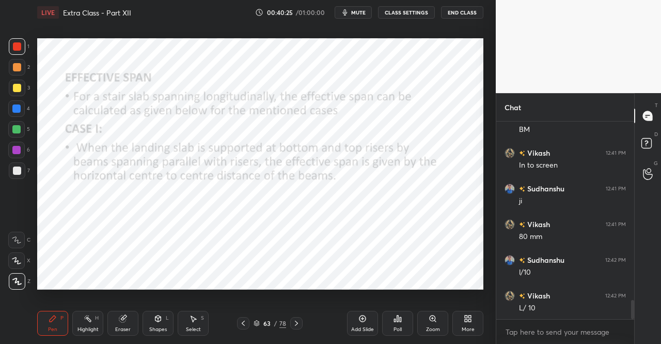
click at [244, 319] on div at bounding box center [243, 323] width 12 height 12
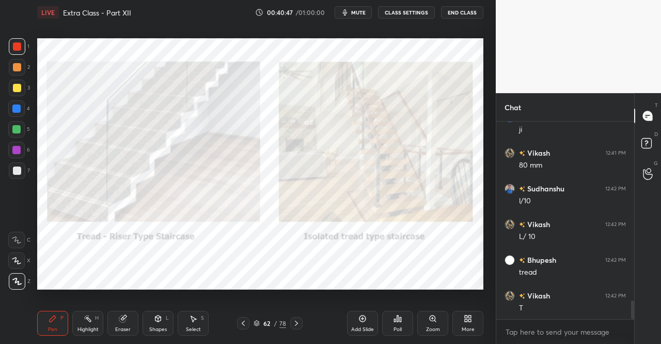
scroll to position [1938, 0]
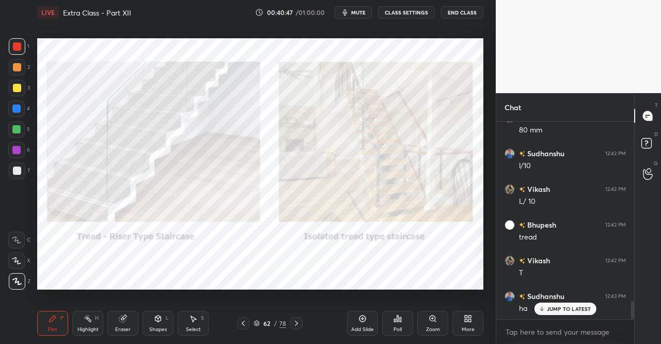
click at [298, 322] on icon at bounding box center [296, 323] width 8 height 8
click at [297, 317] on div at bounding box center [296, 323] width 12 height 12
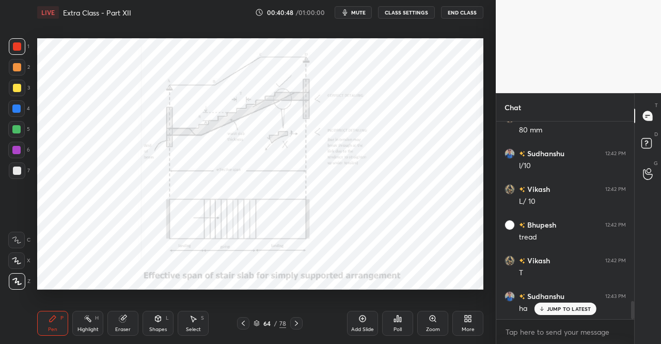
click at [293, 319] on div at bounding box center [296, 323] width 12 height 12
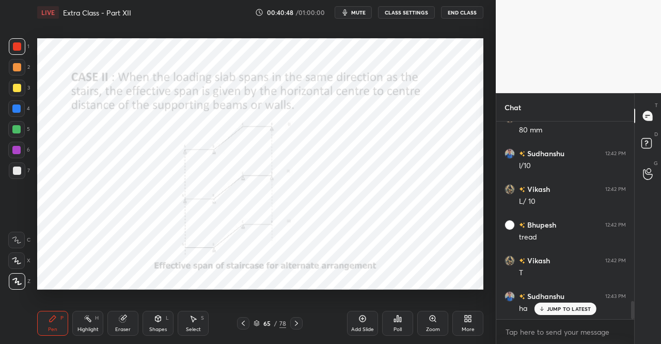
click at [287, 322] on div "65 / 78" at bounding box center [270, 323] width 66 height 12
click at [298, 320] on icon at bounding box center [296, 323] width 8 height 8
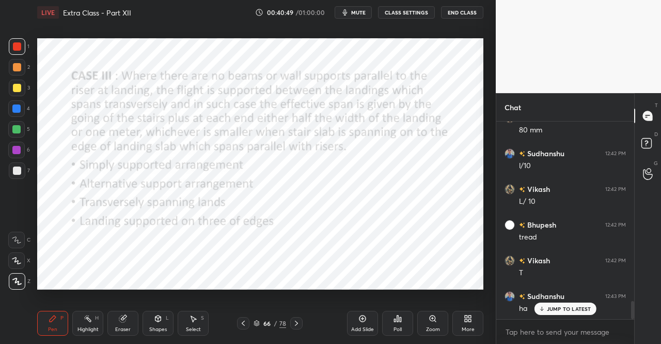
click at [297, 322] on icon at bounding box center [296, 323] width 8 height 8
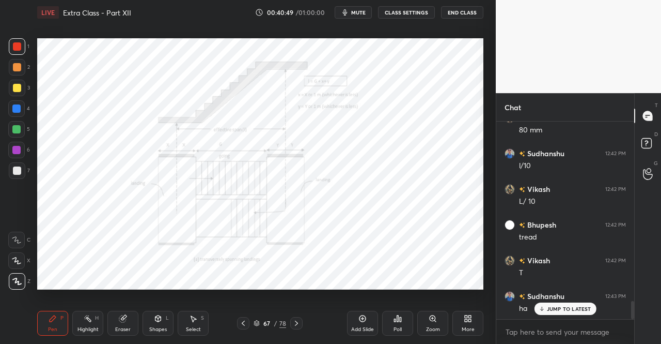
click at [295, 323] on icon at bounding box center [296, 323] width 8 height 8
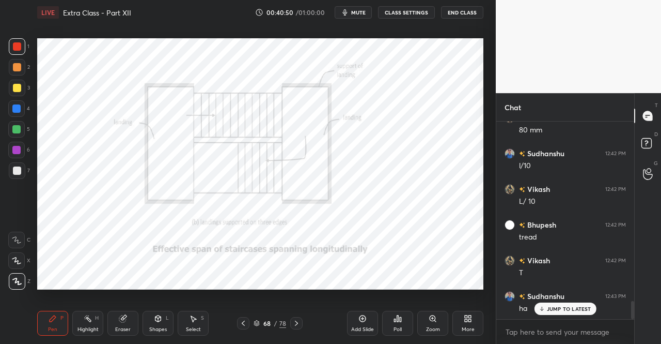
click at [295, 321] on icon at bounding box center [296, 323] width 8 height 8
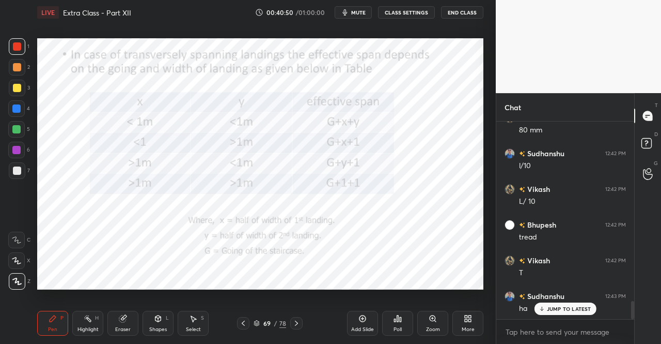
click at [295, 320] on icon at bounding box center [296, 323] width 8 height 8
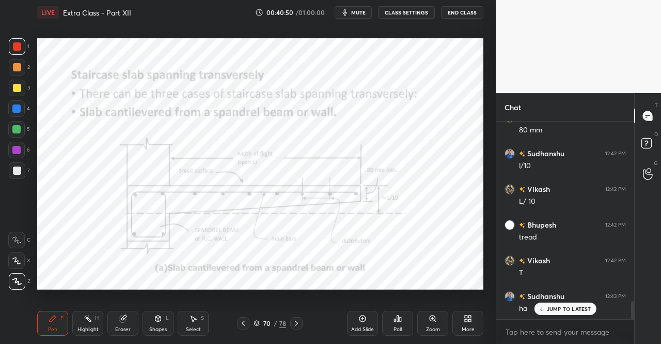
click at [297, 320] on icon at bounding box center [296, 323] width 8 height 8
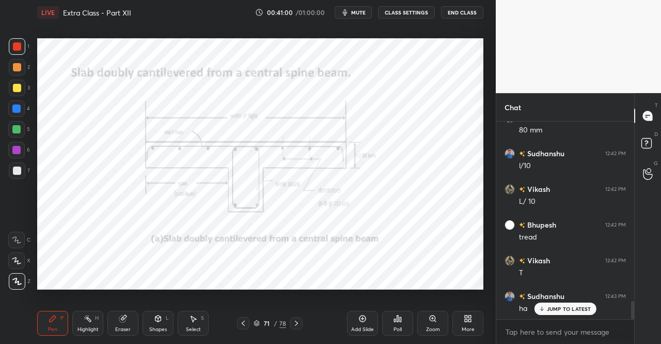
click at [299, 323] on icon at bounding box center [296, 323] width 8 height 8
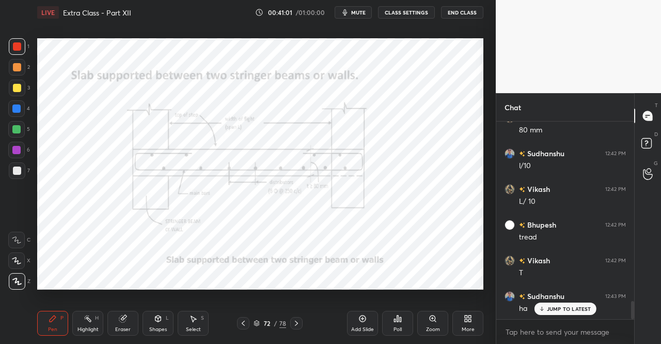
click at [48, 319] on div "Pen P" at bounding box center [52, 322] width 31 height 25
click at [45, 319] on div "Pen P" at bounding box center [52, 322] width 31 height 25
click at [244, 321] on icon at bounding box center [243, 323] width 8 height 8
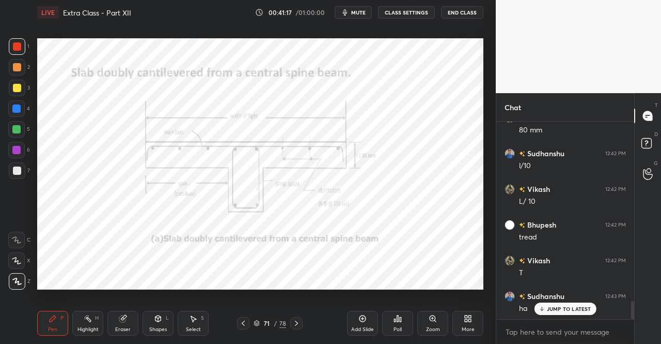
click at [242, 323] on icon at bounding box center [243, 323] width 8 height 8
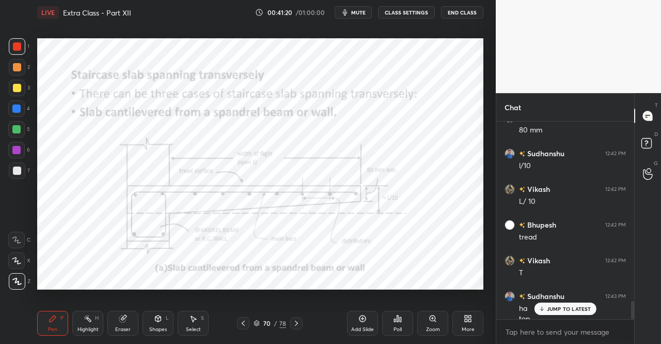
scroll to position [1948, 0]
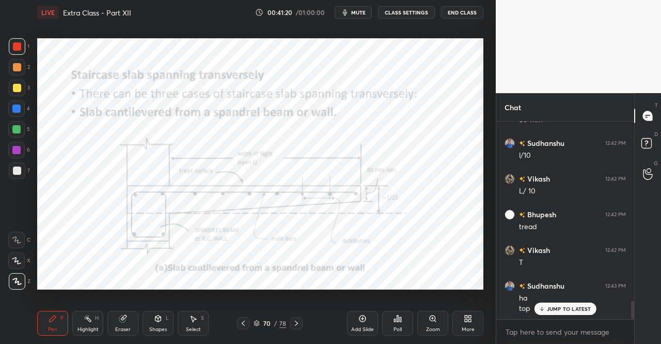
click at [291, 318] on div at bounding box center [296, 323] width 12 height 12
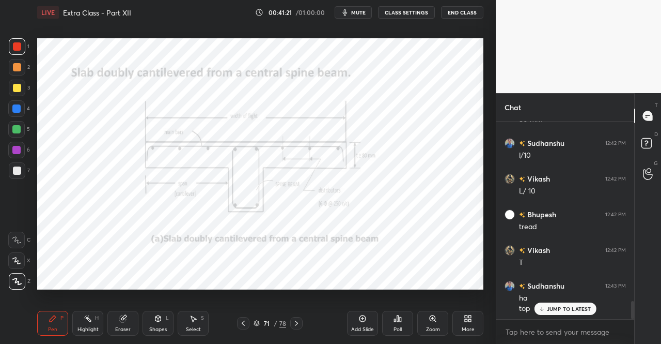
click at [290, 321] on div at bounding box center [296, 323] width 12 height 12
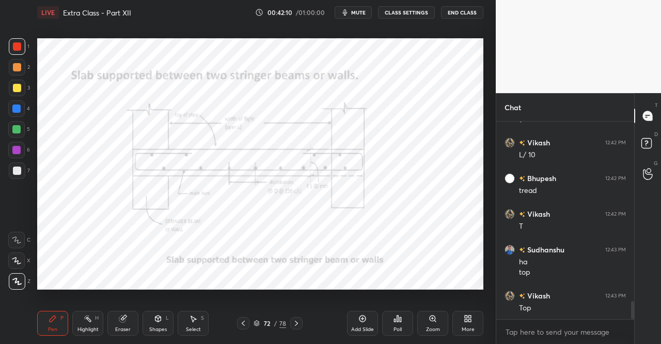
scroll to position [2020, 0]
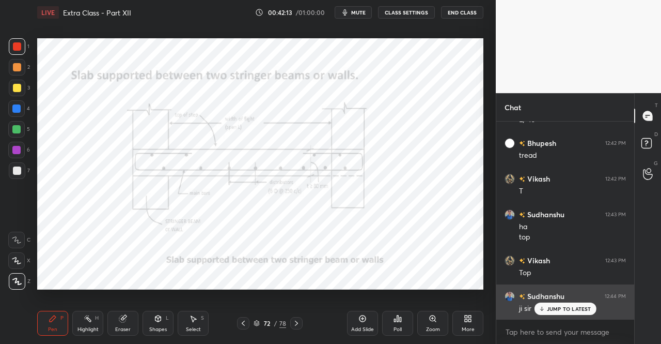
click at [578, 309] on p "JUMP TO LATEST" at bounding box center [569, 308] width 44 height 6
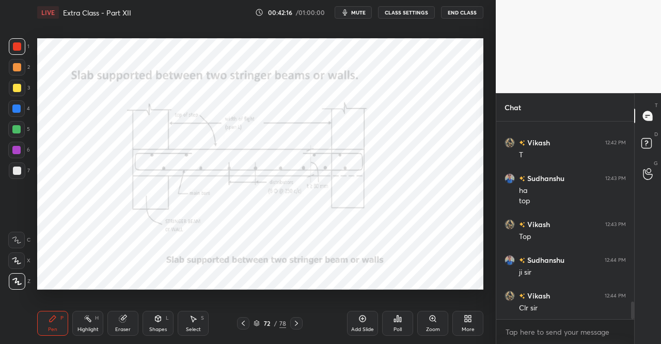
click at [299, 320] on icon at bounding box center [296, 323] width 8 height 8
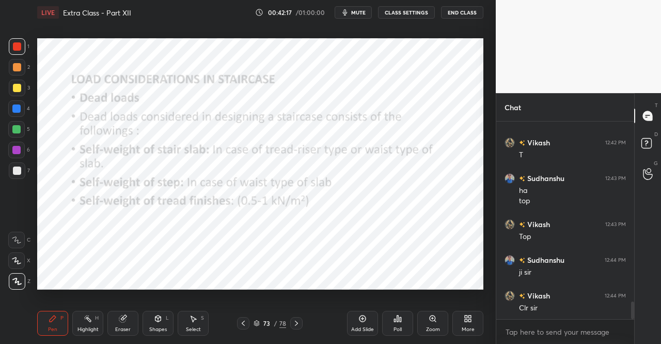
click at [50, 323] on div "Pen P" at bounding box center [52, 322] width 31 height 25
click at [51, 321] on icon at bounding box center [53, 318] width 6 height 6
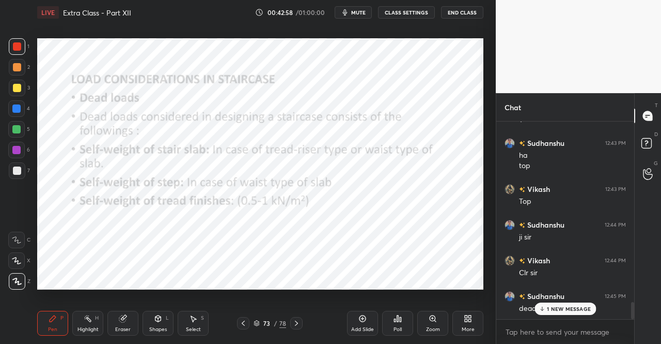
scroll to position [2127, 0]
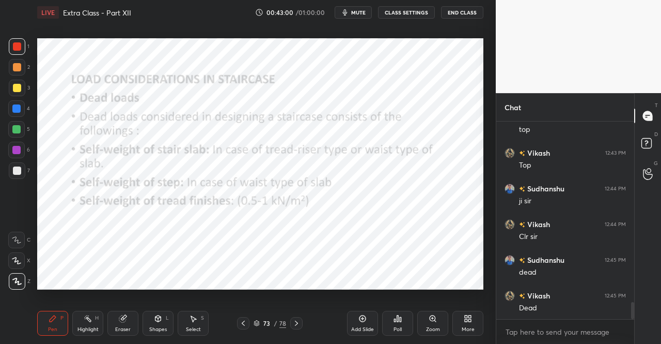
click at [297, 325] on icon at bounding box center [296, 323] width 8 height 8
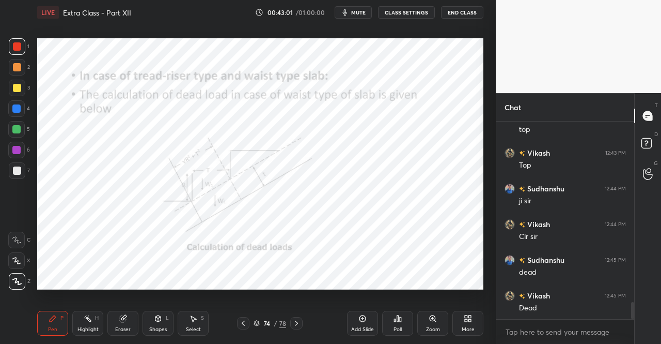
click at [39, 316] on div "Pen P" at bounding box center [52, 322] width 31 height 25
click at [43, 317] on div "Pen P" at bounding box center [52, 322] width 31 height 25
click at [149, 316] on div "Shapes L" at bounding box center [158, 322] width 31 height 25
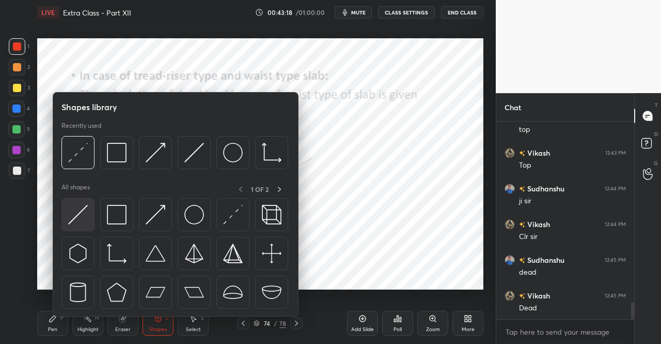
click at [82, 214] on img at bounding box center [78, 215] width 20 height 20
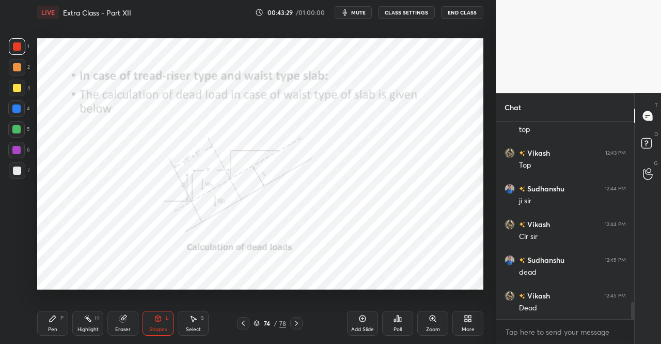
click at [51, 332] on div "Pen" at bounding box center [52, 328] width 9 height 5
click at [50, 319] on icon at bounding box center [53, 318] width 8 height 8
click at [14, 132] on div at bounding box center [16, 129] width 8 height 8
click at [15, 43] on div at bounding box center [17, 46] width 8 height 8
click at [13, 49] on div at bounding box center [17, 46] width 8 height 8
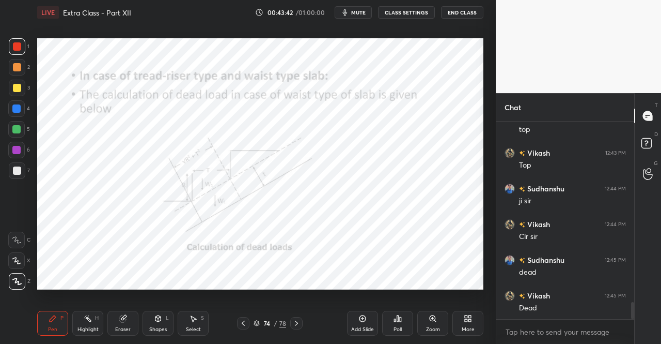
click at [14, 57] on div "1" at bounding box center [19, 48] width 21 height 21
click at [295, 324] on icon at bounding box center [296, 323] width 8 height 8
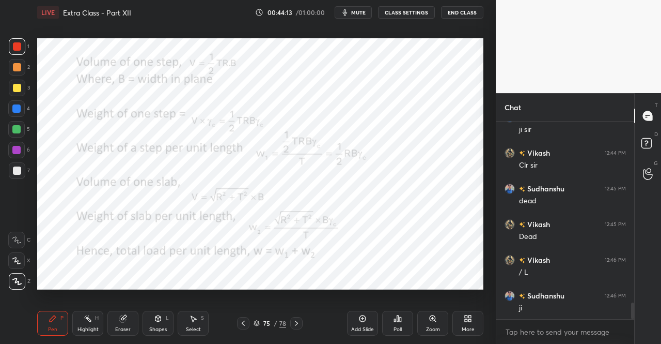
click at [246, 321] on icon at bounding box center [243, 323] width 8 height 8
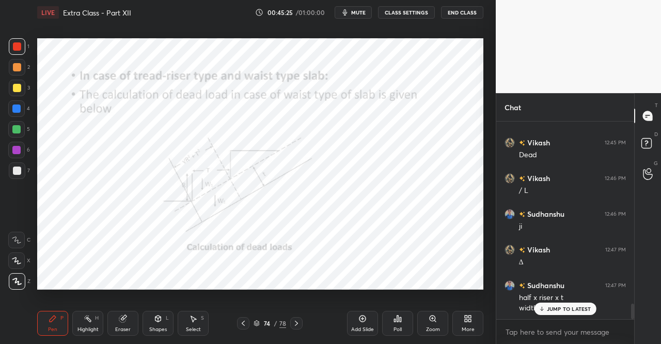
scroll to position [2315, 0]
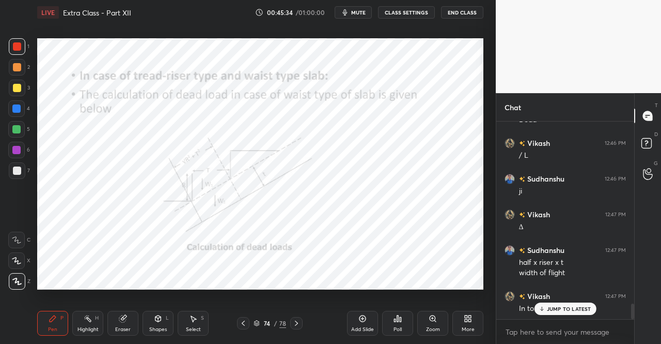
click at [129, 323] on div "Eraser" at bounding box center [122, 322] width 31 height 25
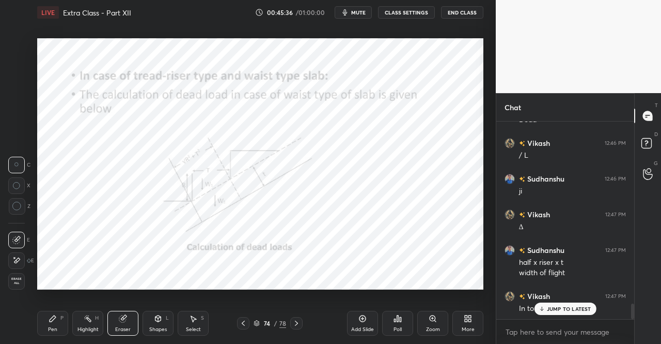
click at [50, 326] on div "Pen" at bounding box center [52, 328] width 9 height 5
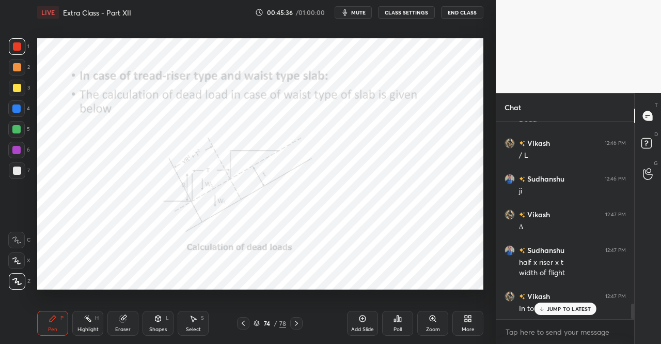
click at [69, 315] on div "Pen P Highlight H Eraser Shapes L Select S" at bounding box center [114, 322] width 155 height 25
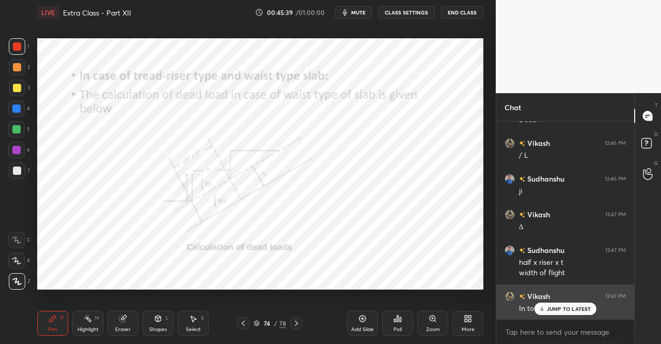
click at [553, 307] on p "JUMP TO LATEST" at bounding box center [569, 308] width 44 height 6
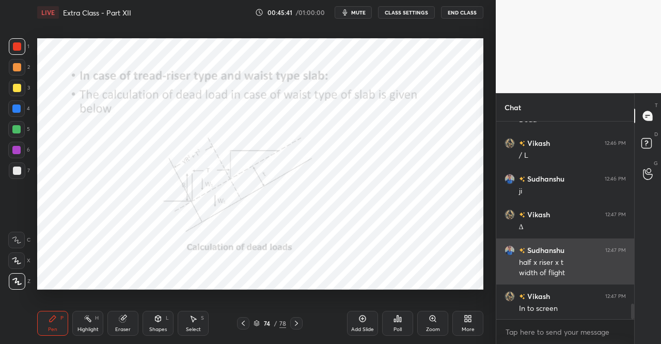
scroll to position [2326, 0]
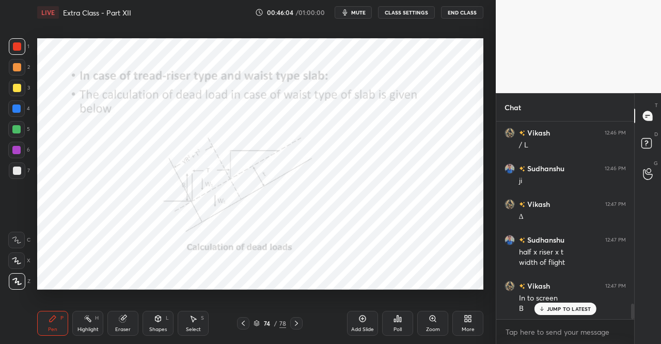
click at [126, 330] on div "Eraser" at bounding box center [122, 328] width 15 height 5
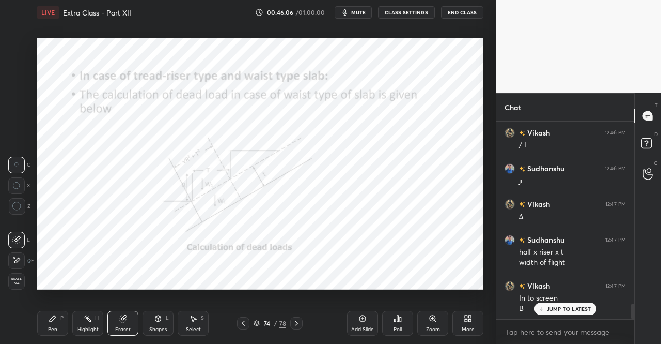
click at [44, 334] on div "Pen P" at bounding box center [52, 322] width 31 height 25
click at [68, 322] on div "Pen P" at bounding box center [52, 322] width 31 height 25
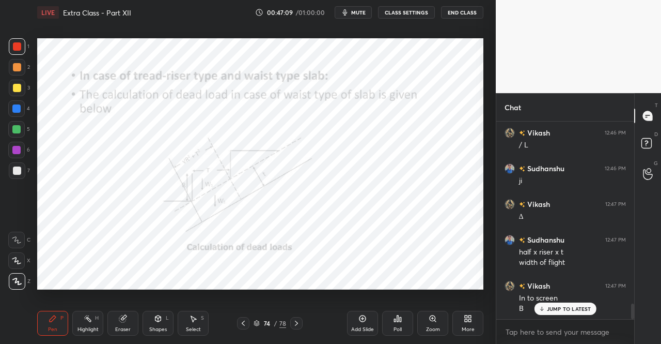
click at [298, 321] on icon at bounding box center [296, 323] width 8 height 8
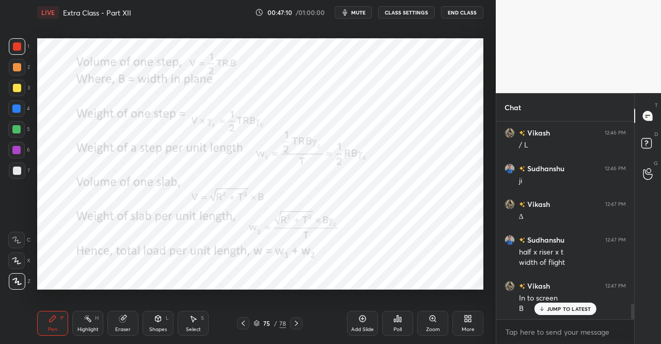
scroll to position [2362, 0]
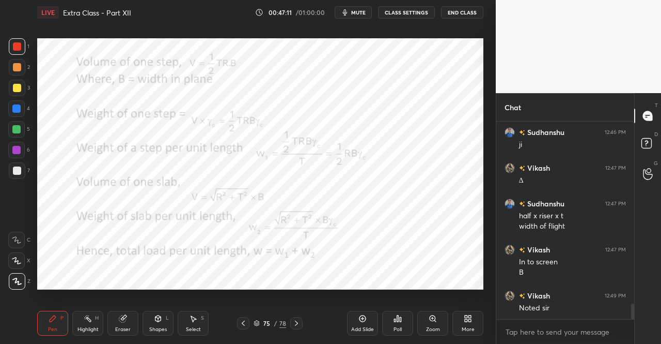
click at [297, 319] on div at bounding box center [296, 323] width 12 height 12
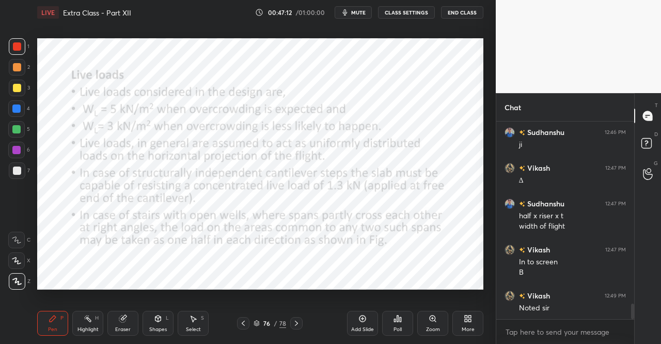
click at [50, 319] on icon at bounding box center [53, 318] width 6 height 6
click at [56, 318] on icon at bounding box center [53, 318] width 8 height 8
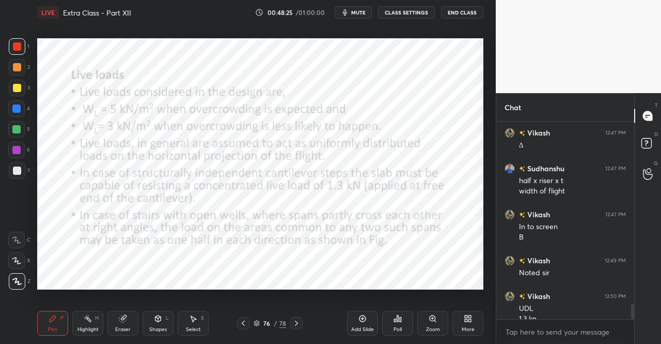
scroll to position [2407, 0]
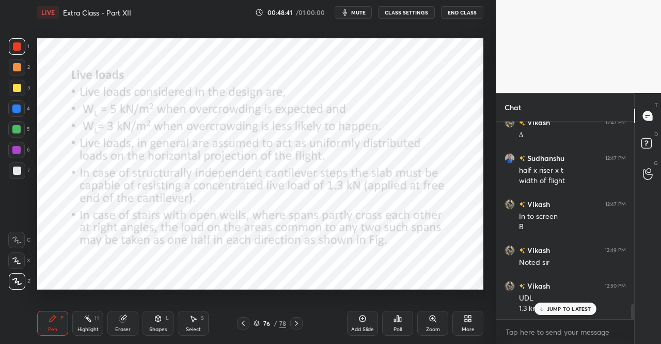
click at [298, 322] on icon at bounding box center [296, 323] width 8 height 8
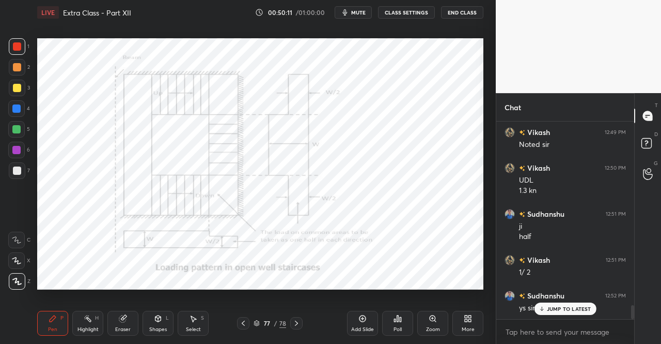
scroll to position [2560, 0]
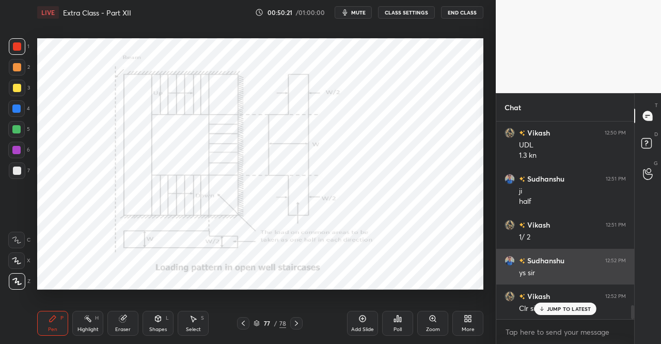
click at [557, 307] on p "JUMP TO LATEST" at bounding box center [569, 308] width 44 height 6
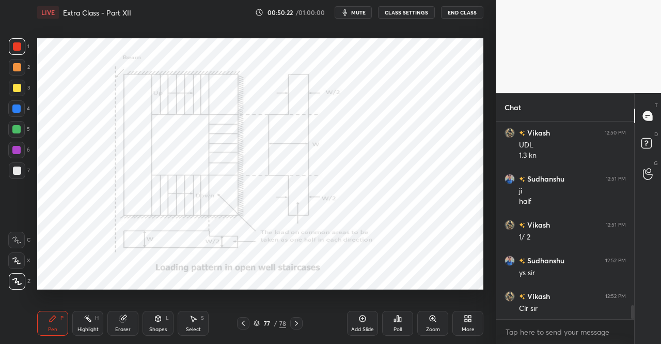
click at [298, 322] on icon at bounding box center [296, 323] width 8 height 8
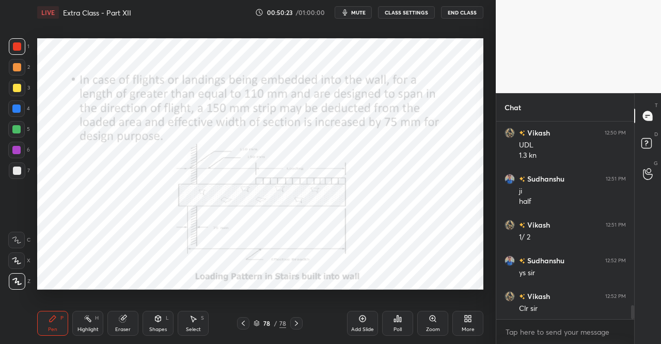
click at [46, 319] on div "Pen P" at bounding box center [52, 322] width 31 height 25
click at [52, 321] on icon at bounding box center [53, 318] width 6 height 6
click at [46, 319] on div "Pen P" at bounding box center [52, 322] width 31 height 25
click at [46, 313] on div "Pen P" at bounding box center [52, 322] width 31 height 25
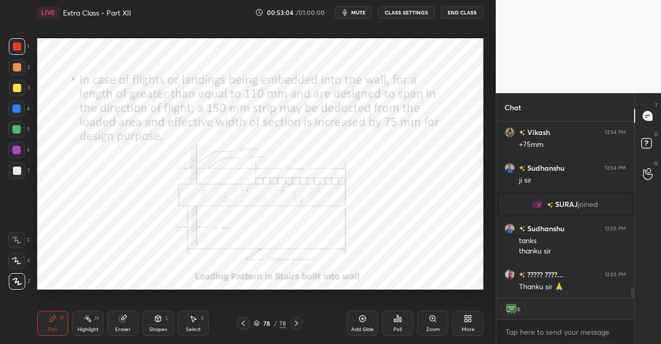
scroll to position [2938, 0]
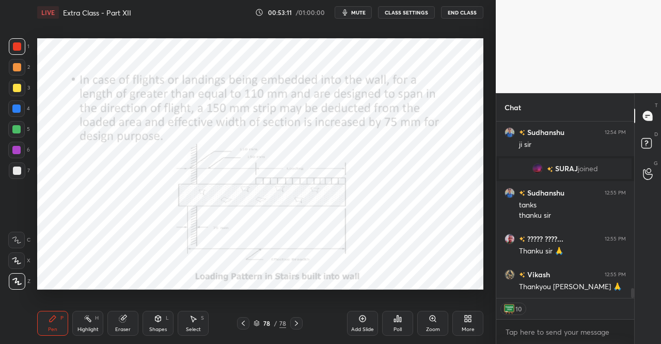
type textarea "x"
click at [452, 14] on button "End Class" at bounding box center [462, 12] width 42 height 12
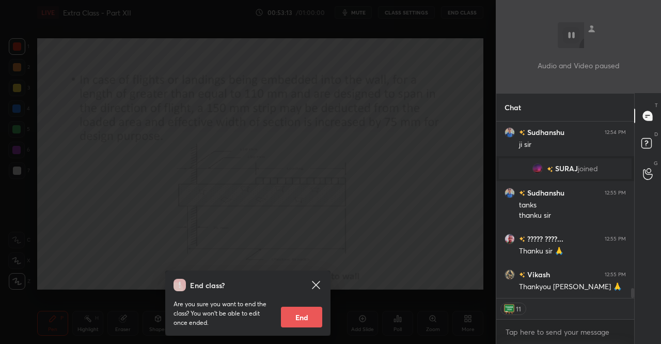
type textarea "x"
click at [311, 315] on button "End" at bounding box center [301, 316] width 41 height 21
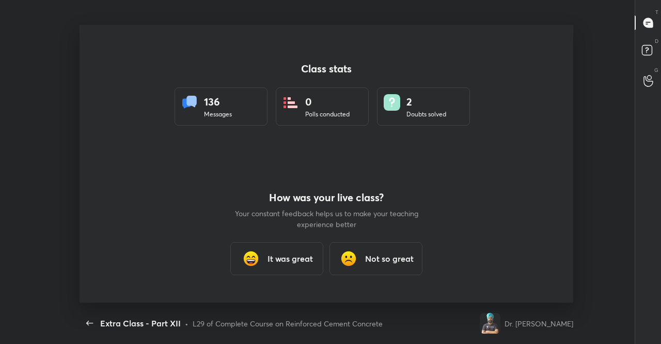
scroll to position [277, 598]
type textarea "x"
